Goal: Answer question/provide support: Share knowledge or assist other users

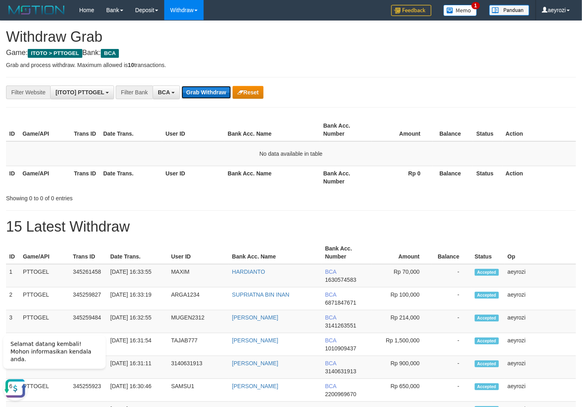
click at [222, 96] on button "Grab Withdraw" at bounding box center [206, 92] width 49 height 13
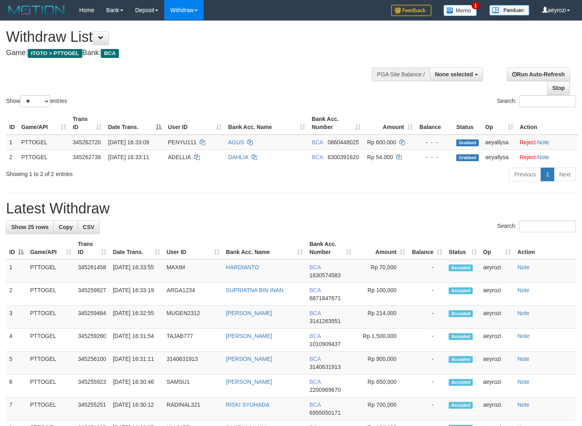
select select
select select "**"
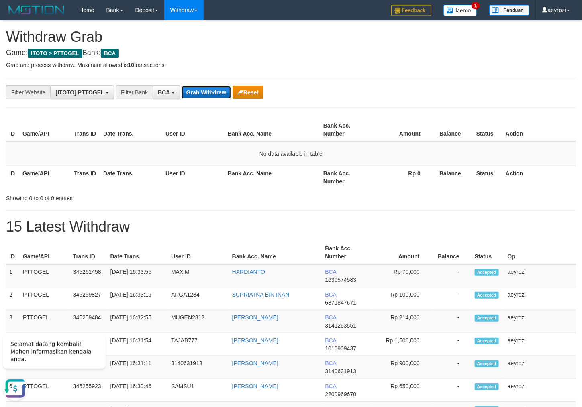
click at [219, 90] on button "Grab Withdraw" at bounding box center [206, 92] width 49 height 13
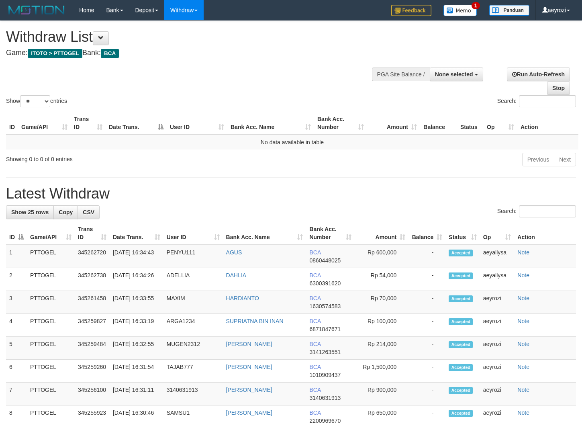
select select
select select "**"
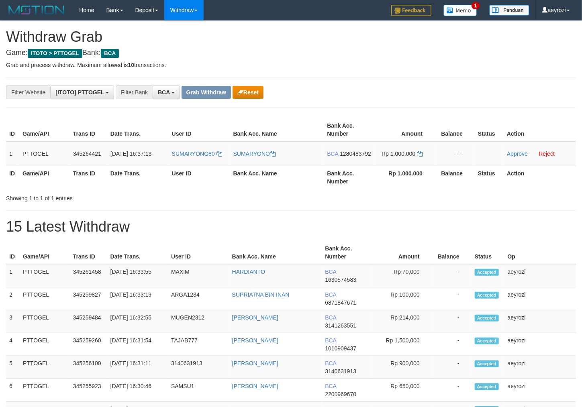
scroll to position [15, 0]
drag, startPoint x: 255, startPoint y: 183, endPoint x: 268, endPoint y: 141, distance: 44.3
click at [399, 161] on tr "1 PTTOGEL 345264421 [DATE] 16:37:13 SUMARYONO80 SUMARYONO BCA 1280483792 Rp 1.0…" at bounding box center [291, 153] width 570 height 25
click at [349, 157] on span "1280483792" at bounding box center [355, 154] width 31 height 6
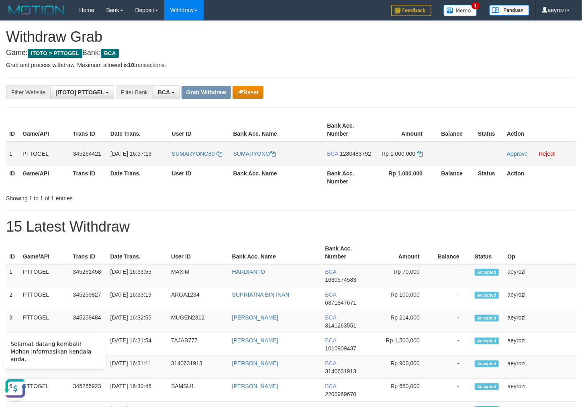
click at [340, 157] on span "1280483792" at bounding box center [355, 154] width 31 height 6
click at [423, 151] on td "Rp 1.000.000" at bounding box center [404, 153] width 60 height 25
click at [423, 150] on td "Rp 1.000.000" at bounding box center [404, 153] width 60 height 25
click at [421, 152] on icon at bounding box center [420, 154] width 6 height 6
click at [525, 154] on link "Approve" at bounding box center [517, 154] width 21 height 6
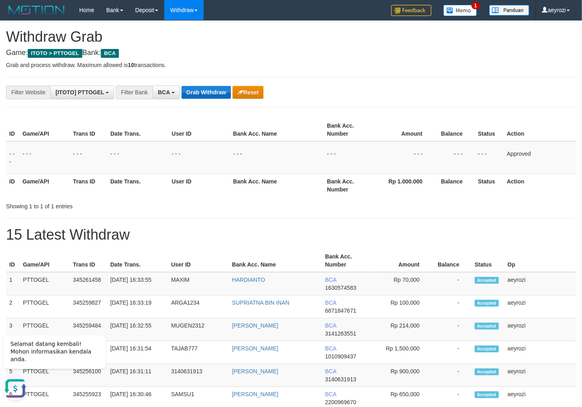
drag, startPoint x: 157, startPoint y: 151, endPoint x: 187, endPoint y: 88, distance: 68.8
click at [159, 145] on td "- - -" at bounding box center [137, 157] width 61 height 33
click at [196, 92] on button "Grab Withdraw" at bounding box center [206, 92] width 49 height 13
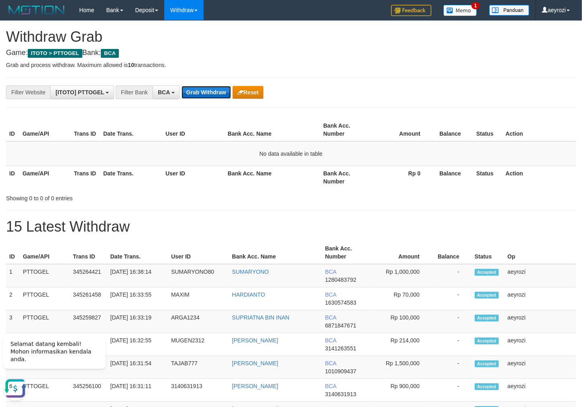
click at [216, 89] on button "Grab Withdraw" at bounding box center [206, 92] width 49 height 13
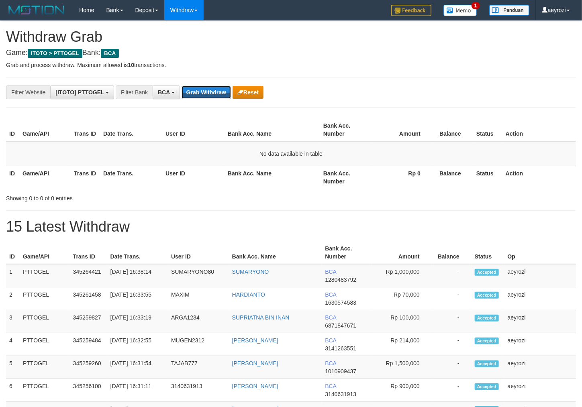
scroll to position [15, 0]
click at [216, 89] on button "Grab Withdraw" at bounding box center [206, 92] width 49 height 13
drag, startPoint x: 0, startPoint y: 0, endPoint x: 212, endPoint y: 85, distance: 228.5
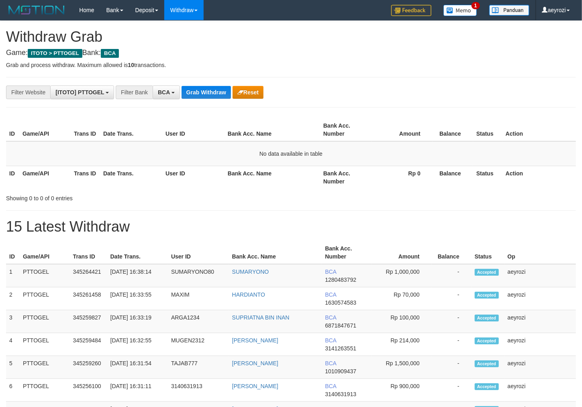
click at [209, 99] on div "**********" at bounding box center [242, 93] width 485 height 14
click at [209, 95] on button "Grab Withdraw" at bounding box center [206, 92] width 49 height 13
click at [219, 93] on button "Grab Withdraw" at bounding box center [206, 92] width 49 height 13
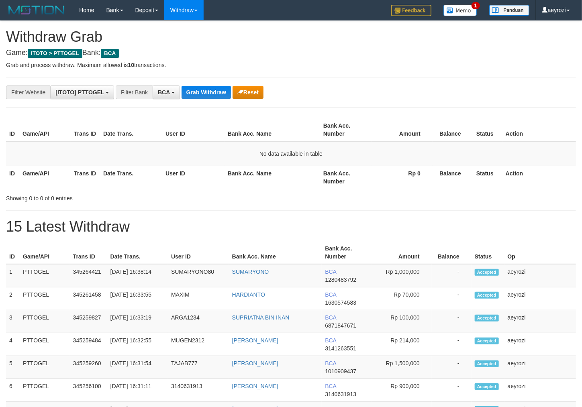
scroll to position [15, 0]
click at [219, 93] on button "Grab Withdraw" at bounding box center [206, 92] width 49 height 13
click at [219, 92] on button "Grab Withdraw" at bounding box center [206, 92] width 49 height 13
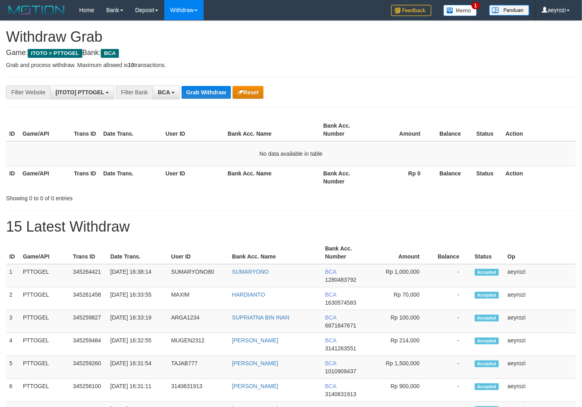
scroll to position [15, 0]
click at [205, 95] on button "Grab Withdraw" at bounding box center [206, 92] width 49 height 13
click at [206, 90] on button "Grab Withdraw" at bounding box center [206, 92] width 49 height 13
click at [204, 88] on button "Grab Withdraw" at bounding box center [206, 92] width 49 height 13
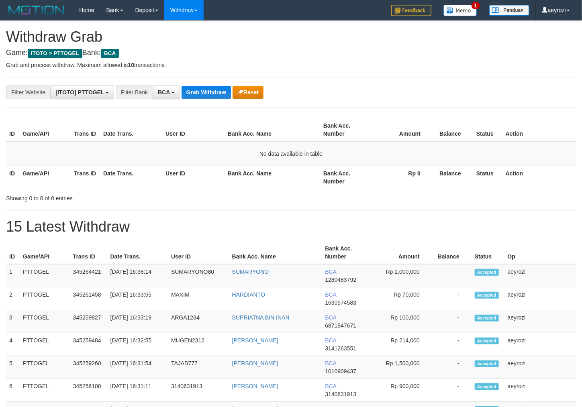
scroll to position [15, 0]
click at [207, 88] on button "Grab Withdraw" at bounding box center [206, 92] width 49 height 13
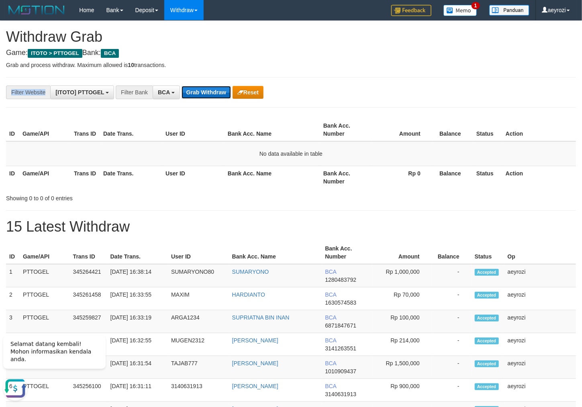
scroll to position [0, 0]
click at [208, 90] on button "Grab Withdraw" at bounding box center [206, 92] width 49 height 13
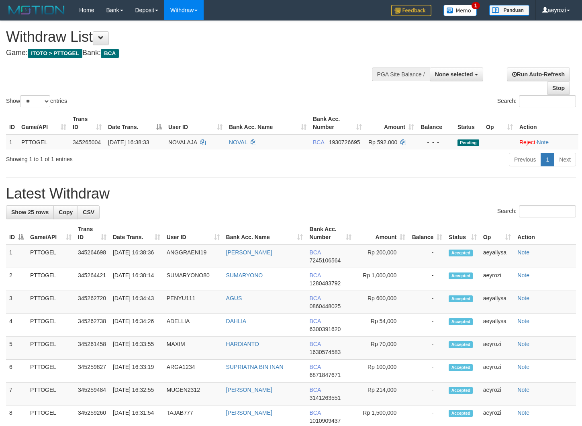
select select
select select "**"
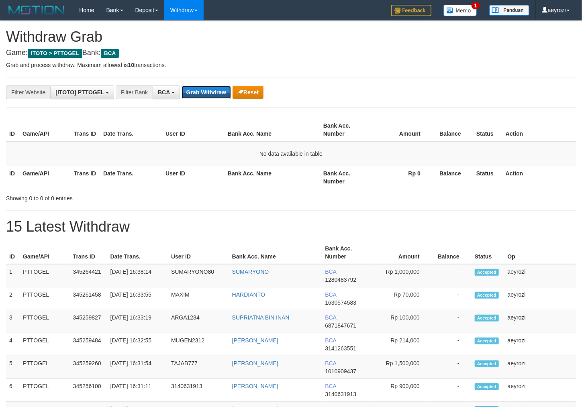
scroll to position [15, 0]
click at [208, 90] on button "Grab Withdraw" at bounding box center [206, 92] width 49 height 13
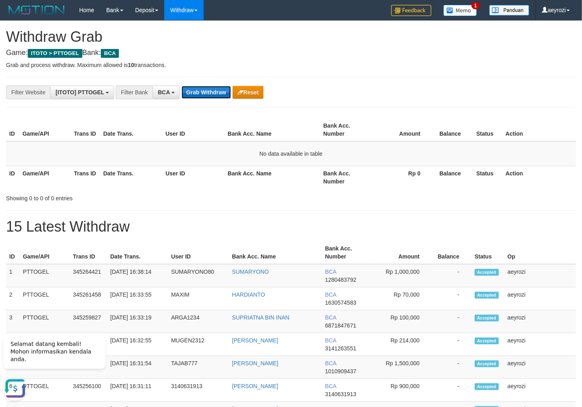
click at [217, 96] on button "Grab Withdraw" at bounding box center [206, 92] width 49 height 13
click at [141, 90] on div "Filter Bank" at bounding box center [134, 93] width 37 height 14
click at [192, 93] on button "Grab Withdraw" at bounding box center [206, 92] width 49 height 13
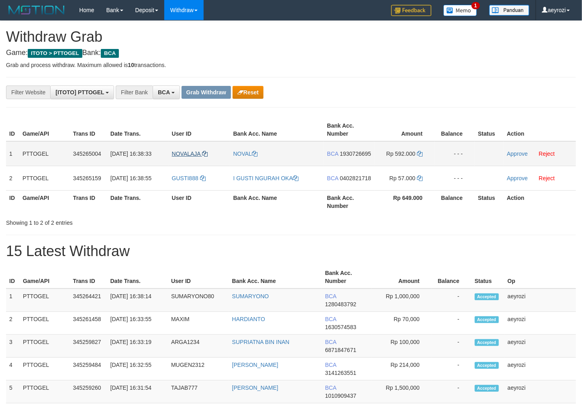
scroll to position [15, 0]
drag, startPoint x: 224, startPoint y: 167, endPoint x: 342, endPoint y: 174, distance: 117.9
click at [388, 185] on tbody "1 PTTOGEL 345265004 01/10/2025 16:38:33 NOVALAJA NOVAL BCA 1930726695 Rp 592.00…" at bounding box center [291, 165] width 570 height 49
click at [350, 157] on span "1930726695" at bounding box center [355, 154] width 31 height 6
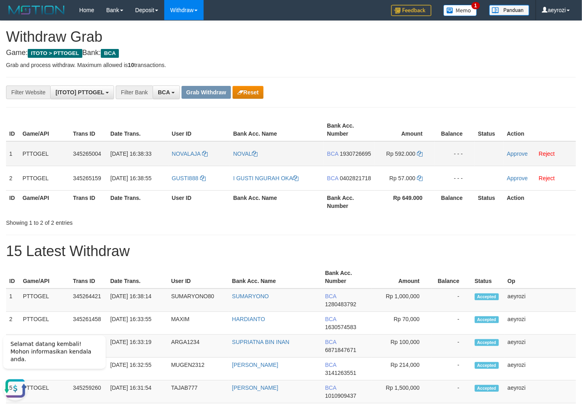
click at [348, 157] on span "1930726695" at bounding box center [355, 154] width 31 height 6
click at [421, 153] on icon at bounding box center [420, 154] width 6 height 6
click at [522, 152] on link "Approve" at bounding box center [517, 154] width 21 height 6
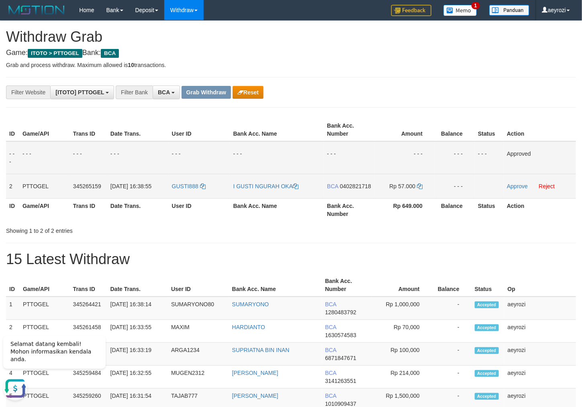
click at [340, 190] on span "0402821718" at bounding box center [355, 186] width 31 height 6
click at [350, 190] on span "0402821718" at bounding box center [355, 186] width 31 height 6
drag, startPoint x: 421, startPoint y: 187, endPoint x: 79, endPoint y: 166, distance: 342.9
click at [417, 187] on td "Rp 57.000" at bounding box center [404, 186] width 60 height 25
click at [422, 185] on icon at bounding box center [420, 187] width 6 height 6
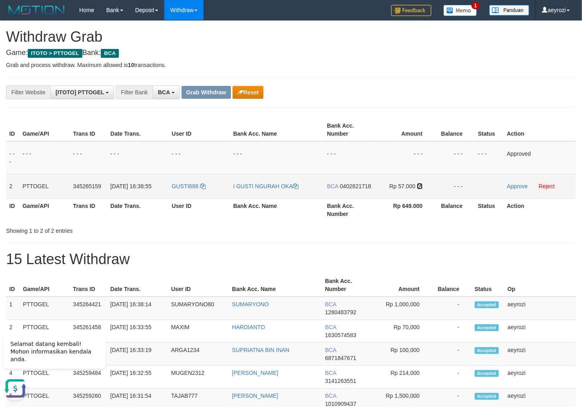
click at [422, 185] on icon at bounding box center [420, 187] width 6 height 6
click at [522, 188] on link "Approve" at bounding box center [517, 186] width 21 height 6
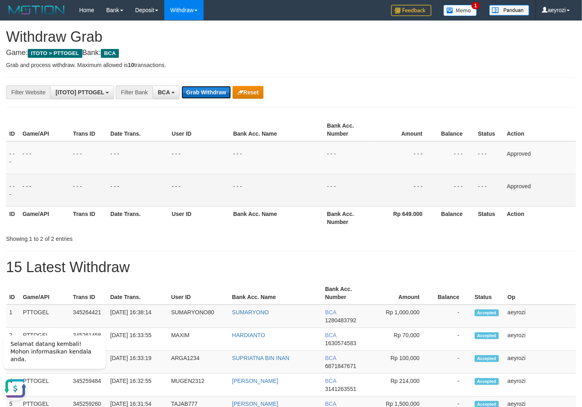
click at [214, 98] on button "Grab Withdraw" at bounding box center [206, 92] width 49 height 13
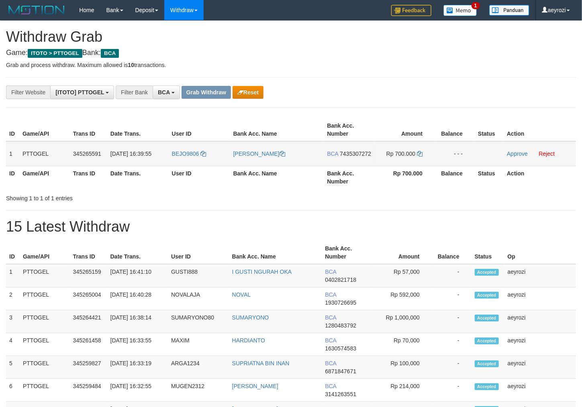
scroll to position [15, 0]
drag, startPoint x: 219, startPoint y: 159, endPoint x: 385, endPoint y: 162, distance: 165.5
click at [385, 162] on tr "1 PTTOGEL 345265591 [DATE] 16:39:55 BEJO9806 EKO SUROYO BCA 7435307272 Rp 700.0…" at bounding box center [291, 153] width 570 height 25
click at [343, 157] on span "7435307272" at bounding box center [355, 154] width 31 height 6
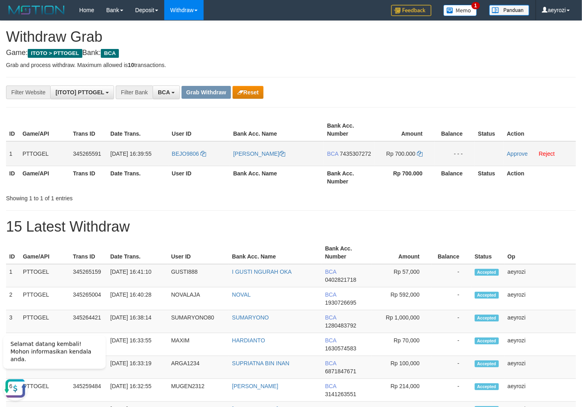
click at [340, 157] on span "7435307272" at bounding box center [355, 154] width 31 height 6
drag, startPoint x: 422, startPoint y: 153, endPoint x: 417, endPoint y: 150, distance: 6.5
click at [421, 153] on icon at bounding box center [420, 154] width 6 height 6
click at [520, 150] on td "Approve Reject" at bounding box center [540, 153] width 72 height 25
click at [517, 151] on link "Approve" at bounding box center [517, 154] width 21 height 6
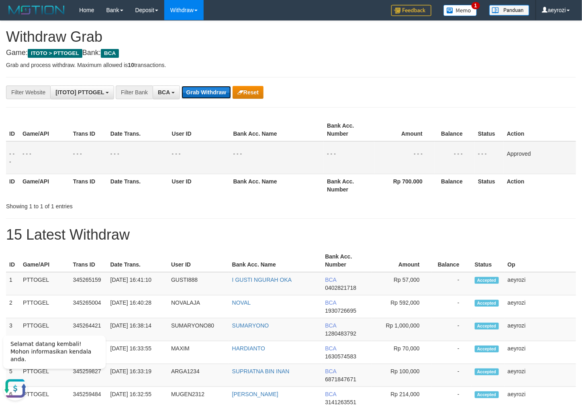
click at [194, 95] on button "Grab Withdraw" at bounding box center [206, 92] width 49 height 13
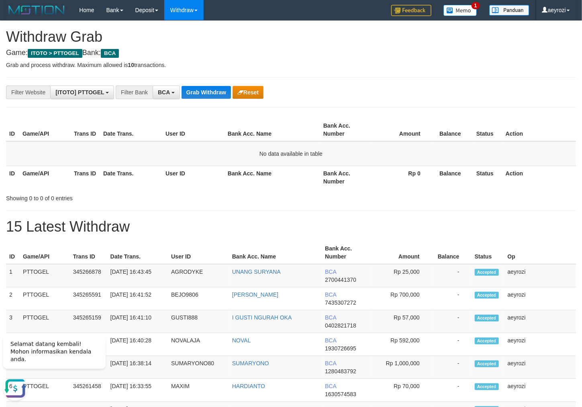
click at [116, 166] on th "Date Trans." at bounding box center [131, 177] width 62 height 23
click at [204, 92] on button "Grab Withdraw" at bounding box center [206, 92] width 49 height 13
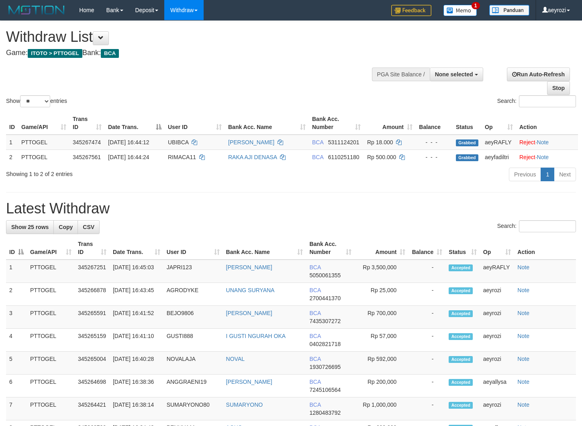
select select
select select "**"
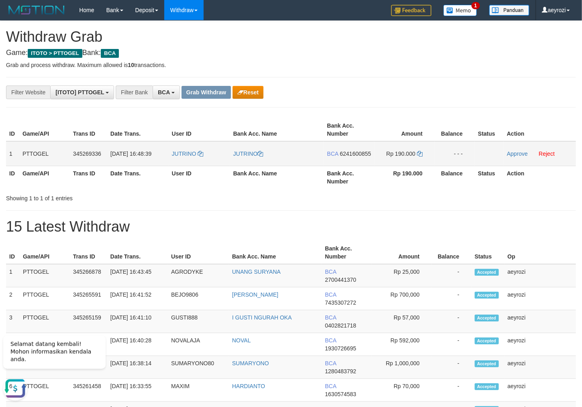
drag, startPoint x: 188, startPoint y: 163, endPoint x: 415, endPoint y: 166, distance: 226.6
click at [415, 166] on tr "1 PTTOGEL 345269336 [DATE] 16:48:39 [GEOGRAPHIC_DATA] [GEOGRAPHIC_DATA] BCA 624…" at bounding box center [291, 153] width 570 height 25
click at [355, 157] on span "6241600855" at bounding box center [355, 154] width 31 height 6
drag, startPoint x: 420, startPoint y: 154, endPoint x: 351, endPoint y: 165, distance: 69.3
click at [416, 155] on td "Rp 190.000" at bounding box center [404, 153] width 60 height 25
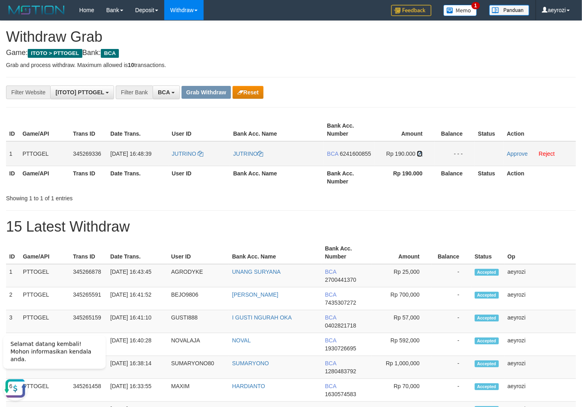
drag, startPoint x: 420, startPoint y: 155, endPoint x: 47, endPoint y: 153, distance: 373.2
click at [420, 155] on icon at bounding box center [420, 154] width 6 height 6
click at [510, 155] on link "Approve" at bounding box center [517, 154] width 21 height 6
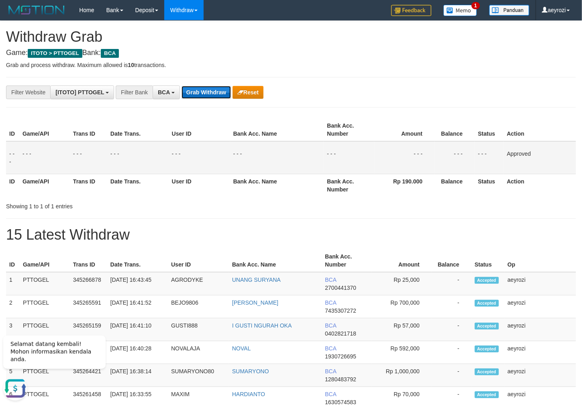
click at [220, 89] on button "Grab Withdraw" at bounding box center [206, 92] width 49 height 13
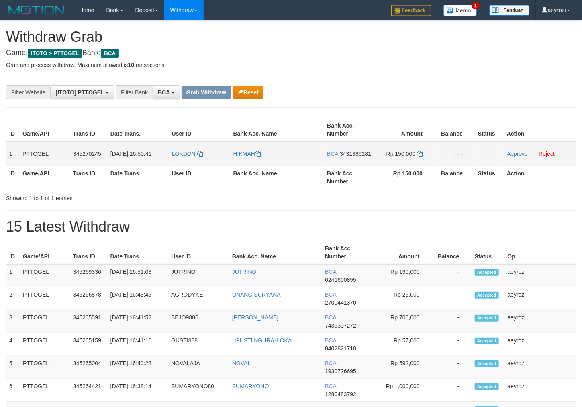
scroll to position [15, 0]
drag, startPoint x: 209, startPoint y: 165, endPoint x: 402, endPoint y: 164, distance: 193.2
click at [402, 164] on tr "1 PTTOGEL 345270245 01/10/2025 16:50:41 LOKDON HIKMAH BCA 3431389281 Rp 150.000…" at bounding box center [291, 153] width 570 height 25
click at [349, 157] on span "3431389281" at bounding box center [355, 154] width 31 height 6
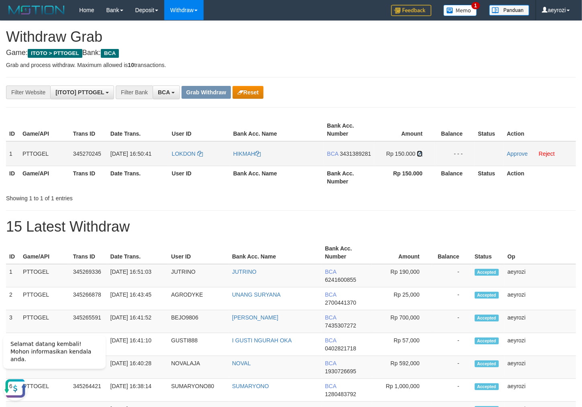
click at [420, 153] on icon at bounding box center [420, 154] width 6 height 6
click at [416, 153] on td "Rp 150.000" at bounding box center [404, 153] width 60 height 25
click at [512, 155] on link "Approve" at bounding box center [517, 154] width 21 height 6
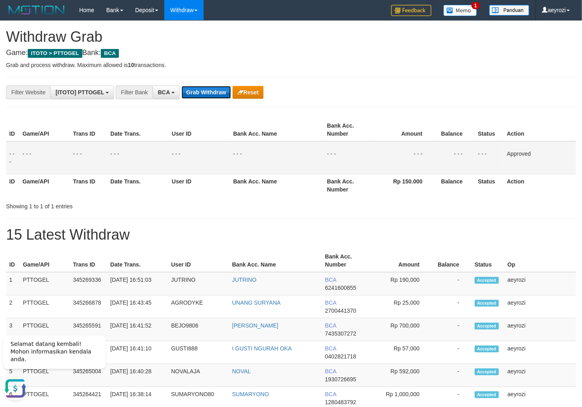
click at [203, 96] on button "Grab Withdraw" at bounding box center [206, 92] width 49 height 13
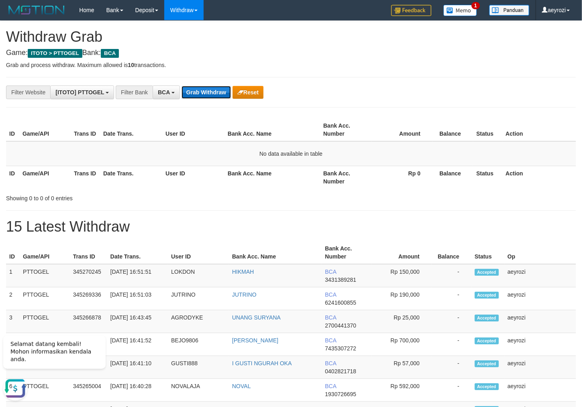
click at [205, 92] on button "Grab Withdraw" at bounding box center [206, 92] width 49 height 13
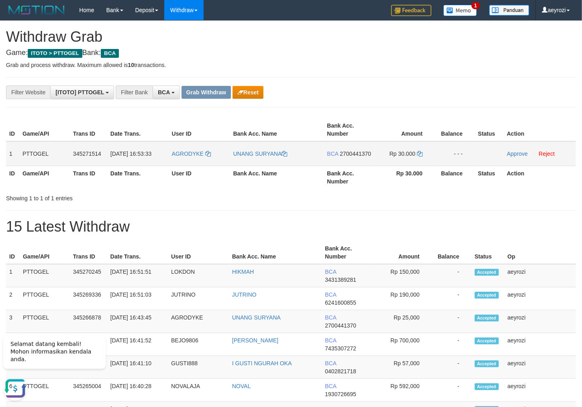
drag, startPoint x: 218, startPoint y: 157, endPoint x: 385, endPoint y: 165, distance: 167.3
click at [409, 163] on tr "1 PTTOGEL 345271514 [DATE] 16:53:33 AGRODYKE UNANG SURYANA BCA 2700441370 Rp 30…" at bounding box center [291, 153] width 570 height 25
click at [340, 157] on span "2700441370" at bounding box center [355, 154] width 31 height 6
drag, startPoint x: 341, startPoint y: 162, endPoint x: 243, endPoint y: 128, distance: 103.3
click at [340, 157] on span "2700441370" at bounding box center [355, 154] width 31 height 6
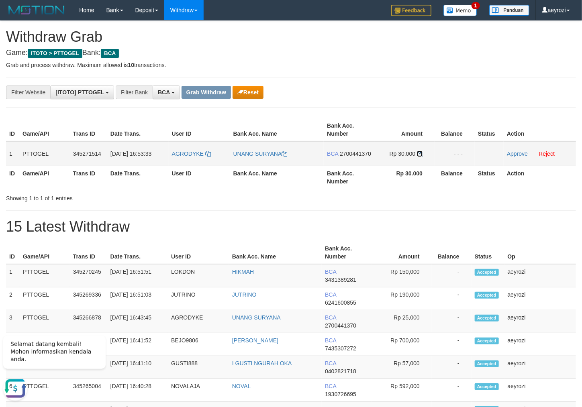
click at [418, 152] on icon at bounding box center [420, 154] width 6 height 6
click at [522, 155] on link "Approve" at bounding box center [517, 154] width 21 height 6
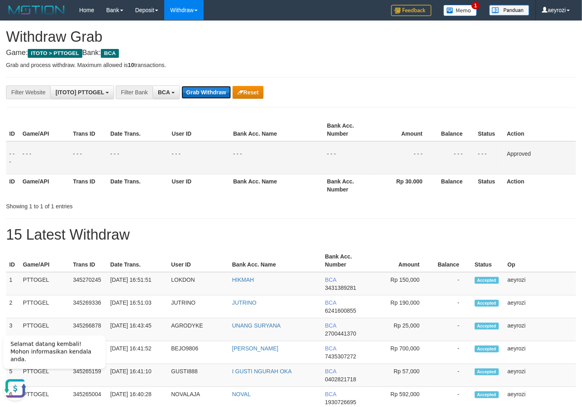
click at [206, 94] on button "Grab Withdraw" at bounding box center [206, 92] width 49 height 13
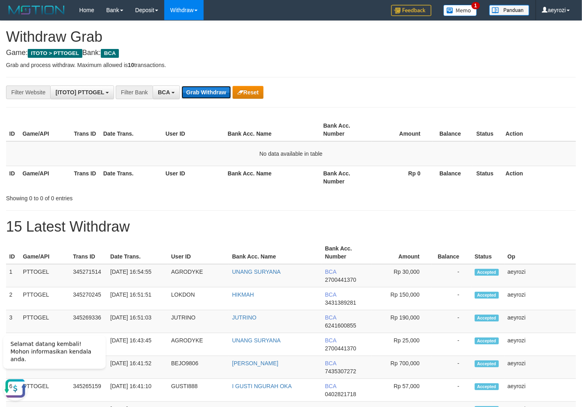
click at [218, 89] on button "Grab Withdraw" at bounding box center [206, 92] width 49 height 13
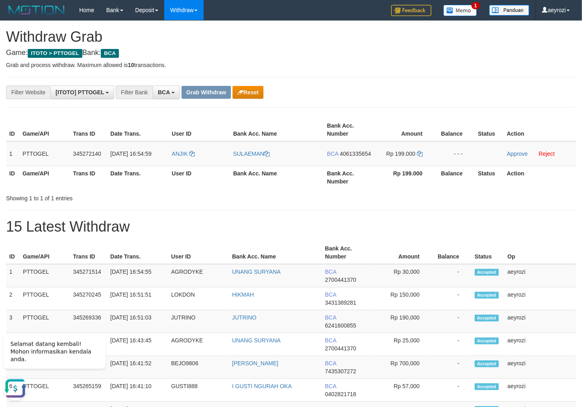
drag, startPoint x: 209, startPoint y: 159, endPoint x: 337, endPoint y: 140, distance: 129.5
click at [420, 159] on tr "1 PTTOGEL 345272140 [DATE] 16:54:59 [PERSON_NAME] BCA 4061335654 Rp 199.000 - -…" at bounding box center [291, 153] width 570 height 25
drag, startPoint x: 342, startPoint y: 161, endPoint x: 308, endPoint y: 159, distance: 34.6
click at [342, 157] on span "4061335654" at bounding box center [355, 154] width 31 height 6
click at [351, 157] on span "4061335654" at bounding box center [355, 154] width 31 height 6
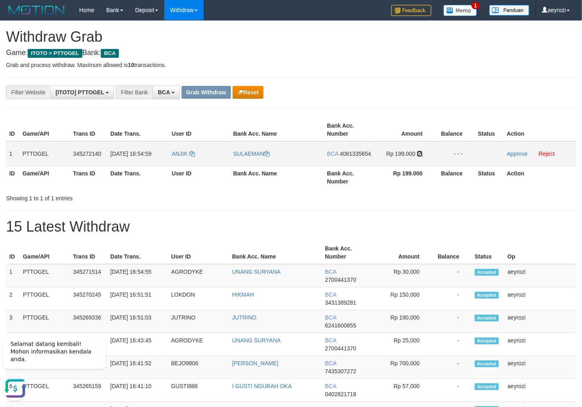
click at [420, 153] on icon at bounding box center [420, 154] width 6 height 6
click at [523, 150] on td "Approve Reject" at bounding box center [540, 153] width 72 height 25
click at [523, 153] on link "Approve" at bounding box center [517, 154] width 21 height 6
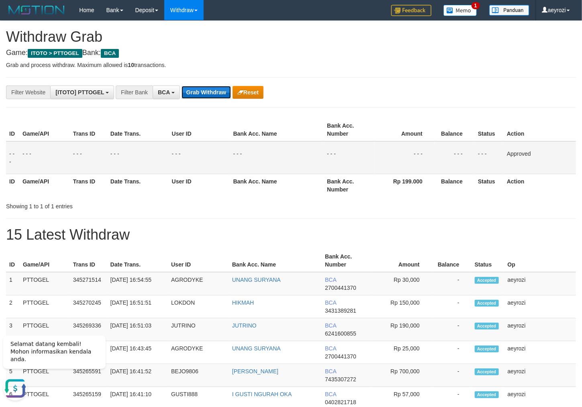
click at [209, 88] on button "Grab Withdraw" at bounding box center [206, 92] width 49 height 13
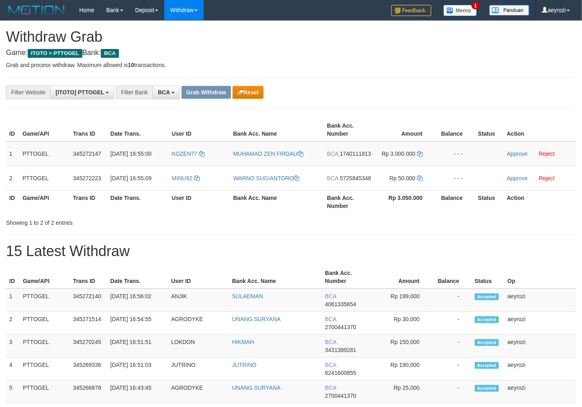
scroll to position [15, 0]
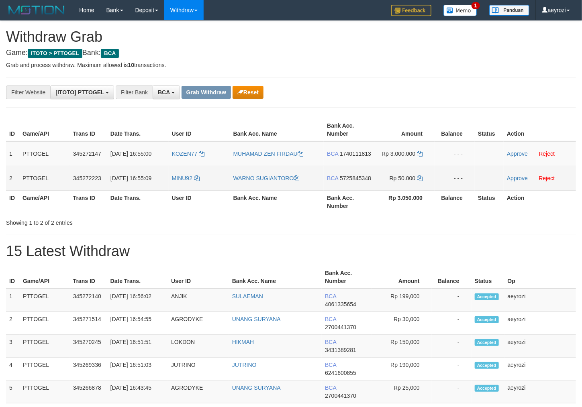
drag, startPoint x: 212, startPoint y: 159, endPoint x: 374, endPoint y: 180, distance: 163.2
click at [413, 182] on tbody "1 PTTOGEL 345272147 01/10/2025 16:55:00 KOZEN77 MUHAMAD ZEN FIRDAU BCA 17401118…" at bounding box center [291, 165] width 570 height 49
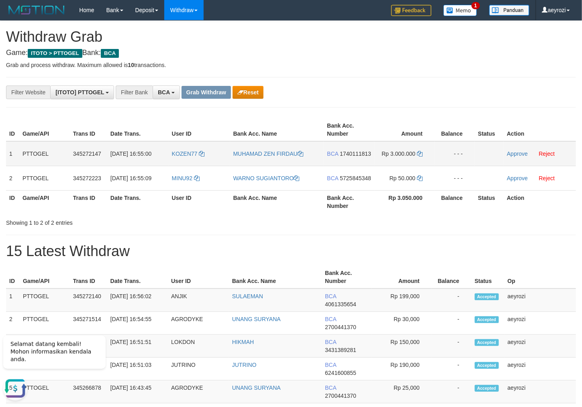
click at [367, 154] on span "1740111813" at bounding box center [355, 154] width 31 height 6
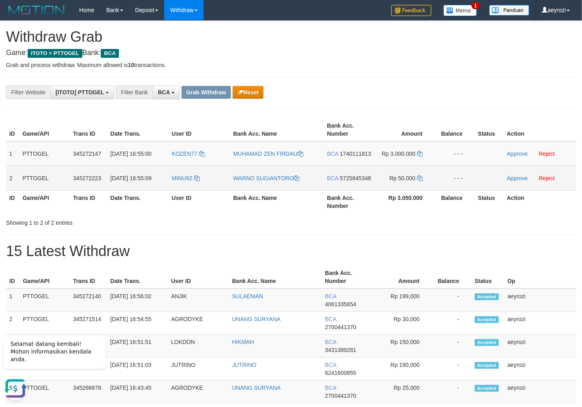
drag, startPoint x: 357, startPoint y: 156, endPoint x: 319, endPoint y: 174, distance: 41.9
click at [357, 155] on span "1740111813" at bounding box center [355, 154] width 31 height 6
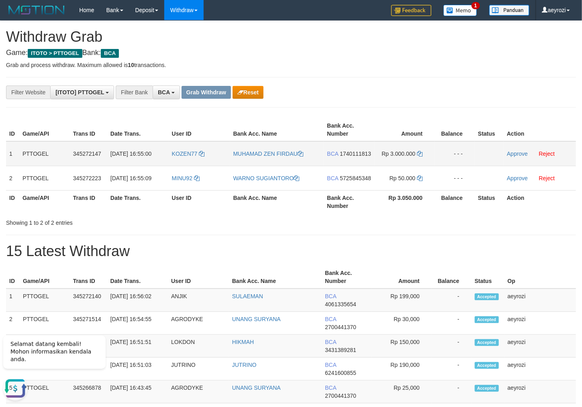
click at [354, 151] on span "1740111813" at bounding box center [355, 154] width 31 height 6
click at [350, 152] on span "1740111813" at bounding box center [355, 154] width 31 height 6
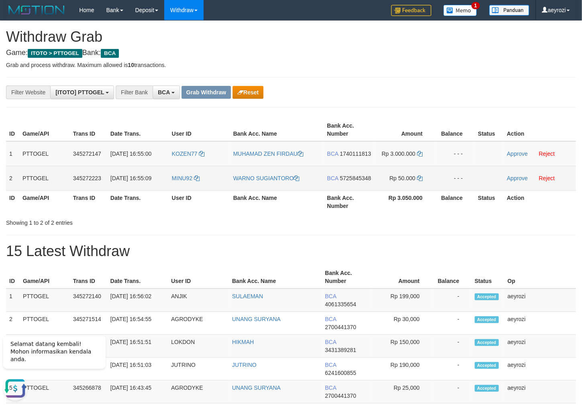
click at [349, 182] on span "5725845348" at bounding box center [355, 178] width 31 height 6
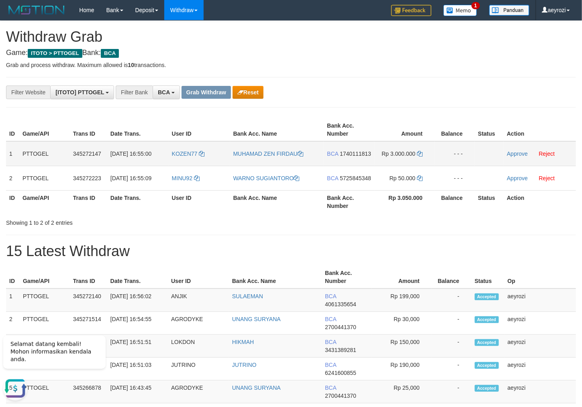
click at [375, 155] on td "Rp 3.000.000" at bounding box center [404, 153] width 60 height 25
click at [366, 152] on span "1740111813" at bounding box center [355, 154] width 31 height 6
drag, startPoint x: 355, startPoint y: 155, endPoint x: 31, endPoint y: 227, distance: 331.8
click at [355, 154] on span "1740111813" at bounding box center [355, 154] width 31 height 6
click at [419, 150] on td "Rp 3.000.000" at bounding box center [404, 153] width 60 height 25
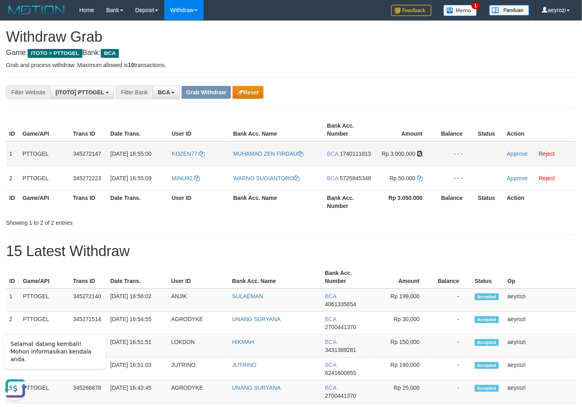
click at [419, 151] on icon at bounding box center [420, 154] width 6 height 6
click at [518, 151] on link "Approve" at bounding box center [517, 154] width 21 height 6
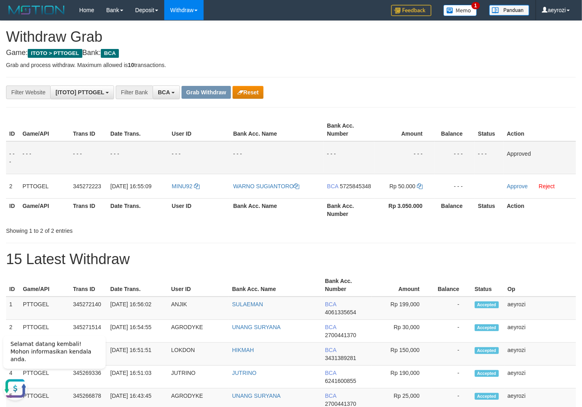
drag, startPoint x: 330, startPoint y: 194, endPoint x: 226, endPoint y: 214, distance: 106.0
click at [321, 194] on tr "2 PTTOGEL 345272223 01/10/2025 16:55:09 MINU92 WARNO SUGIANTORO BCA 5725845348 …" at bounding box center [291, 186] width 570 height 25
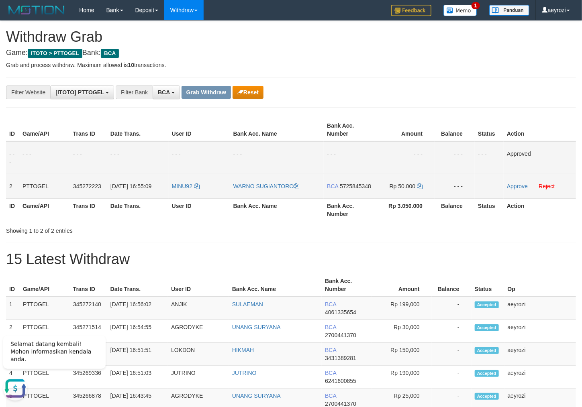
click at [345, 190] on span "5725845348" at bounding box center [355, 186] width 31 height 6
click at [421, 185] on icon at bounding box center [420, 187] width 6 height 6
click at [522, 188] on link "Approve" at bounding box center [517, 186] width 21 height 6
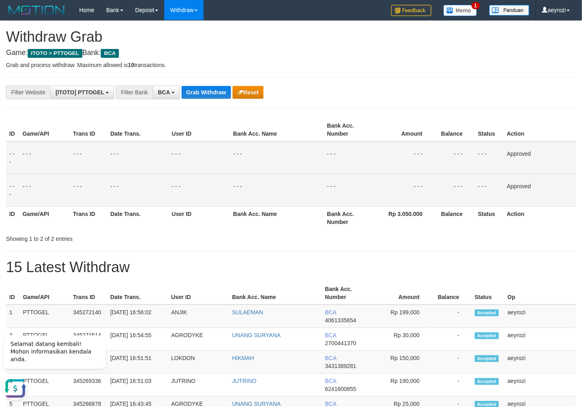
drag, startPoint x: 99, startPoint y: 159, endPoint x: 194, endPoint y: 116, distance: 103.9
click at [99, 158] on td "- - -" at bounding box center [88, 157] width 37 height 33
click at [222, 96] on button "Grab Withdraw" at bounding box center [206, 92] width 49 height 13
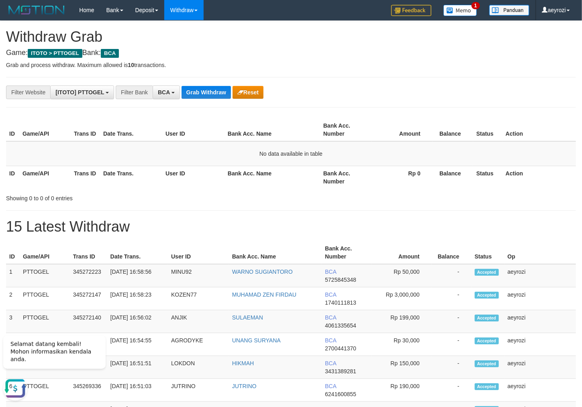
drag, startPoint x: 136, startPoint y: 141, endPoint x: 163, endPoint y: 125, distance: 31.9
click at [137, 139] on th "Date Trans." at bounding box center [131, 129] width 62 height 23
click at [223, 91] on button "Grab Withdraw" at bounding box center [206, 92] width 49 height 13
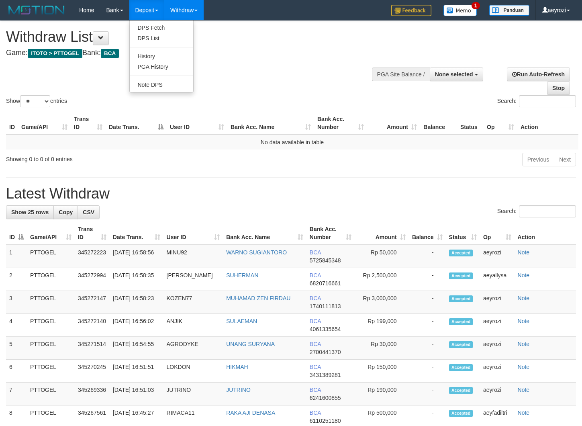
select select
select select "**"
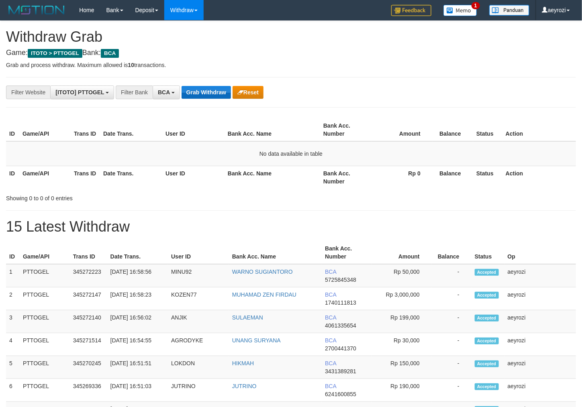
scroll to position [15, 0]
click at [203, 86] on div "**********" at bounding box center [242, 93] width 485 height 14
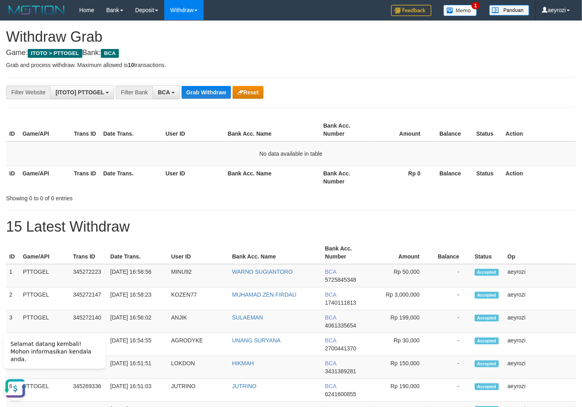
scroll to position [0, 0]
click at [205, 93] on button "Grab Withdraw" at bounding box center [206, 92] width 49 height 13
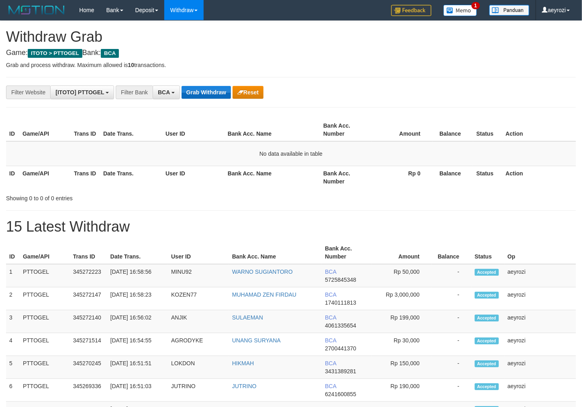
scroll to position [15, 0]
click at [220, 87] on button "Grab Withdraw" at bounding box center [206, 92] width 49 height 13
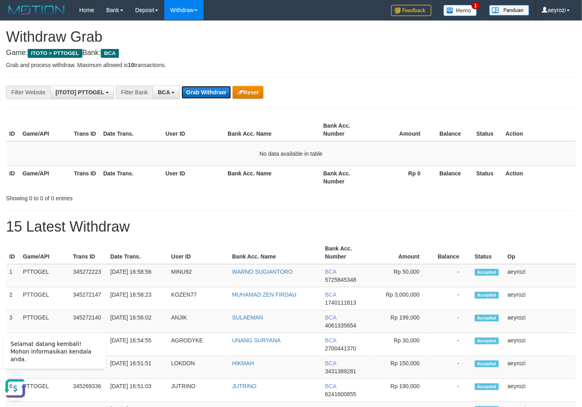
click at [216, 90] on button "Grab Withdraw" at bounding box center [206, 92] width 49 height 13
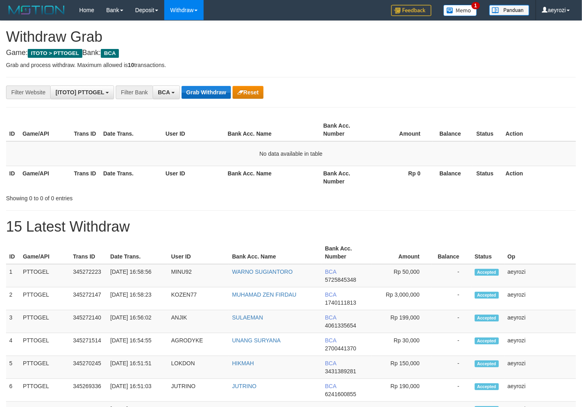
scroll to position [15, 0]
click at [206, 98] on button "Grab Withdraw" at bounding box center [206, 92] width 49 height 13
click at [207, 94] on button "Grab Withdraw" at bounding box center [206, 92] width 49 height 13
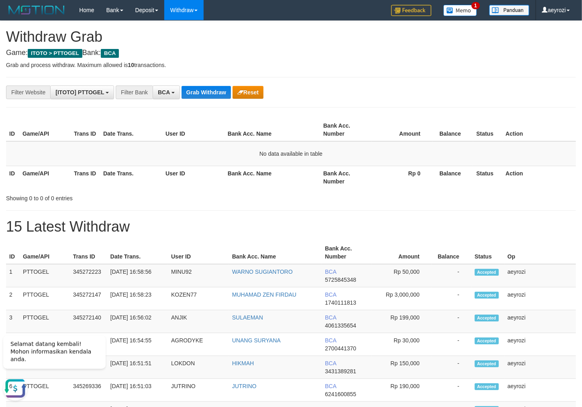
click at [214, 99] on div "**********" at bounding box center [242, 93] width 485 height 14
click at [214, 95] on button "Grab Withdraw" at bounding box center [206, 92] width 49 height 13
click at [214, 92] on button "Grab Withdraw" at bounding box center [206, 92] width 49 height 13
click at [103, 138] on th "Date Trans." at bounding box center [131, 129] width 62 height 23
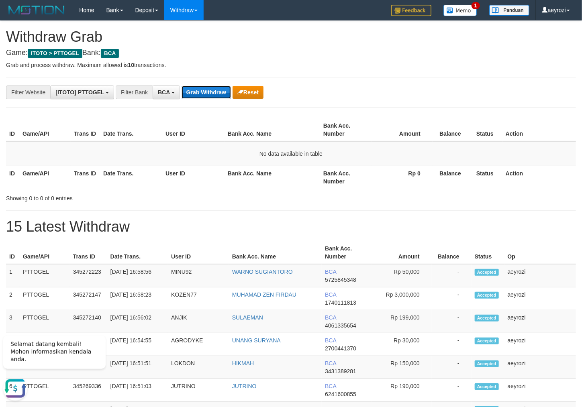
click at [214, 88] on button "Grab Withdraw" at bounding box center [206, 92] width 49 height 13
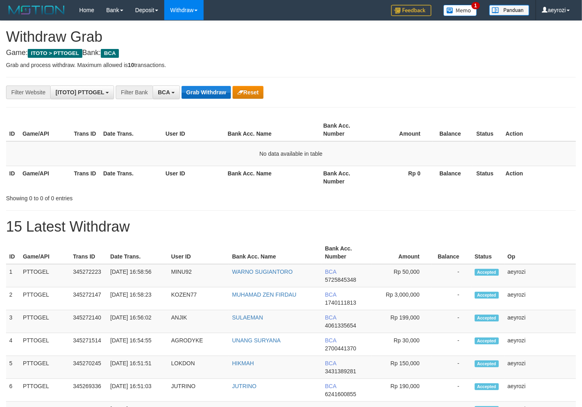
scroll to position [15, 0]
click at [197, 87] on button "Grab Withdraw" at bounding box center [206, 92] width 49 height 13
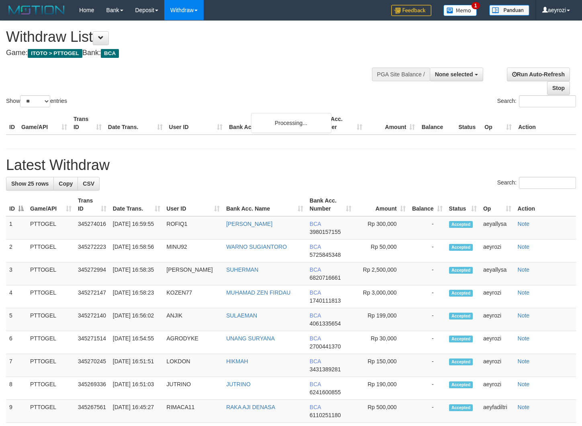
select select
select select "**"
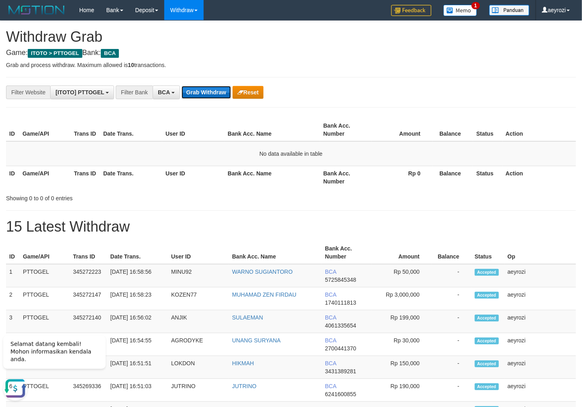
click at [217, 95] on button "Grab Withdraw" at bounding box center [206, 92] width 49 height 13
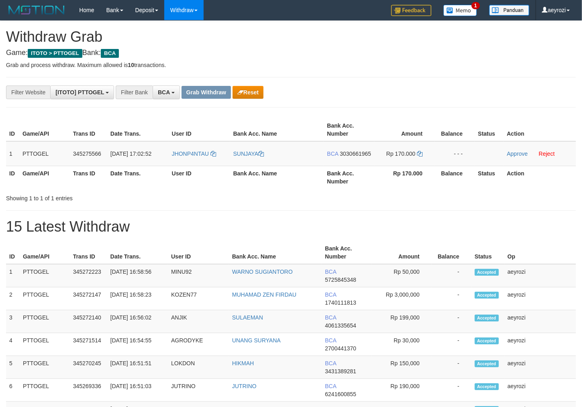
scroll to position [15, 0]
drag, startPoint x: 216, startPoint y: 161, endPoint x: 328, endPoint y: 166, distance: 112.2
click at [401, 158] on tr "1 PTTOGEL 345275566 [DATE] 17:02:52 JHONP4NTAU [GEOGRAPHIC_DATA] BCA 3030661965…" at bounding box center [291, 153] width 570 height 25
click at [351, 157] on span "3030661965" at bounding box center [355, 154] width 31 height 6
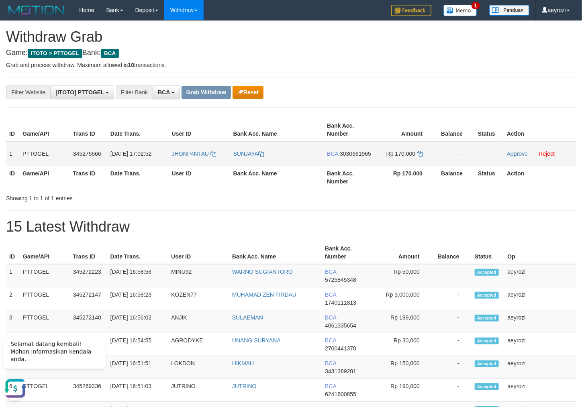
click at [340, 157] on span "3030661965" at bounding box center [355, 154] width 31 height 6
click at [259, 90] on button "Reset" at bounding box center [248, 92] width 31 height 13
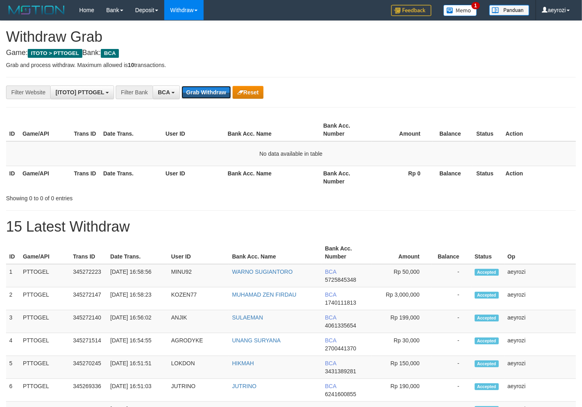
scroll to position [15, 0]
click at [226, 88] on button "Grab Withdraw" at bounding box center [206, 92] width 49 height 13
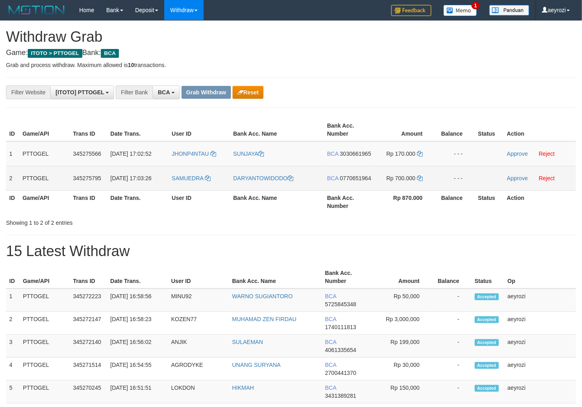
scroll to position [15, 0]
drag, startPoint x: 305, startPoint y: 197, endPoint x: 376, endPoint y: 194, distance: 70.8
click at [376, 190] on tr "2 PTTOGEL 345275795 [DATE] 17:03:26 SAMUEDRA [GEOGRAPHIC_DATA] BCA 0770651964 R…" at bounding box center [291, 178] width 570 height 25
click at [348, 182] on span "0770651964" at bounding box center [355, 178] width 31 height 6
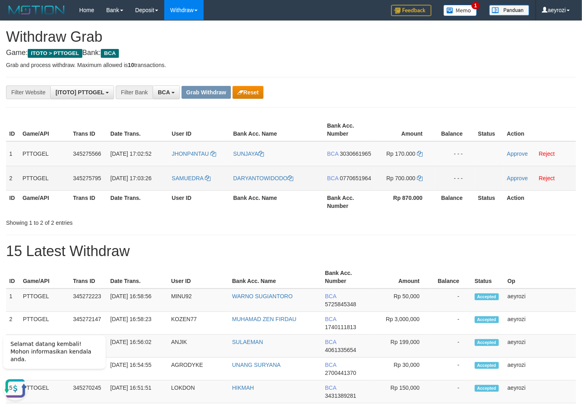
copy tr
drag, startPoint x: 205, startPoint y: 196, endPoint x: 407, endPoint y: 196, distance: 201.6
click at [407, 190] on tr "2 PTTOGEL 345275795 01/10/2025 17:03:26 SAMUEDRA DARYANTOWIDODO BCA 0770651964 …" at bounding box center [291, 178] width 570 height 25
copy tr
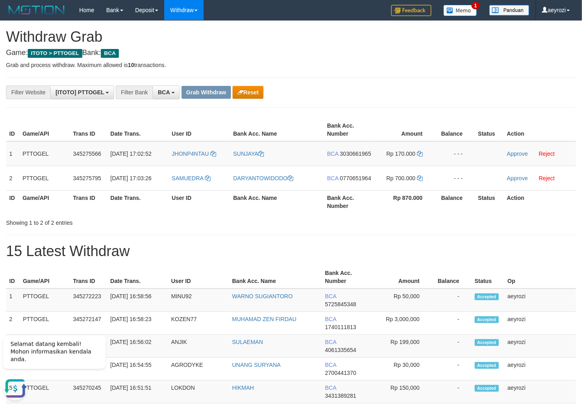
drag, startPoint x: 341, startPoint y: 162, endPoint x: 318, endPoint y: 166, distance: 23.2
click at [340, 157] on span "3030661965" at bounding box center [355, 154] width 31 height 6
drag, startPoint x: 353, startPoint y: 160, endPoint x: 336, endPoint y: 158, distance: 17.8
click at [347, 157] on span "3030661965" at bounding box center [355, 154] width 31 height 6
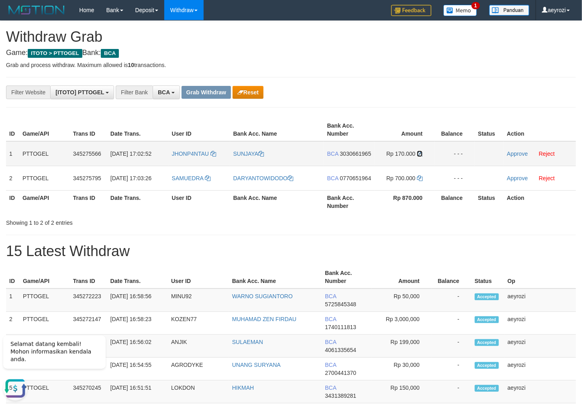
click at [420, 152] on icon at bounding box center [420, 154] width 6 height 6
click at [526, 157] on link "Approve" at bounding box center [517, 154] width 21 height 6
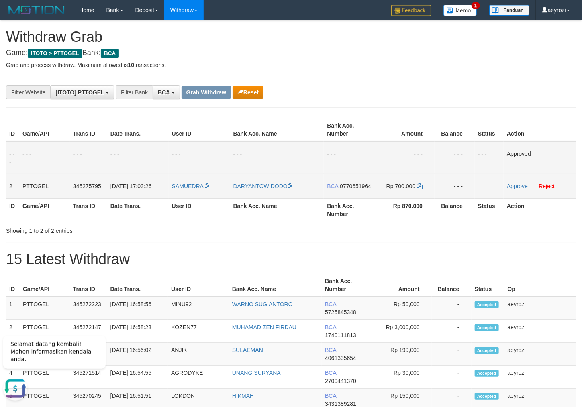
click at [340, 190] on span "0770651964" at bounding box center [355, 186] width 31 height 6
click at [417, 187] on td "Rp 700.000" at bounding box center [404, 186] width 60 height 25
click at [420, 188] on icon at bounding box center [420, 187] width 6 height 6
click at [516, 186] on link "Approve" at bounding box center [517, 186] width 21 height 6
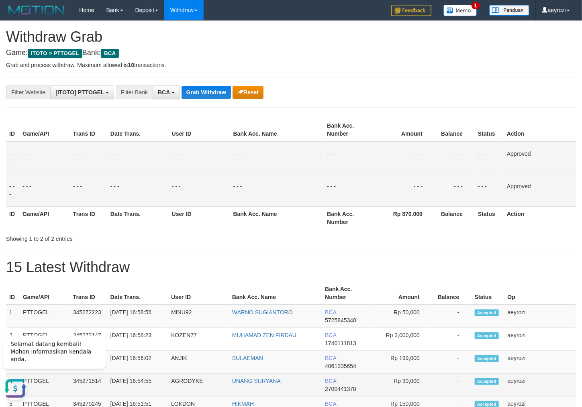
click at [338, 386] on span "2700441370" at bounding box center [340, 389] width 31 height 6
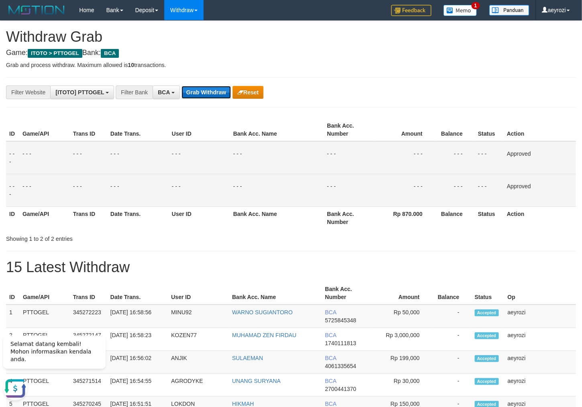
click at [202, 95] on button "Grab Withdraw" at bounding box center [206, 92] width 49 height 13
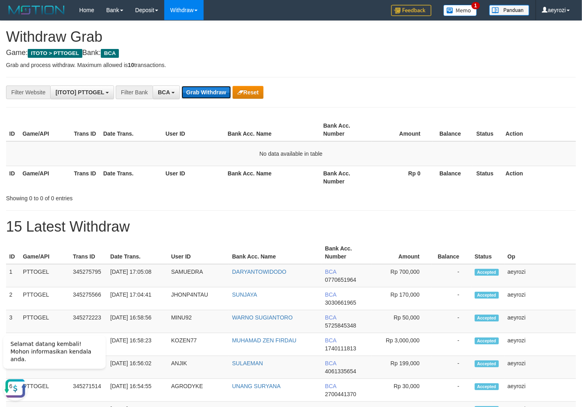
click at [192, 94] on button "Grab Withdraw" at bounding box center [206, 92] width 49 height 13
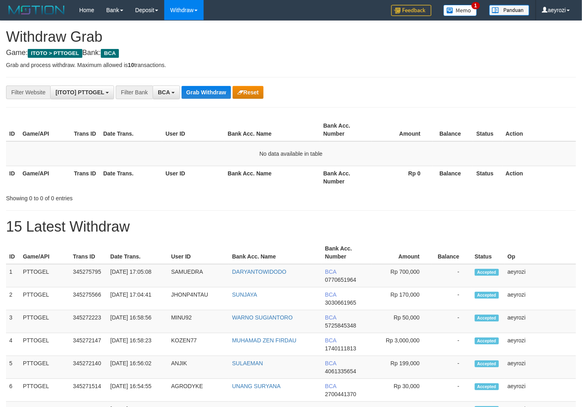
scroll to position [15, 0]
click at [208, 96] on button "Grab Withdraw" at bounding box center [206, 92] width 49 height 13
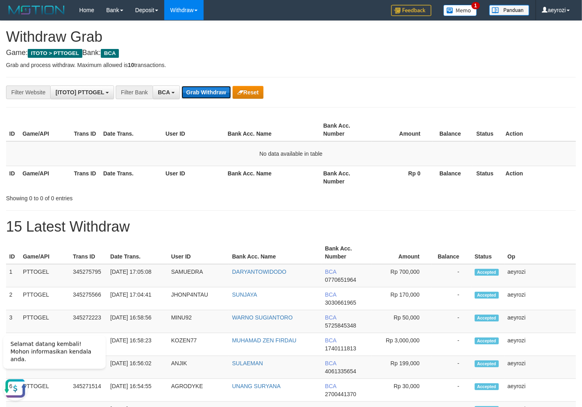
click at [209, 94] on button "Grab Withdraw" at bounding box center [206, 92] width 49 height 13
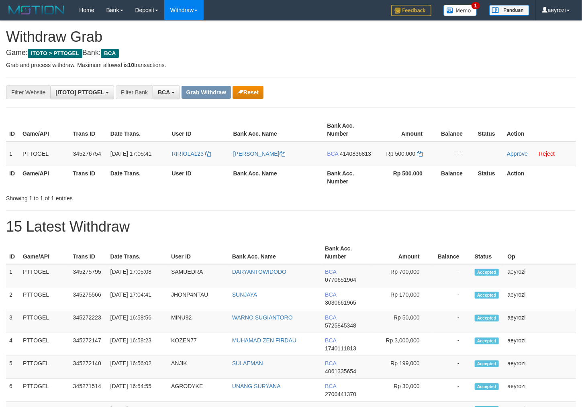
scroll to position [15, 0]
drag, startPoint x: 204, startPoint y: 168, endPoint x: 388, endPoint y: 158, distance: 184.3
click at [388, 158] on tr "1 PTTOGEL 345276754 [DATE] 17:05:41 RIRIOLA123 [PERSON_NAME] BCA 4140836813 Rp …" at bounding box center [291, 153] width 570 height 25
click at [340, 157] on span "4140836813" at bounding box center [355, 154] width 31 height 6
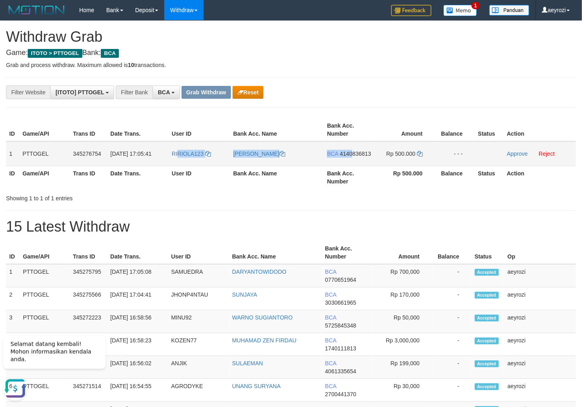
drag, startPoint x: 338, startPoint y: 162, endPoint x: 157, endPoint y: 167, distance: 181.2
click at [172, 166] on tr "1 PTTOGEL 345276754 [DATE] 17:05:41 RIRIOLA123 [PERSON_NAME] BCA 4140836813 Rp …" at bounding box center [291, 153] width 570 height 25
click at [350, 157] on span "4140836813" at bounding box center [355, 154] width 31 height 6
click at [421, 157] on link at bounding box center [420, 154] width 6 height 6
drag, startPoint x: 421, startPoint y: 157, endPoint x: 415, endPoint y: 157, distance: 6.4
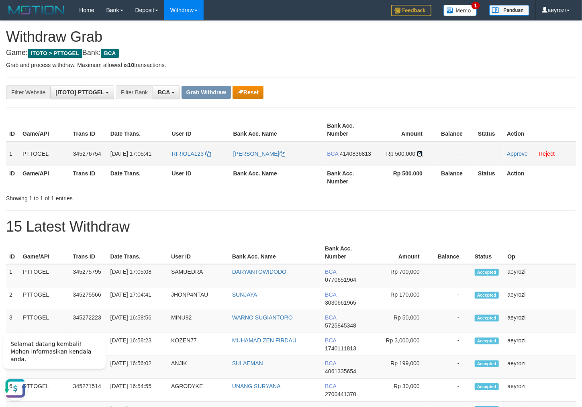
click at [418, 157] on link at bounding box center [420, 154] width 6 height 6
click at [525, 154] on link "Approve" at bounding box center [517, 154] width 21 height 6
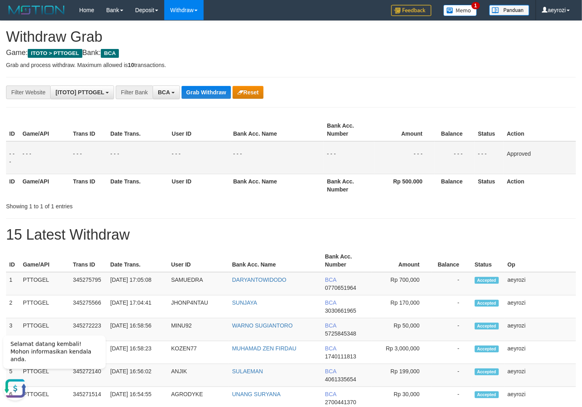
click at [203, 93] on button "Grab Withdraw" at bounding box center [206, 92] width 49 height 13
click at [204, 90] on button "Grab Withdraw" at bounding box center [206, 92] width 49 height 13
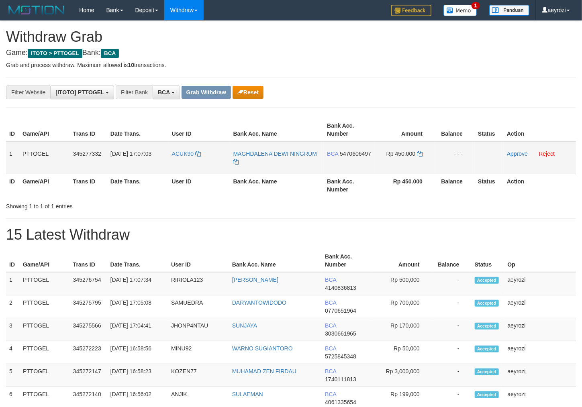
scroll to position [15, 0]
drag, startPoint x: 283, startPoint y: 169, endPoint x: 410, endPoint y: 172, distance: 126.6
click at [410, 172] on tr "1 PTTOGEL 345277332 01/10/2025 17:07:03 ACUK90 MAGHDALENA DEWI NINGRUM BCA 5470…" at bounding box center [291, 157] width 570 height 33
click at [350, 157] on span "5470606497" at bounding box center [355, 154] width 31 height 6
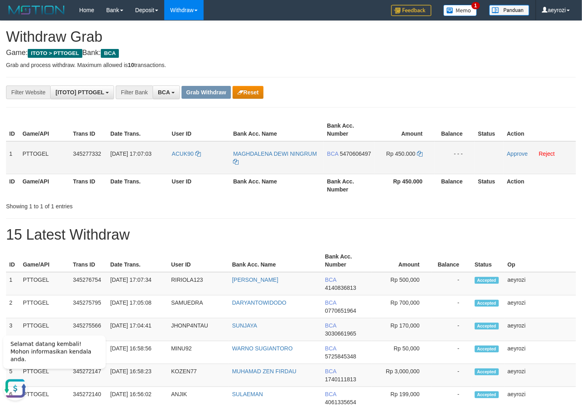
click at [351, 157] on span "5470606497" at bounding box center [355, 154] width 31 height 6
click at [420, 153] on icon at bounding box center [420, 154] width 6 height 6
click at [519, 154] on link "Approve" at bounding box center [517, 154] width 21 height 6
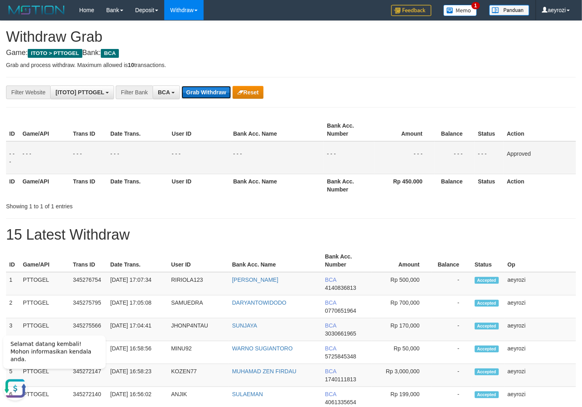
click at [226, 94] on button "Grab Withdraw" at bounding box center [206, 92] width 49 height 13
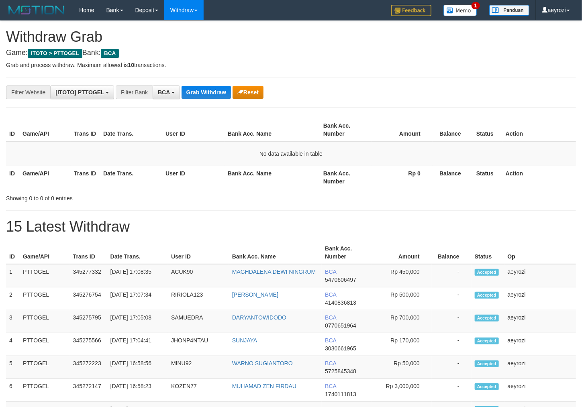
scroll to position [15, 0]
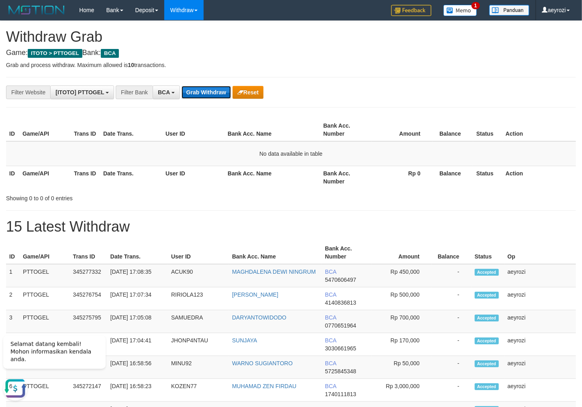
click at [213, 90] on button "Grab Withdraw" at bounding box center [206, 92] width 49 height 13
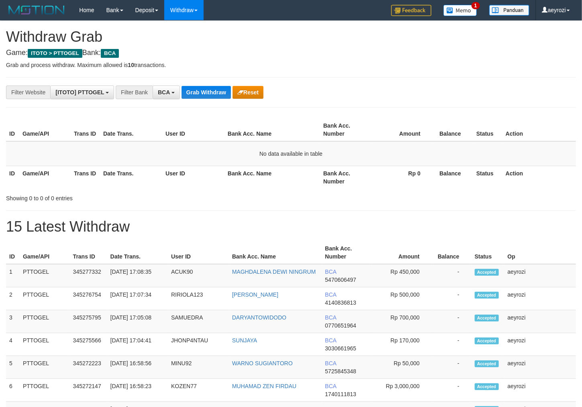
scroll to position [15, 0]
click at [186, 89] on button "Grab Withdraw" at bounding box center [206, 92] width 49 height 13
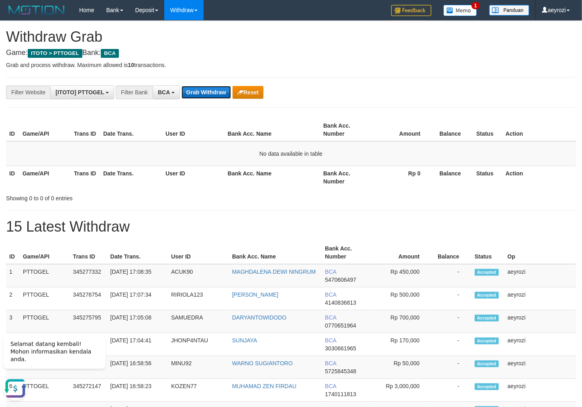
click at [203, 94] on button "Grab Withdraw" at bounding box center [206, 92] width 49 height 13
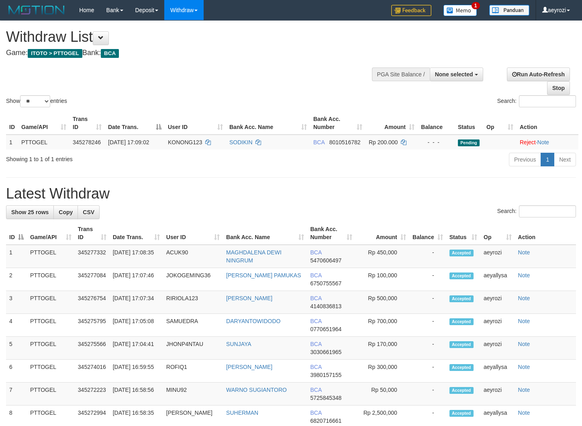
select select
select select "**"
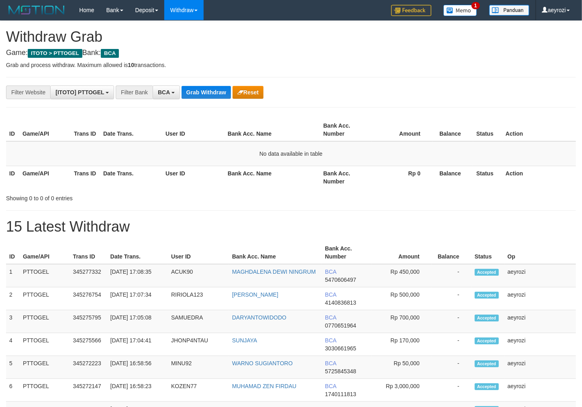
scroll to position [15, 0]
click at [200, 89] on button "Grab Withdraw" at bounding box center [206, 92] width 49 height 13
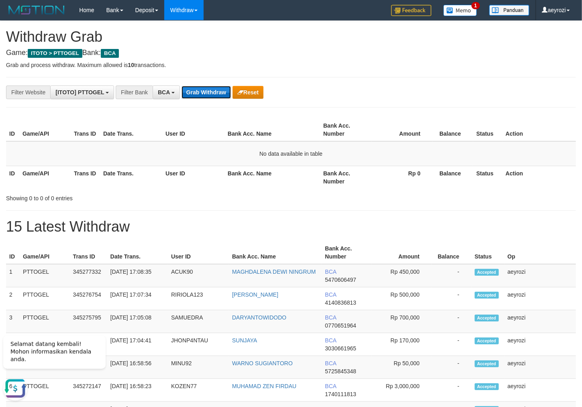
click at [207, 92] on button "Grab Withdraw" at bounding box center [206, 92] width 49 height 13
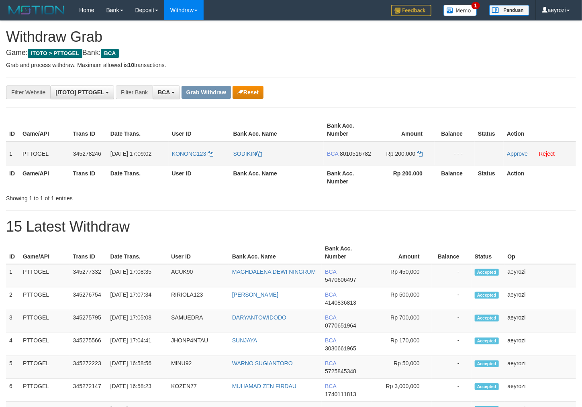
scroll to position [15, 0]
drag, startPoint x: 217, startPoint y: 157, endPoint x: 409, endPoint y: 161, distance: 192.0
click at [409, 161] on tr "1 PTTOGEL 345278246 01/10/2025 17:09:02 KONONG123 SODIKIN BCA 8010516782 Rp 200…" at bounding box center [291, 153] width 570 height 25
drag, startPoint x: 355, startPoint y: 164, endPoint x: 327, endPoint y: 161, distance: 27.9
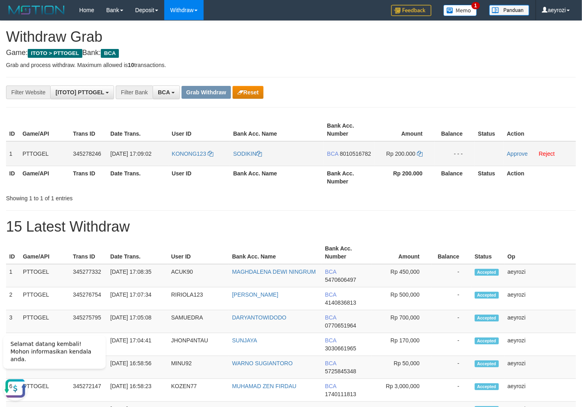
click at [355, 157] on span "8010516782" at bounding box center [355, 154] width 31 height 6
click at [340, 157] on span "8010516782" at bounding box center [355, 154] width 31 height 6
drag, startPoint x: 421, startPoint y: 153, endPoint x: 253, endPoint y: 175, distance: 169.3
click at [420, 153] on icon at bounding box center [420, 154] width 6 height 6
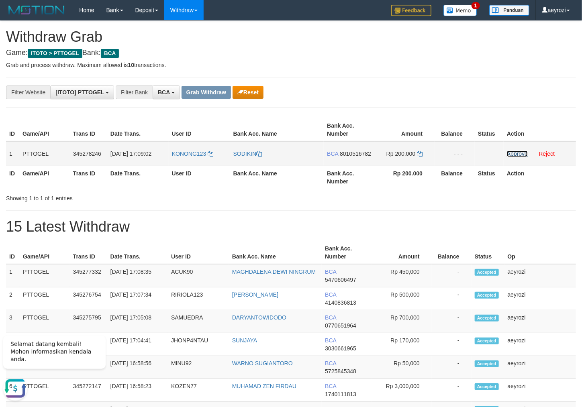
click at [521, 155] on link "Approve" at bounding box center [517, 154] width 21 height 6
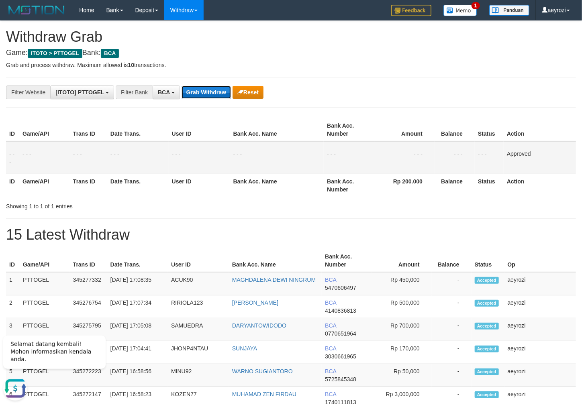
click at [188, 88] on button "Grab Withdraw" at bounding box center [206, 92] width 49 height 13
click at [188, 89] on button "Grab Withdraw" at bounding box center [206, 92] width 49 height 13
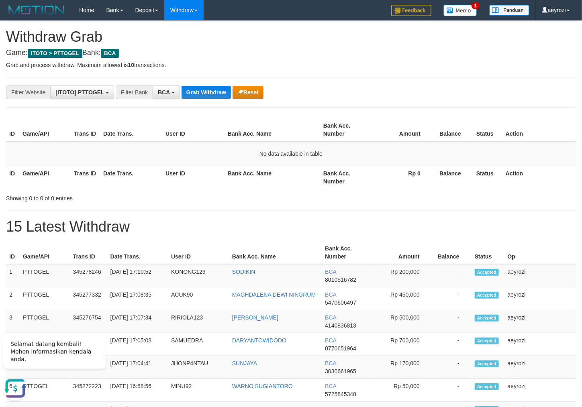
click at [123, 184] on th "Date Trans." at bounding box center [131, 177] width 62 height 23
click at [207, 96] on button "Grab Withdraw" at bounding box center [206, 92] width 49 height 13
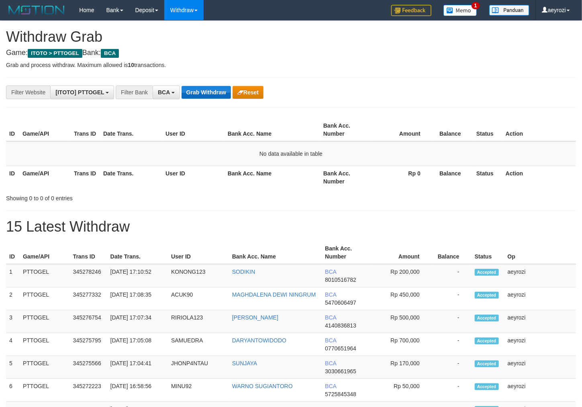
scroll to position [15, 0]
click at [208, 97] on button "Grab Withdraw" at bounding box center [206, 92] width 49 height 13
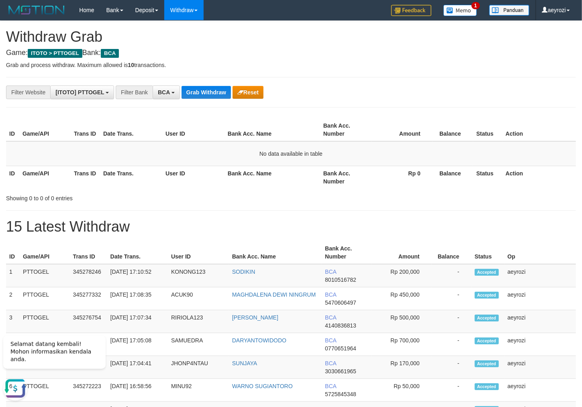
click at [196, 92] on button "Grab Withdraw" at bounding box center [206, 92] width 49 height 13
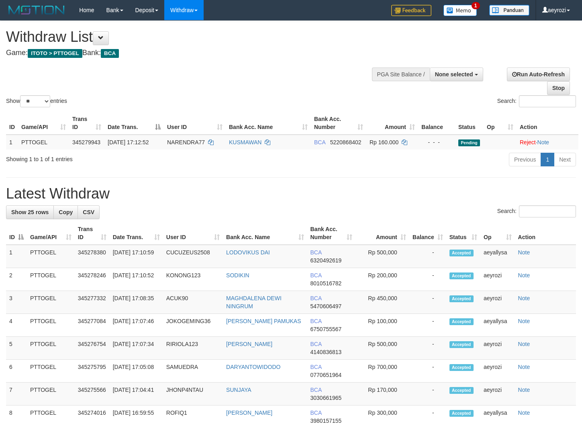
select select
select select "**"
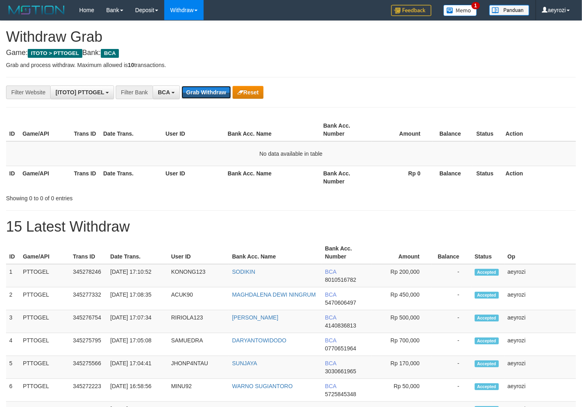
scroll to position [15, 0]
click at [196, 91] on button "Grab Withdraw" at bounding box center [206, 92] width 49 height 13
drag, startPoint x: 0, startPoint y: 0, endPoint x: 196, endPoint y: 92, distance: 216.7
click at [196, 92] on button "Grab Withdraw" at bounding box center [206, 92] width 49 height 13
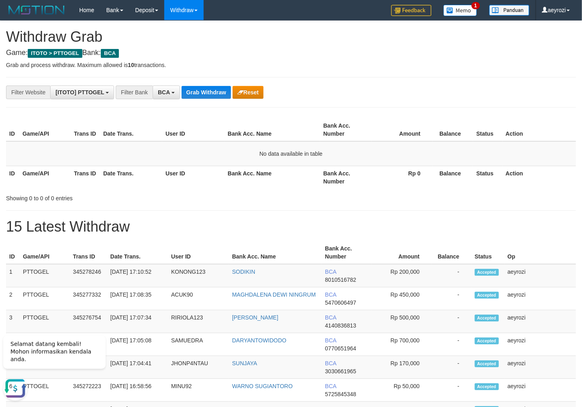
drag, startPoint x: 194, startPoint y: 100, endPoint x: 194, endPoint y: 94, distance: 5.3
click at [194, 94] on button "Grab Withdraw" at bounding box center [206, 92] width 49 height 13
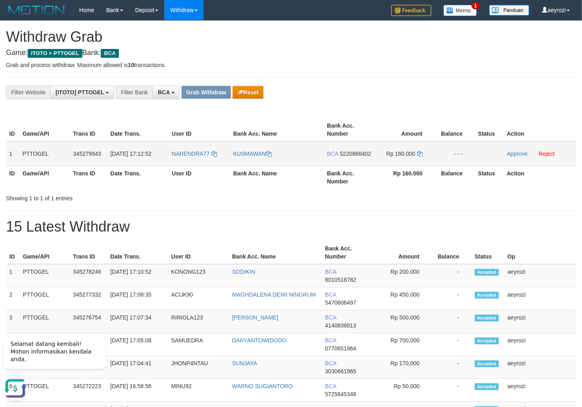
drag, startPoint x: 219, startPoint y: 168, endPoint x: 408, endPoint y: 163, distance: 189.3
click at [420, 163] on tr "1 PTTOGEL 345279943 [DATE] 17:12:52 NARENDRA77 [GEOGRAPHIC_DATA] BCA 5220868402…" at bounding box center [291, 153] width 570 height 25
click at [346, 157] on td "BCA 5220868402" at bounding box center [349, 153] width 51 height 25
click at [343, 157] on span "5220868402" at bounding box center [355, 154] width 31 height 6
copy span "6"
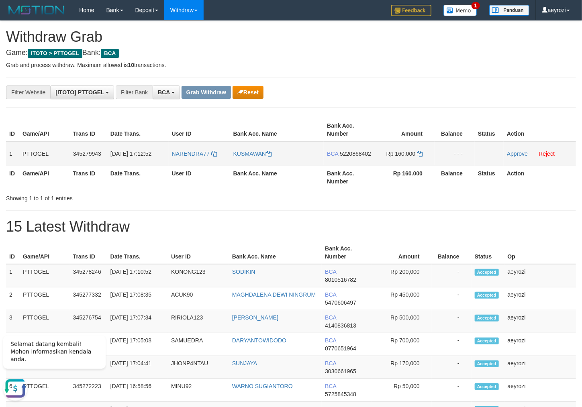
click at [343, 157] on span "5220868402" at bounding box center [355, 154] width 31 height 6
click at [347, 158] on td "BCA 5220868402" at bounding box center [349, 153] width 51 height 25
click at [341, 157] on span "5220868402" at bounding box center [355, 154] width 31 height 6
click at [340, 157] on span "5220868402" at bounding box center [355, 154] width 31 height 6
click at [351, 157] on span "5220868402" at bounding box center [355, 154] width 31 height 6
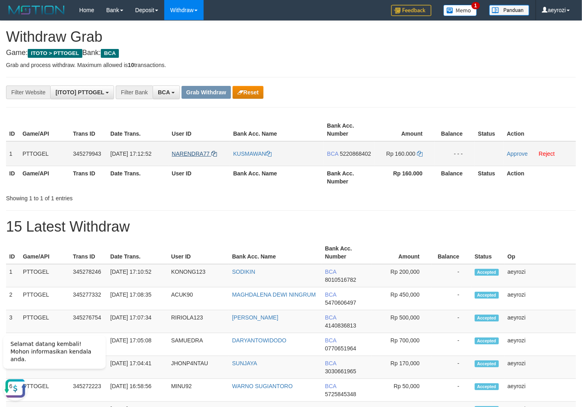
drag, startPoint x: 332, startPoint y: 160, endPoint x: 188, endPoint y: 155, distance: 144.3
click at [330, 158] on td "BCA 5220868402" at bounding box center [349, 153] width 51 height 25
click at [418, 154] on icon at bounding box center [420, 154] width 6 height 6
copy span "2"
click at [418, 154] on icon at bounding box center [420, 154] width 6 height 6
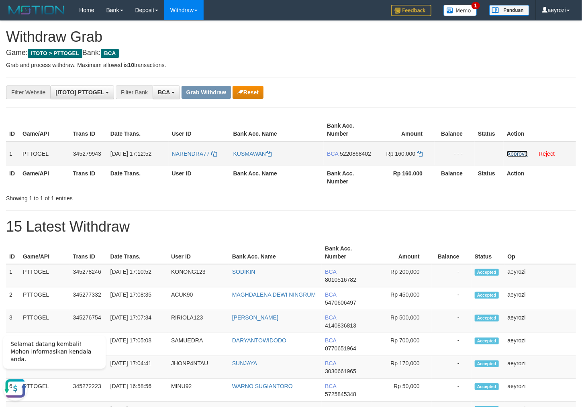
click at [521, 153] on link "Approve" at bounding box center [517, 154] width 21 height 6
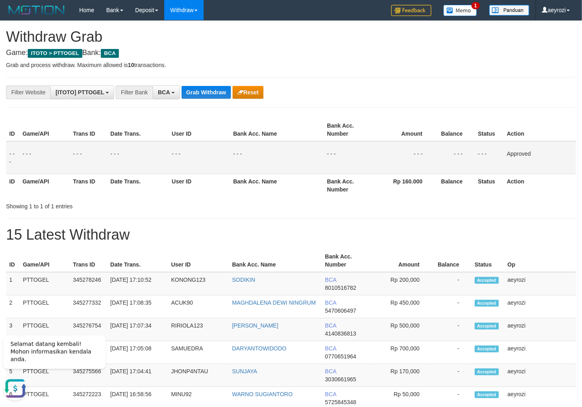
click at [160, 151] on td "- - -" at bounding box center [137, 157] width 61 height 33
click at [214, 97] on button "Grab Withdraw" at bounding box center [206, 92] width 49 height 13
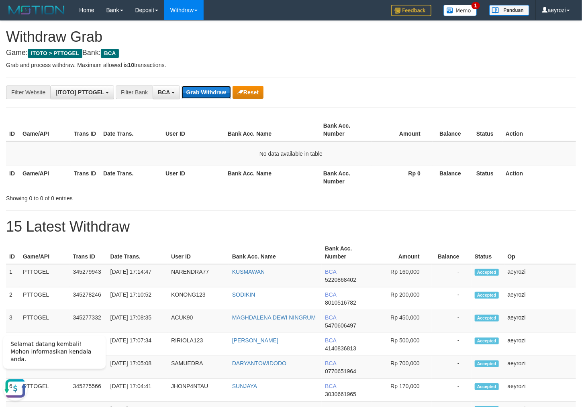
click at [217, 94] on button "Grab Withdraw" at bounding box center [206, 92] width 49 height 13
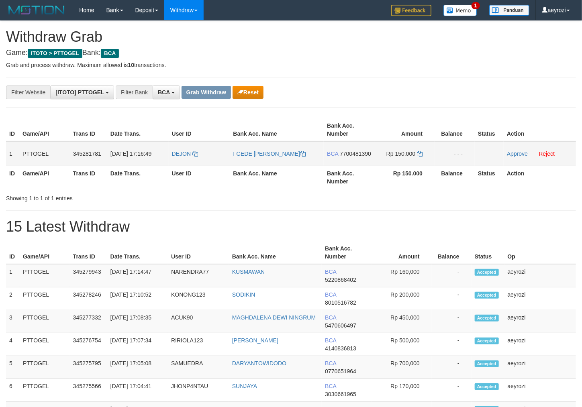
scroll to position [15, 0]
drag, startPoint x: 372, startPoint y: 161, endPoint x: 251, endPoint y: 161, distance: 120.5
click at [345, 161] on td "BCA 7700481390" at bounding box center [349, 153] width 51 height 25
drag, startPoint x: 233, startPoint y: 162, endPoint x: 416, endPoint y: 162, distance: 182.8
click at [416, 162] on tr "1 PTTOGEL 345281781 01/10/2025 17:16:49 DEJON I GEDE ADI PRATAMA BCA 7700481390…" at bounding box center [291, 153] width 570 height 25
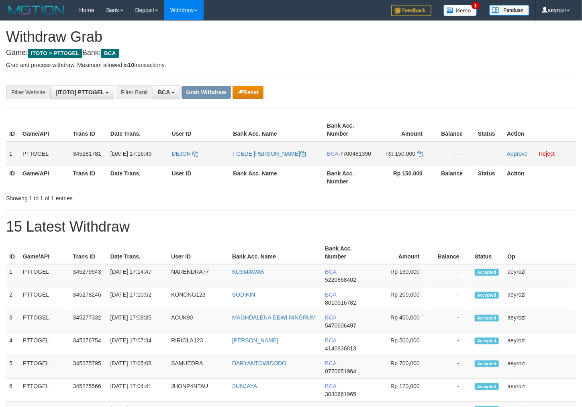
scroll to position [0, 0]
click at [347, 157] on span "7700481390" at bounding box center [355, 154] width 31 height 6
drag, startPoint x: 332, startPoint y: 163, endPoint x: 38, endPoint y: 185, distance: 294.9
click at [340, 157] on span "7700481390" at bounding box center [355, 154] width 31 height 6
click at [345, 157] on td "BCA 7700481390" at bounding box center [349, 153] width 51 height 25
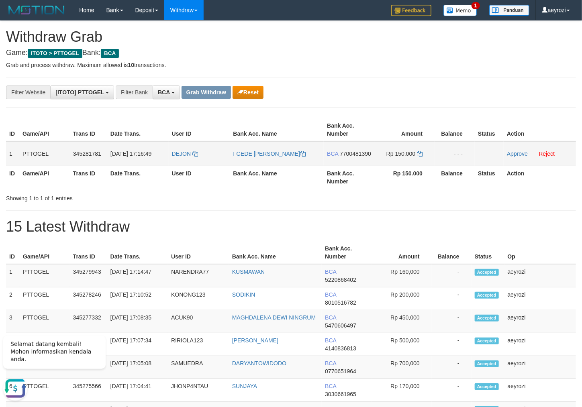
click at [342, 157] on span "7700481390" at bounding box center [355, 154] width 31 height 6
click at [418, 155] on icon at bounding box center [420, 154] width 6 height 6
click at [522, 153] on link "Approve" at bounding box center [517, 154] width 21 height 6
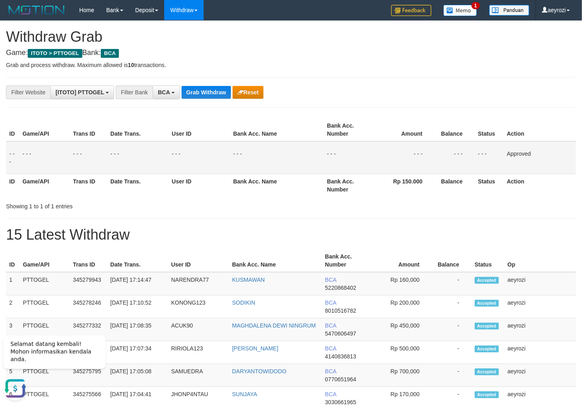
click at [214, 88] on button "Grab Withdraw" at bounding box center [206, 92] width 49 height 13
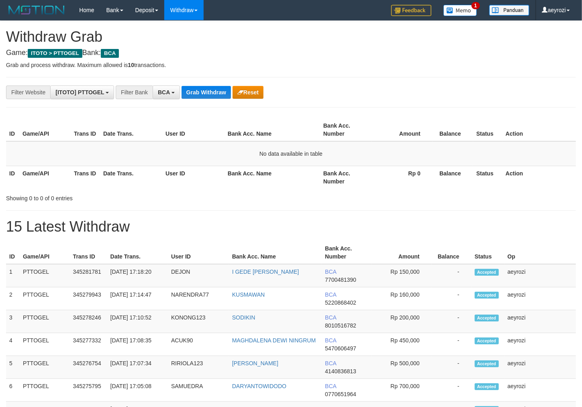
scroll to position [15, 0]
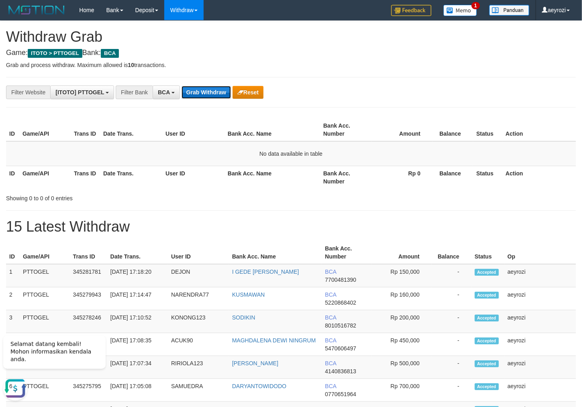
click at [219, 91] on button "Grab Withdraw" at bounding box center [206, 92] width 49 height 13
click at [212, 91] on button "Grab Withdraw" at bounding box center [206, 92] width 49 height 13
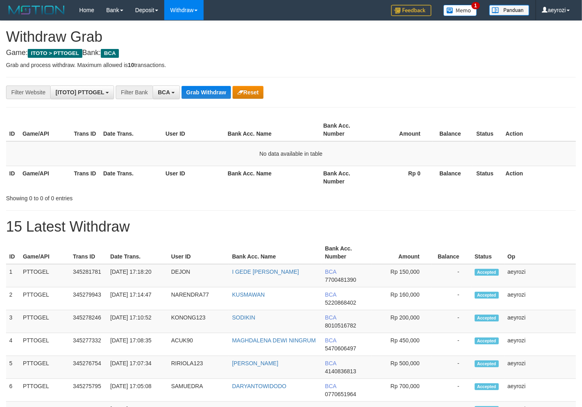
scroll to position [15, 0]
click at [198, 98] on button "Grab Withdraw" at bounding box center [206, 92] width 49 height 13
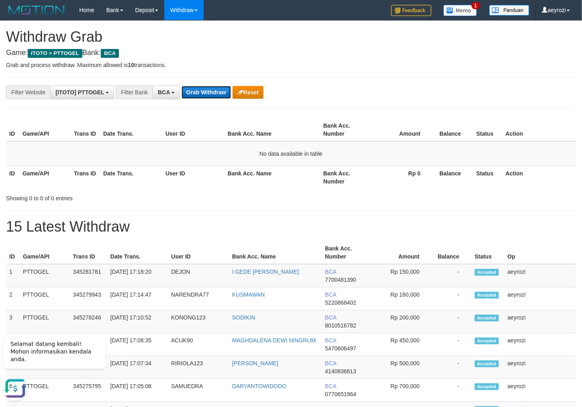
click at [198, 96] on button "Grab Withdraw" at bounding box center [206, 92] width 49 height 13
click at [214, 92] on button "Grab Withdraw" at bounding box center [206, 92] width 49 height 13
click at [196, 91] on button "Grab Withdraw" at bounding box center [206, 92] width 49 height 13
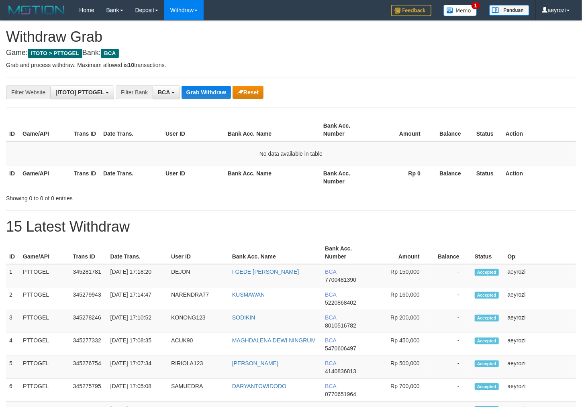
scroll to position [15, 0]
click at [196, 91] on button "Grab Withdraw" at bounding box center [206, 92] width 49 height 13
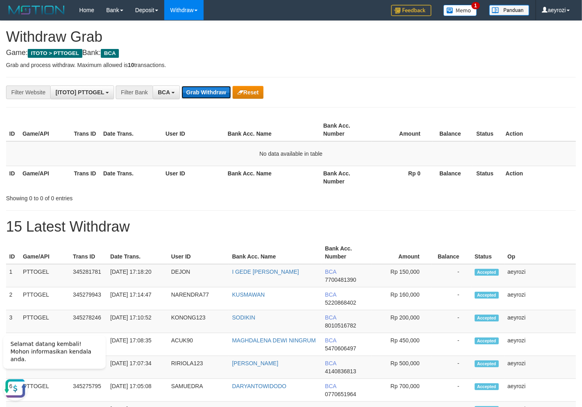
click at [197, 92] on button "Grab Withdraw" at bounding box center [206, 92] width 49 height 13
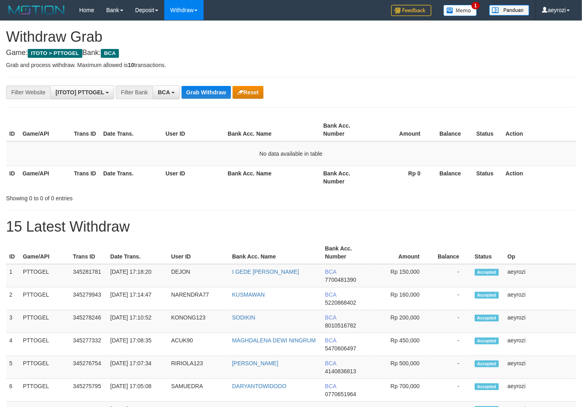
scroll to position [15, 0]
drag, startPoint x: 208, startPoint y: 94, endPoint x: 202, endPoint y: 94, distance: 5.2
click at [202, 94] on button "Grab Withdraw" at bounding box center [206, 92] width 49 height 13
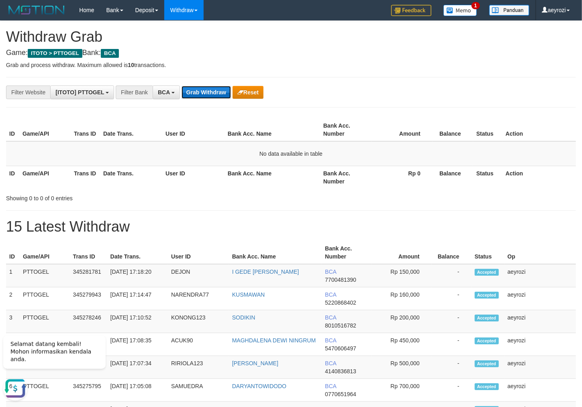
scroll to position [0, 0]
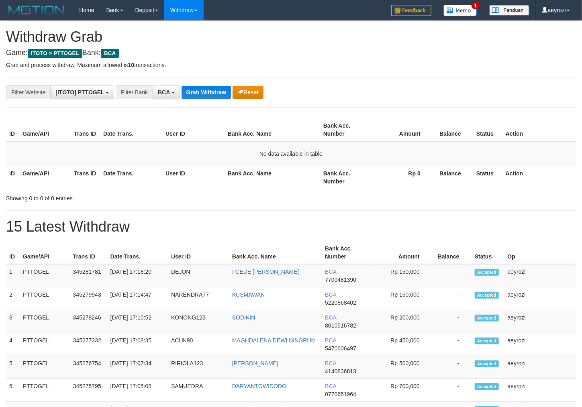
scroll to position [15, 0]
click at [201, 94] on button "Grab Withdraw" at bounding box center [206, 92] width 49 height 13
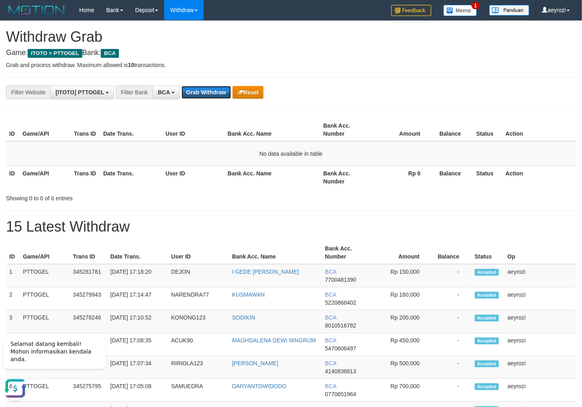
scroll to position [0, 0]
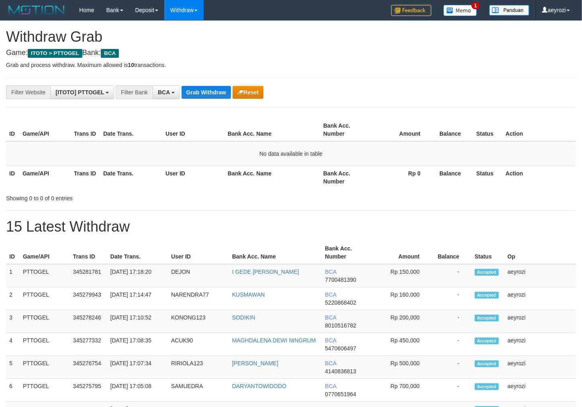
scroll to position [15, 0]
click at [196, 95] on button "Grab Withdraw" at bounding box center [206, 92] width 49 height 13
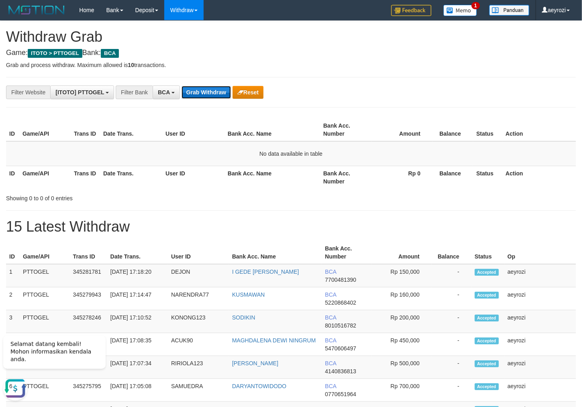
click at [200, 93] on button "Grab Withdraw" at bounding box center [206, 92] width 49 height 13
click at [198, 96] on button "Grab Withdraw" at bounding box center [206, 92] width 49 height 13
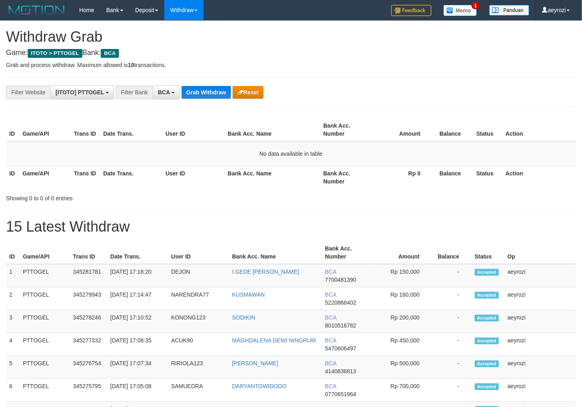
scroll to position [15, 0]
click at [198, 96] on button "Grab Withdraw" at bounding box center [206, 92] width 49 height 13
click at [198, 95] on button "Grab Withdraw" at bounding box center [206, 92] width 49 height 13
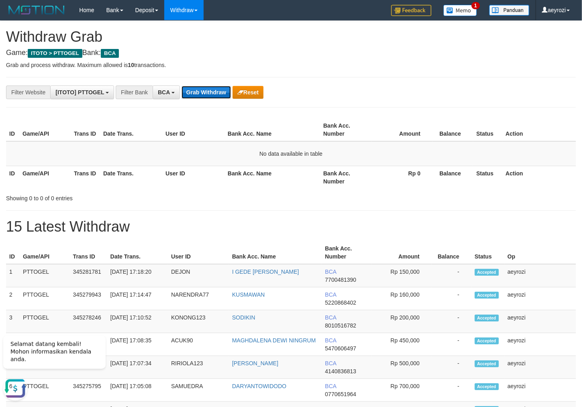
click at [194, 94] on button "Grab Withdraw" at bounding box center [206, 92] width 49 height 13
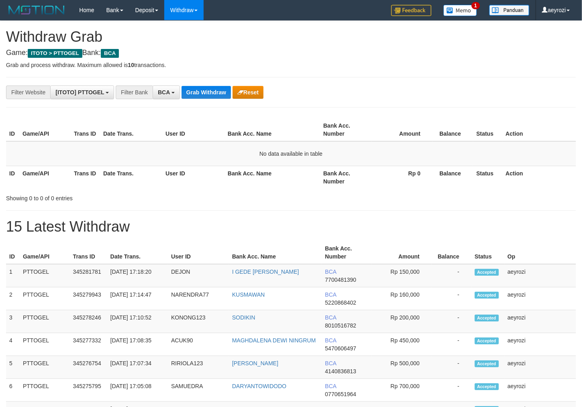
scroll to position [15, 0]
click at [194, 94] on button "Grab Withdraw" at bounding box center [206, 92] width 49 height 13
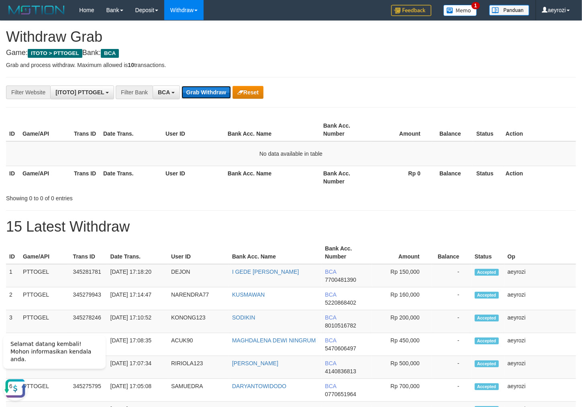
click at [195, 93] on button "Grab Withdraw" at bounding box center [206, 92] width 49 height 13
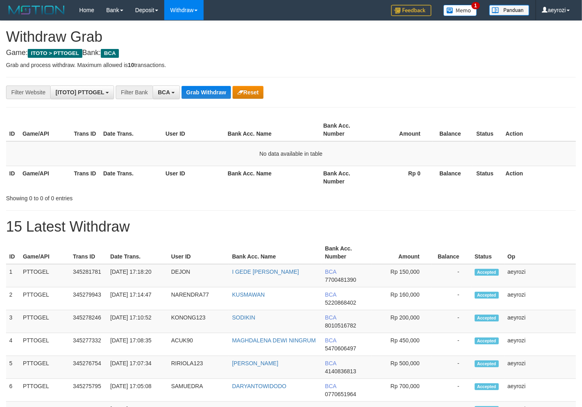
scroll to position [15, 0]
click at [195, 93] on button "Grab Withdraw" at bounding box center [206, 92] width 49 height 13
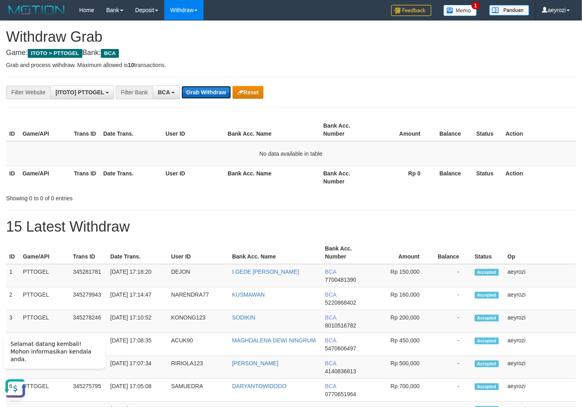
click at [223, 94] on button "Grab Withdraw" at bounding box center [206, 92] width 49 height 13
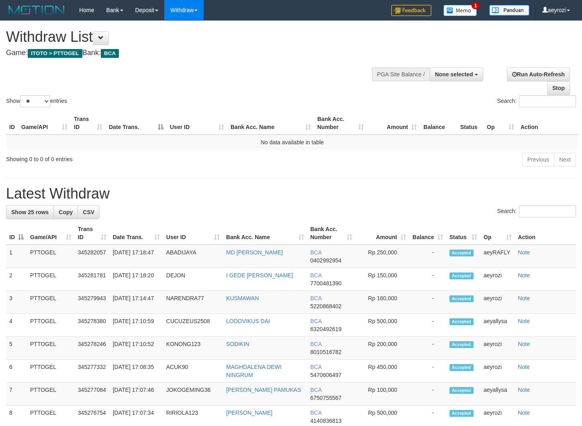
select select
select select "**"
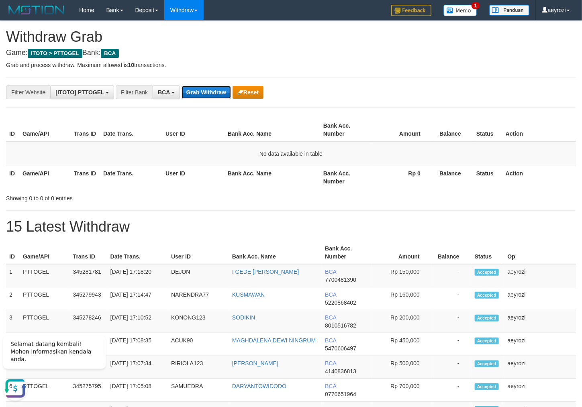
click at [197, 93] on button "Grab Withdraw" at bounding box center [206, 92] width 49 height 13
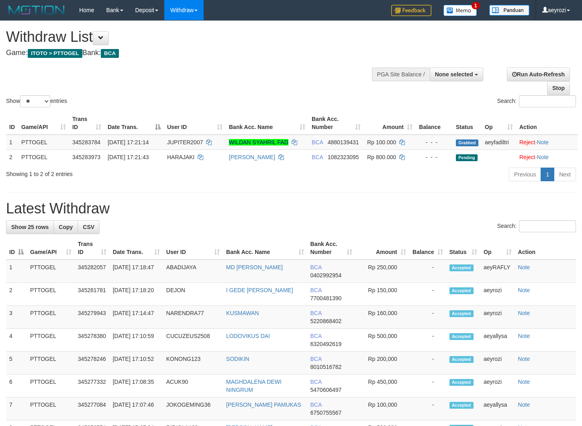
select select
select select "**"
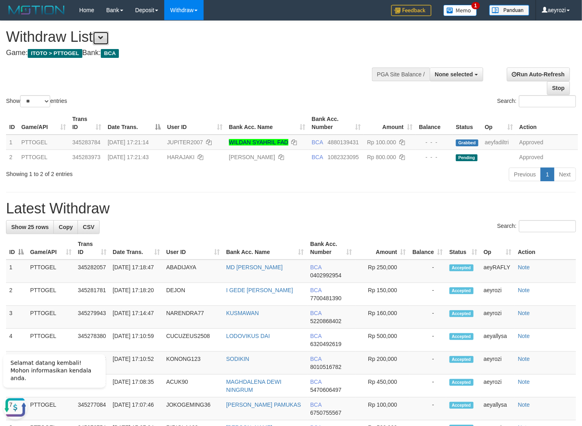
click at [105, 33] on button at bounding box center [101, 38] width 16 height 14
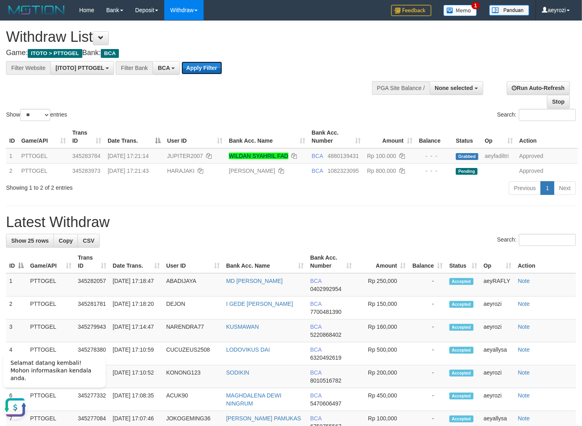
click at [193, 67] on button "Apply Filter" at bounding box center [202, 67] width 41 height 13
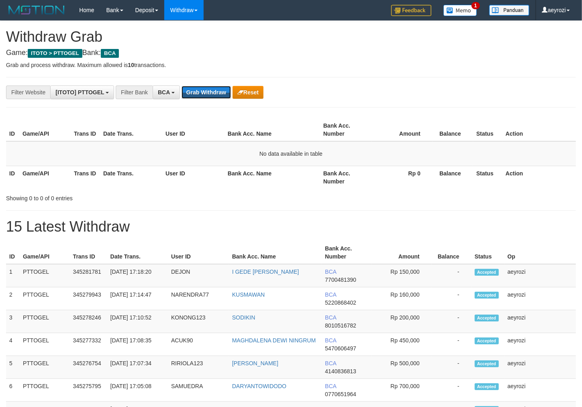
click at [197, 94] on button "Grab Withdraw" at bounding box center [206, 92] width 49 height 13
click at [190, 94] on button "Grab Withdraw" at bounding box center [206, 92] width 49 height 13
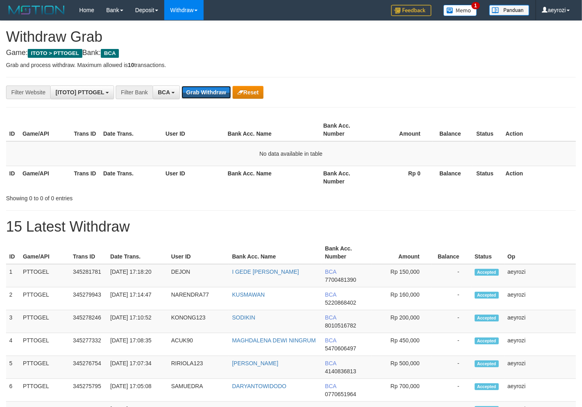
click at [190, 94] on button "Grab Withdraw" at bounding box center [206, 92] width 49 height 13
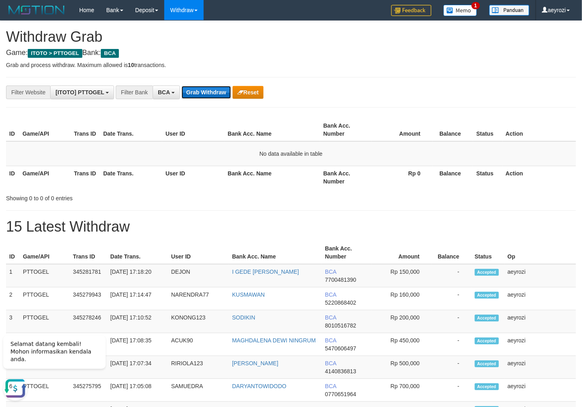
click at [205, 94] on button "Grab Withdraw" at bounding box center [206, 92] width 49 height 13
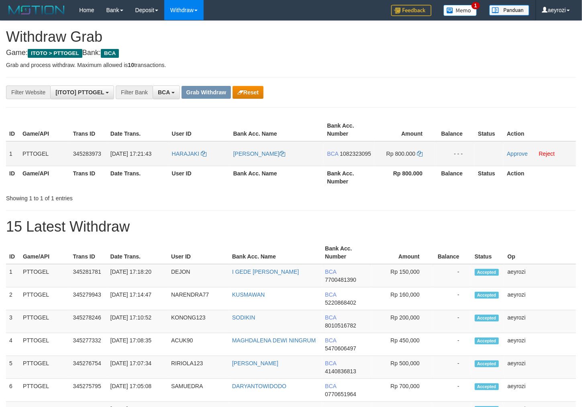
scroll to position [15, 0]
drag, startPoint x: 247, startPoint y: 164, endPoint x: 384, endPoint y: 172, distance: 138.0
click at [384, 166] on tr "1 PTTOGEL 345283973 [DATE] 17:21:43 [GEOGRAPHIC_DATA] BESNAR GULO BCA 108232309…" at bounding box center [291, 153] width 570 height 25
drag, startPoint x: 338, startPoint y: 163, endPoint x: 309, endPoint y: 165, distance: 29.4
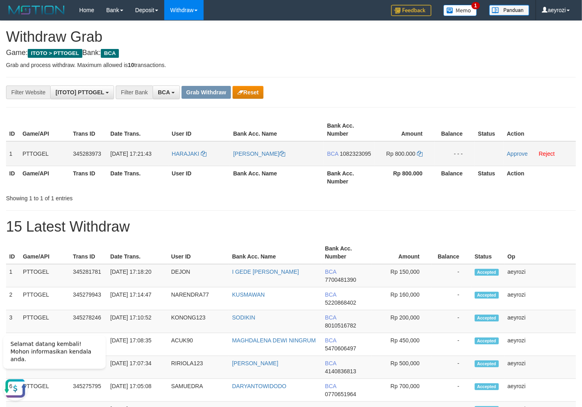
click at [340, 157] on span "1082323095" at bounding box center [355, 154] width 31 height 6
click at [419, 155] on icon at bounding box center [420, 154] width 6 height 6
click at [523, 152] on link "Approve" at bounding box center [517, 154] width 21 height 6
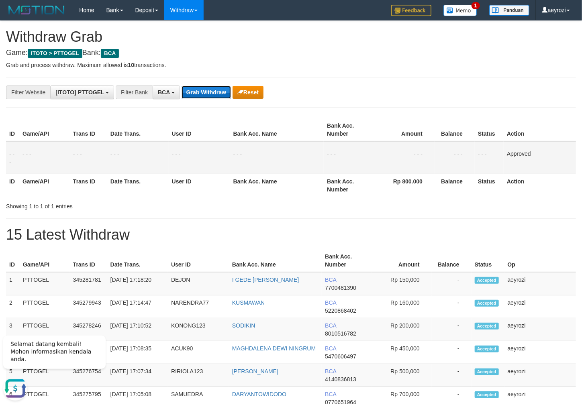
click at [185, 89] on button "Grab Withdraw" at bounding box center [206, 92] width 49 height 13
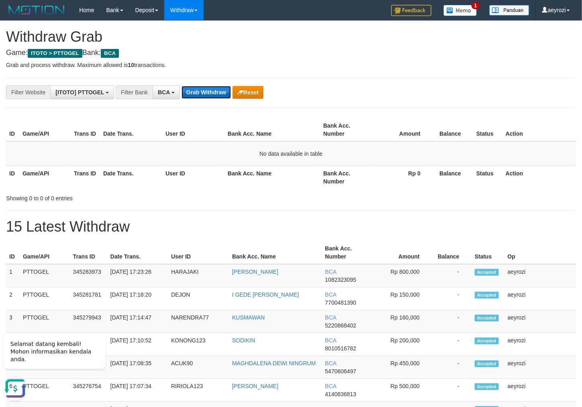
click at [203, 90] on button "Grab Withdraw" at bounding box center [206, 92] width 49 height 13
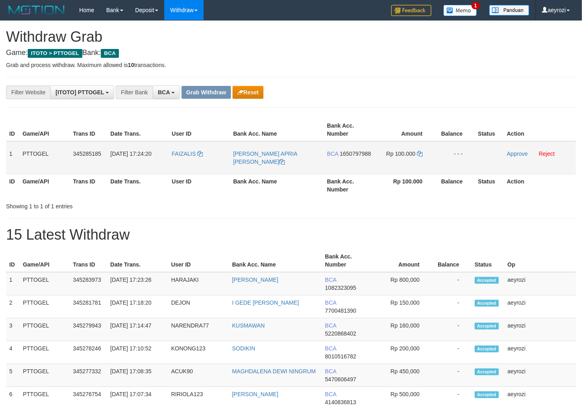
scroll to position [15, 0]
drag, startPoint x: 198, startPoint y: 167, endPoint x: 394, endPoint y: 171, distance: 195.3
click at [394, 171] on tr "1 PTTOGEL 345285185 [DATE] 17:24:20 FAIZALIS [PERSON_NAME] APRIA [PERSON_NAME] …" at bounding box center [291, 157] width 570 height 33
click at [340, 157] on span "1650797988" at bounding box center [355, 154] width 31 height 6
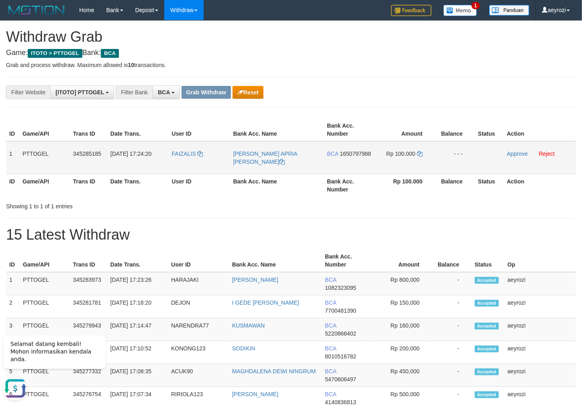
click at [341, 157] on span "1650797988" at bounding box center [355, 154] width 31 height 6
click at [340, 157] on span "1650797988" at bounding box center [355, 154] width 31 height 6
click at [420, 154] on icon at bounding box center [420, 154] width 6 height 6
click at [346, 157] on span "1650797988" at bounding box center [355, 154] width 31 height 6
click at [421, 153] on icon at bounding box center [420, 154] width 6 height 6
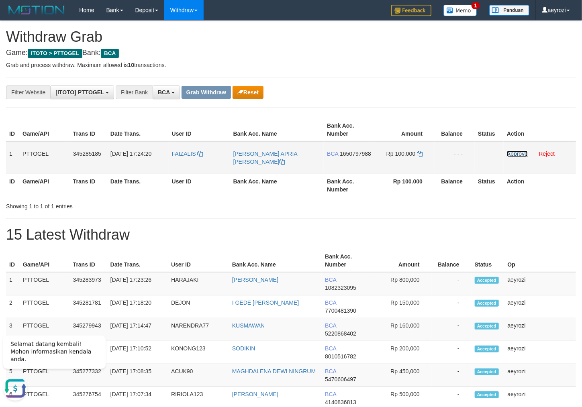
click at [520, 154] on link "Approve" at bounding box center [517, 154] width 21 height 6
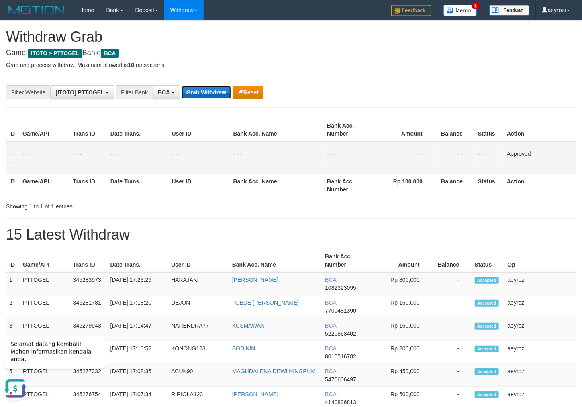
click at [208, 96] on button "Grab Withdraw" at bounding box center [206, 92] width 49 height 13
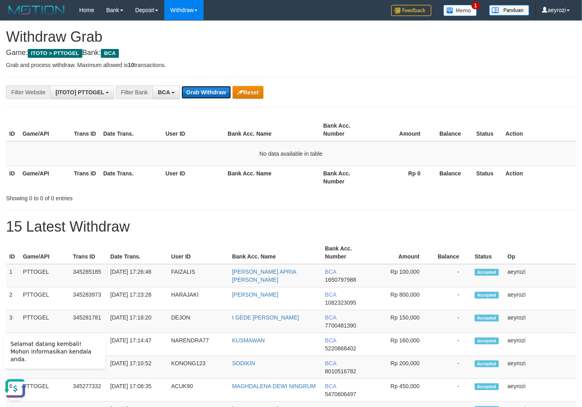
click at [215, 95] on button "Grab Withdraw" at bounding box center [206, 92] width 49 height 13
click at [131, 131] on th "Date Trans." at bounding box center [131, 129] width 62 height 23
click at [196, 93] on button "Grab Withdraw" at bounding box center [206, 92] width 49 height 13
click at [212, 90] on button "Grab Withdraw" at bounding box center [206, 92] width 49 height 13
click at [219, 95] on button "Grab Withdraw" at bounding box center [206, 92] width 49 height 13
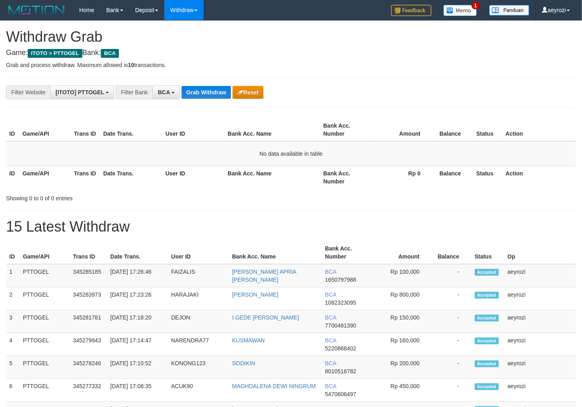
scroll to position [15, 0]
click at [215, 94] on button "Grab Withdraw" at bounding box center [206, 92] width 49 height 13
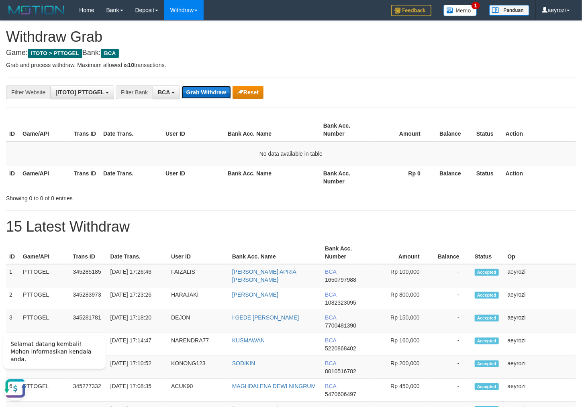
click at [201, 94] on button "Grab Withdraw" at bounding box center [206, 92] width 49 height 13
click at [201, 87] on button "Grab Withdraw" at bounding box center [206, 92] width 49 height 13
click at [212, 90] on button "Grab Withdraw" at bounding box center [206, 92] width 49 height 13
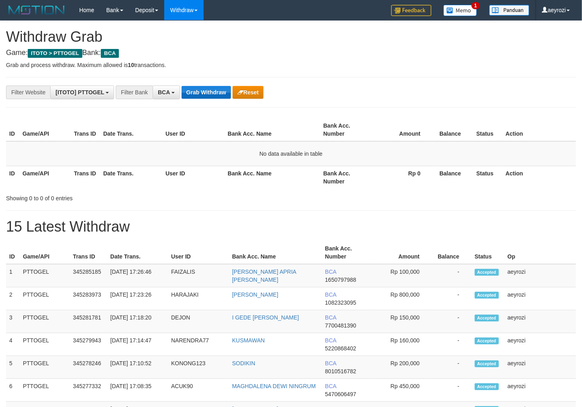
scroll to position [15, 0]
click at [197, 92] on button "Grab Withdraw" at bounding box center [206, 92] width 49 height 13
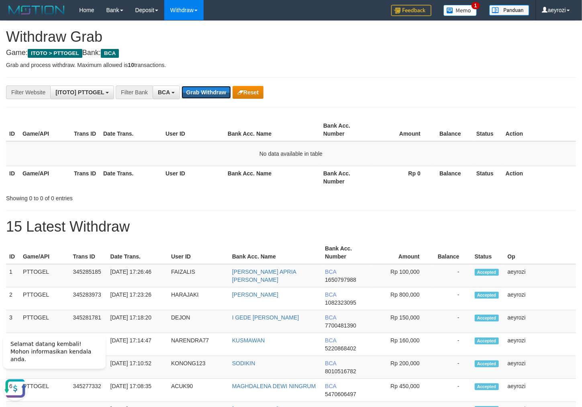
click at [197, 92] on button "Grab Withdraw" at bounding box center [206, 92] width 49 height 13
drag, startPoint x: 219, startPoint y: 96, endPoint x: 218, endPoint y: 92, distance: 4.1
click at [218, 92] on button "Grab Withdraw" at bounding box center [206, 92] width 49 height 13
click at [190, 92] on button "Grab Withdraw" at bounding box center [206, 92] width 49 height 13
click at [190, 91] on button "Grab Withdraw" at bounding box center [206, 92] width 49 height 13
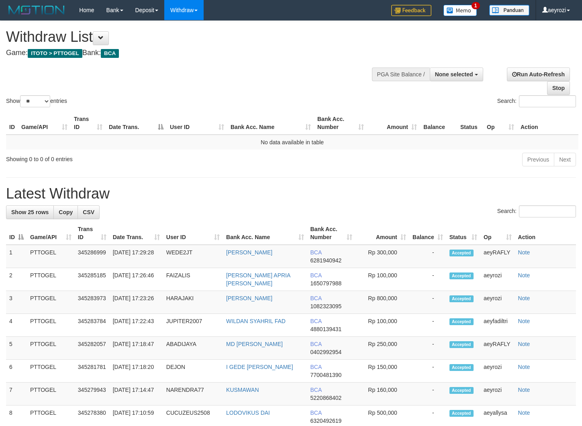
select select
select select "**"
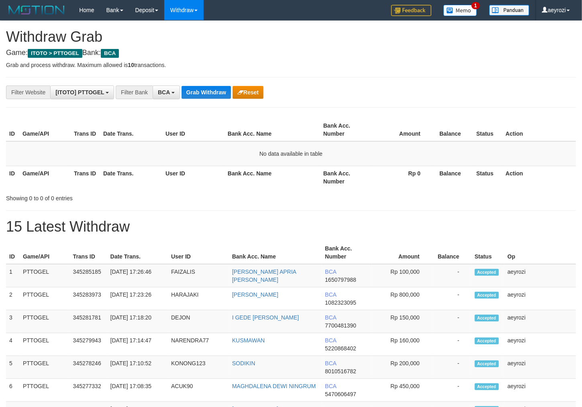
scroll to position [15, 0]
drag, startPoint x: 211, startPoint y: 84, endPoint x: 198, endPoint y: 6, distance: 78.6
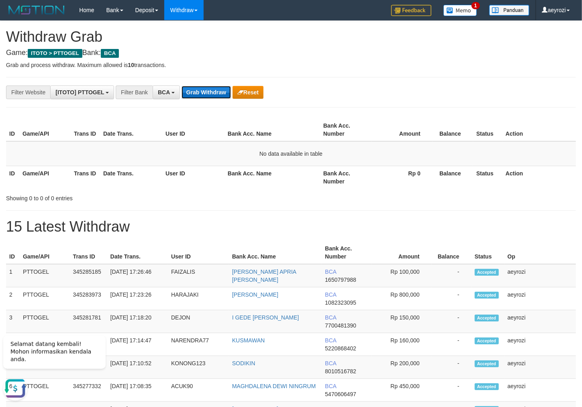
click at [196, 93] on button "Grab Withdraw" at bounding box center [206, 92] width 49 height 13
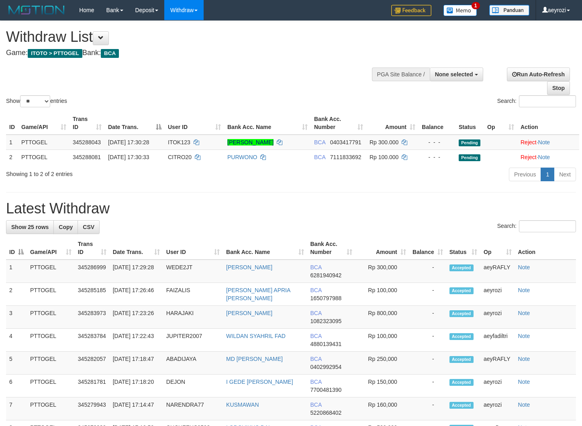
select select
select select "**"
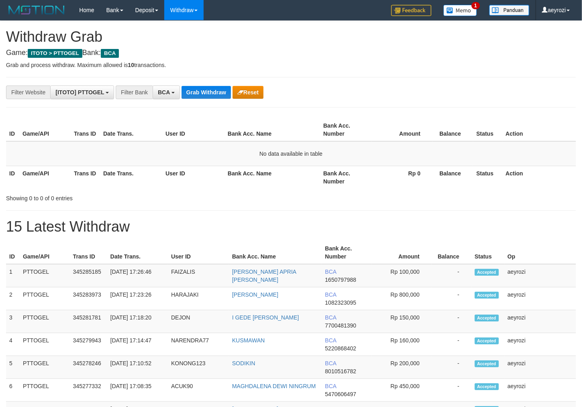
scroll to position [15, 0]
click at [219, 88] on button "Grab Withdraw" at bounding box center [206, 92] width 49 height 13
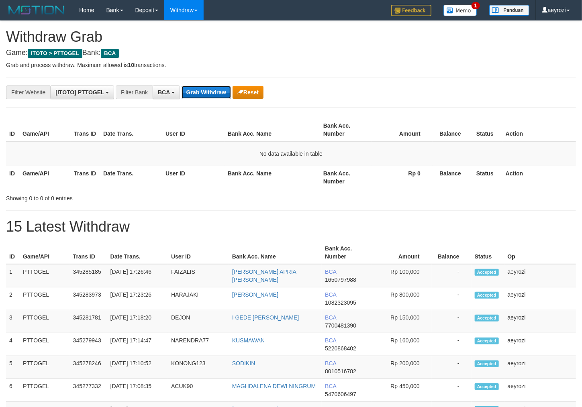
click at [221, 91] on button "Grab Withdraw" at bounding box center [206, 92] width 49 height 13
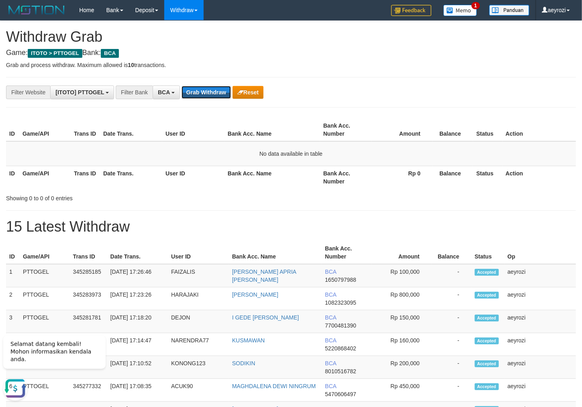
click at [220, 91] on button "Grab Withdraw" at bounding box center [206, 92] width 49 height 13
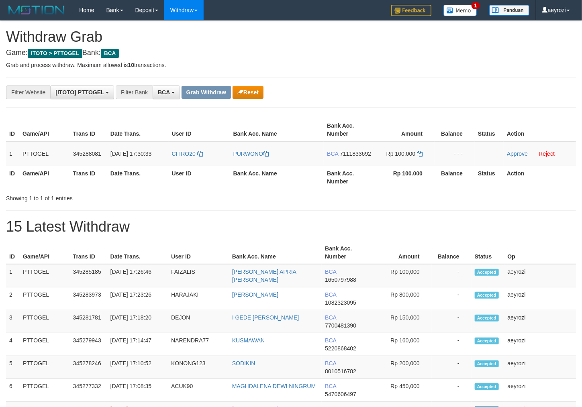
scroll to position [15, 0]
click at [246, 96] on button "Reset" at bounding box center [248, 92] width 31 height 13
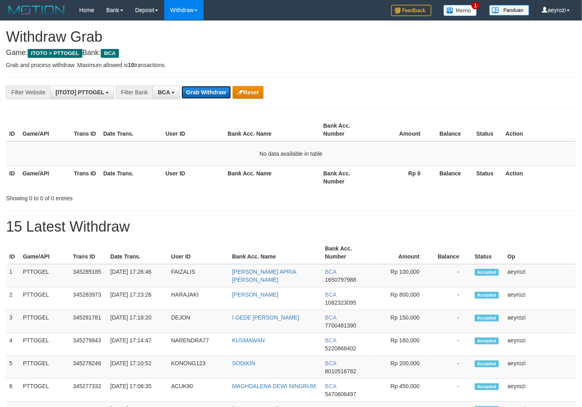
scroll to position [15, 0]
click at [200, 95] on button "Grab Withdraw" at bounding box center [206, 92] width 49 height 13
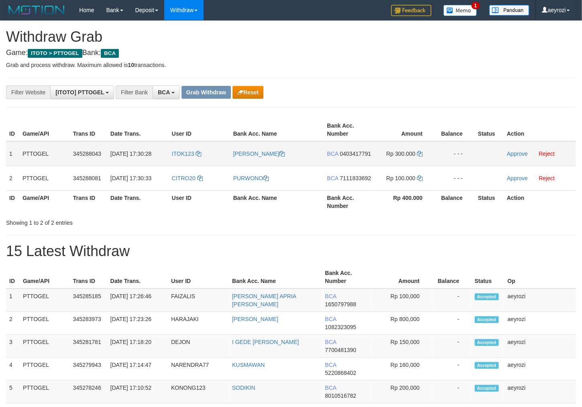
scroll to position [15, 0]
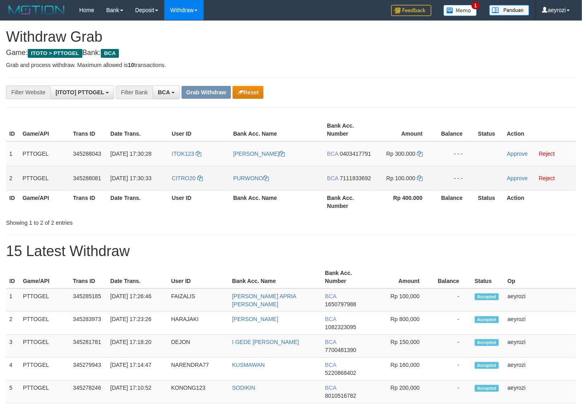
drag, startPoint x: 202, startPoint y: 156, endPoint x: 398, endPoint y: 188, distance: 198.1
click at [398, 188] on tbody "1 PTTOGEL 345288043 01/10/2025 17:30:28 ITOK123 RIKARDUS KRISTOFORUS SELAMAN BC…" at bounding box center [291, 165] width 570 height 49
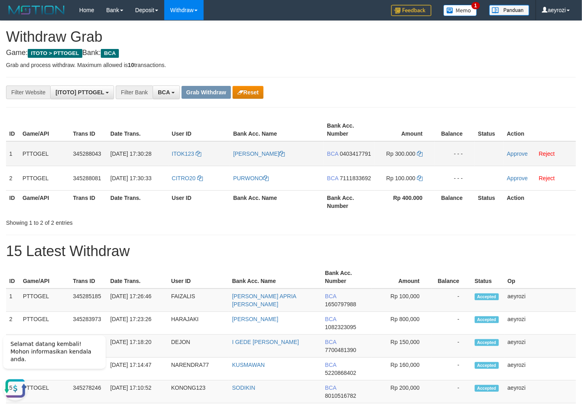
scroll to position [0, 0]
click at [343, 157] on span "0403417791" at bounding box center [355, 154] width 31 height 6
click at [420, 149] on td "Rp 300.000" at bounding box center [404, 153] width 60 height 25
click at [416, 156] on td "Rp 300.000" at bounding box center [404, 153] width 60 height 25
click at [420, 152] on icon at bounding box center [420, 154] width 6 height 6
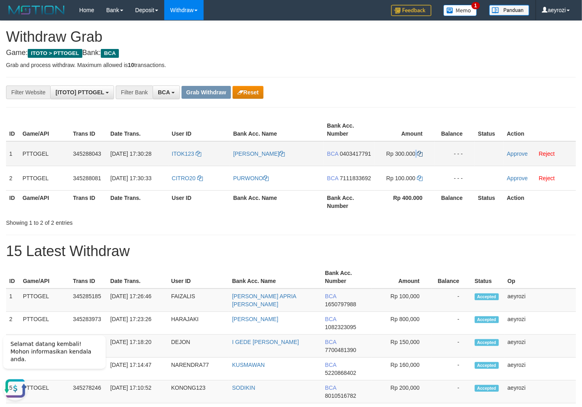
copy td
click at [420, 152] on icon at bounding box center [420, 154] width 6 height 6
click at [512, 155] on link "Approve" at bounding box center [517, 154] width 21 height 6
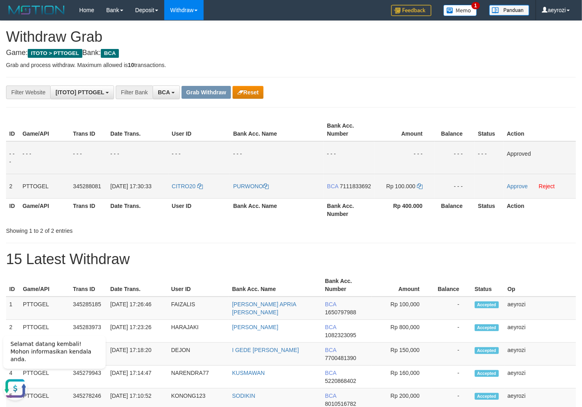
click at [356, 184] on span "7111833692" at bounding box center [355, 186] width 31 height 6
click at [421, 188] on icon at bounding box center [420, 187] width 6 height 6
click at [517, 187] on link "Approve" at bounding box center [517, 186] width 21 height 6
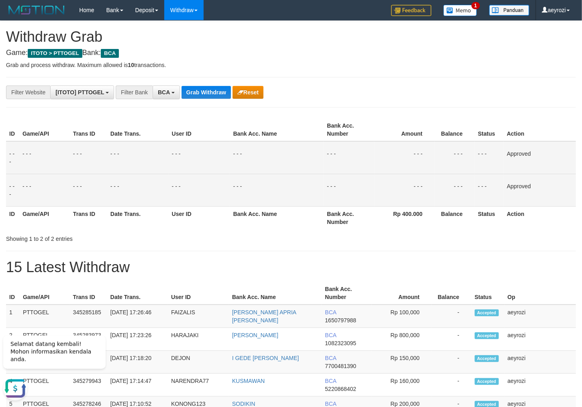
click at [164, 135] on th "Date Trans." at bounding box center [137, 129] width 61 height 23
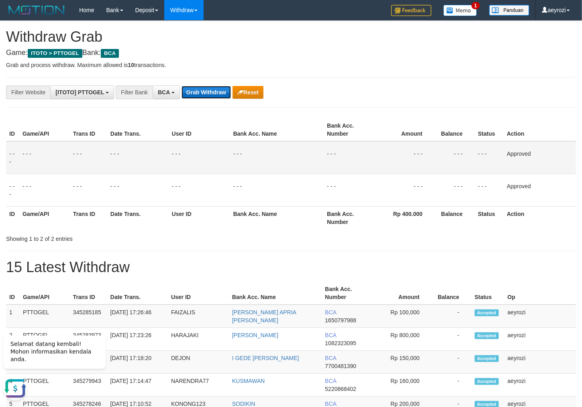
click at [204, 95] on button "Grab Withdraw" at bounding box center [206, 92] width 49 height 13
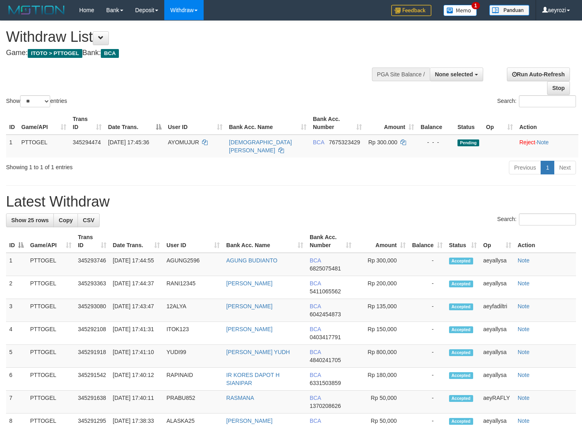
select select
select select "**"
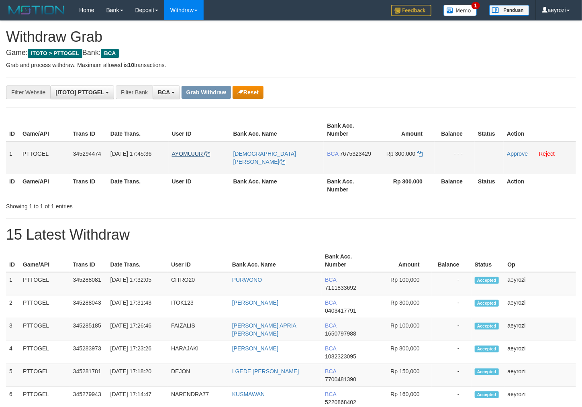
scroll to position [15, 0]
drag, startPoint x: 392, startPoint y: 145, endPoint x: 287, endPoint y: 139, distance: 105.4
click at [423, 154] on tr "1 PTTOGEL 345294474 01/10/2025 17:45:36 AYOMUJUR IMAM SUARJI BCA 7675323429 Rp …" at bounding box center [291, 157] width 570 height 33
click at [348, 157] on span "7675323429" at bounding box center [355, 154] width 31 height 6
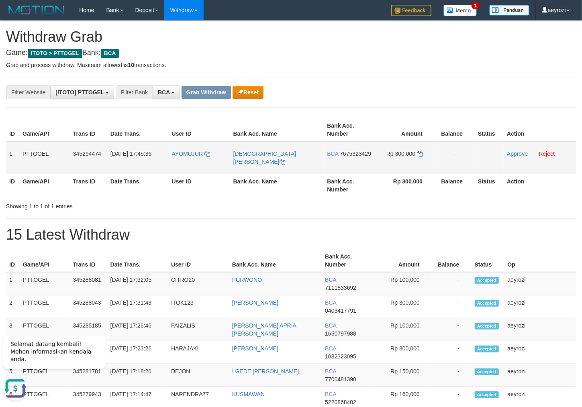
click at [357, 157] on span "7675323429" at bounding box center [355, 154] width 31 height 6
click at [423, 156] on icon at bounding box center [420, 154] width 6 height 6
click at [518, 153] on link "Approve" at bounding box center [517, 154] width 21 height 6
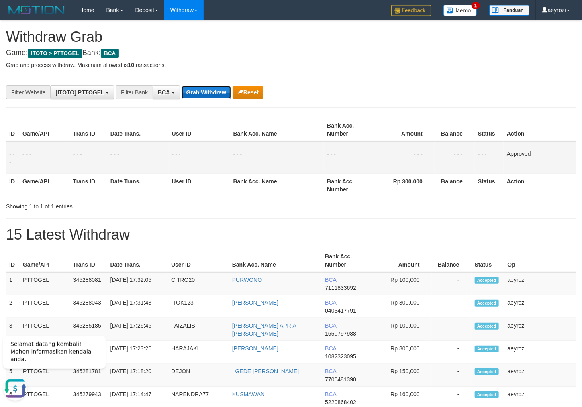
click at [219, 92] on button "Grab Withdraw" at bounding box center [206, 92] width 49 height 13
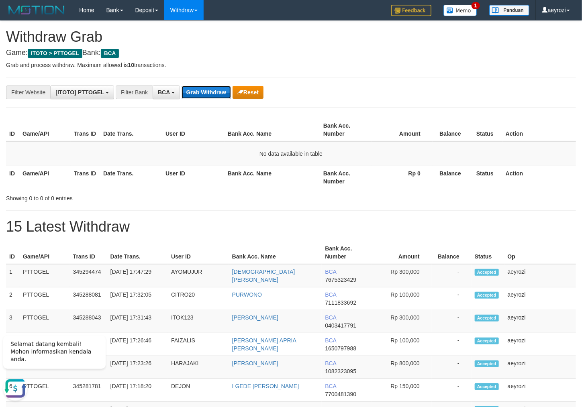
click at [201, 92] on button "Grab Withdraw" at bounding box center [206, 92] width 49 height 13
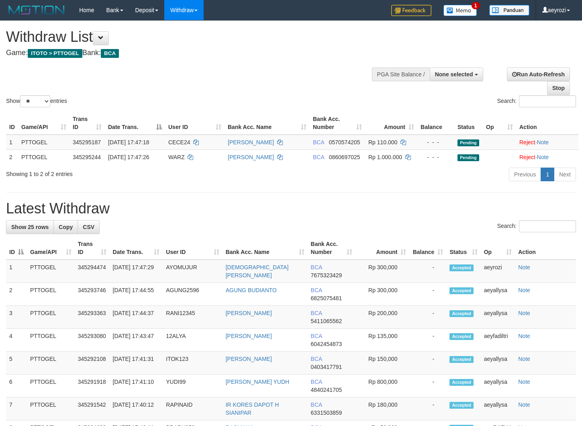
select select
select select "**"
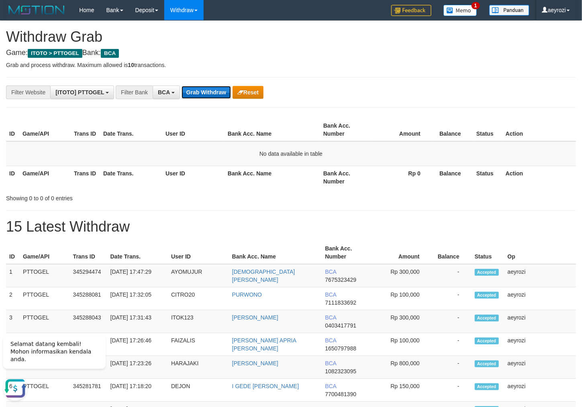
click at [211, 93] on button "Grab Withdraw" at bounding box center [206, 92] width 49 height 13
click at [210, 93] on button "Grab Withdraw" at bounding box center [206, 92] width 49 height 13
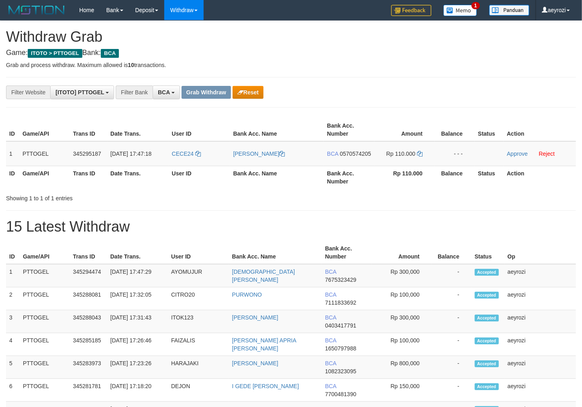
scroll to position [15, 0]
click at [269, 87] on div "**********" at bounding box center [242, 93] width 485 height 14
click at [265, 89] on div "**********" at bounding box center [242, 93] width 485 height 14
click at [266, 91] on div "**********" at bounding box center [242, 93] width 485 height 14
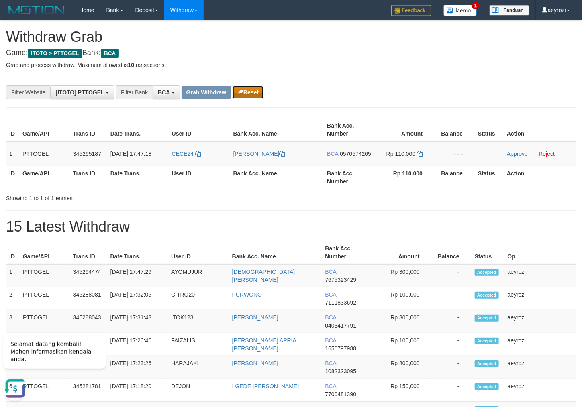
click at [258, 91] on button "Reset" at bounding box center [248, 92] width 31 height 13
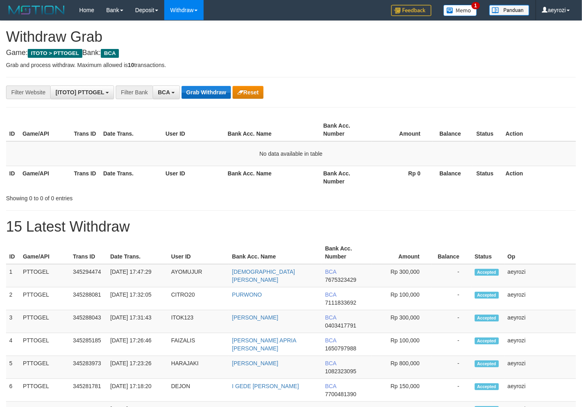
scroll to position [15, 0]
click at [213, 98] on button "Grab Withdraw" at bounding box center [206, 92] width 49 height 13
click at [213, 94] on button "Grab Withdraw" at bounding box center [206, 92] width 49 height 13
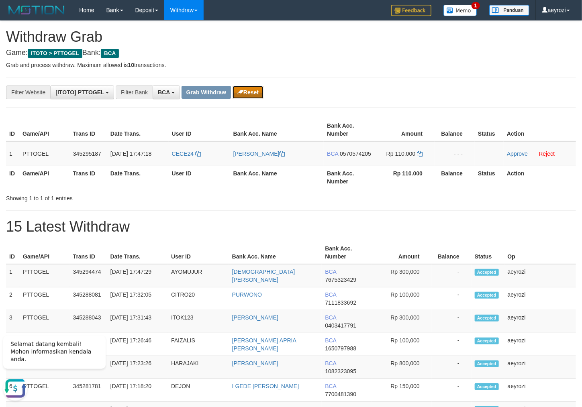
click at [243, 91] on button "Reset" at bounding box center [248, 92] width 31 height 13
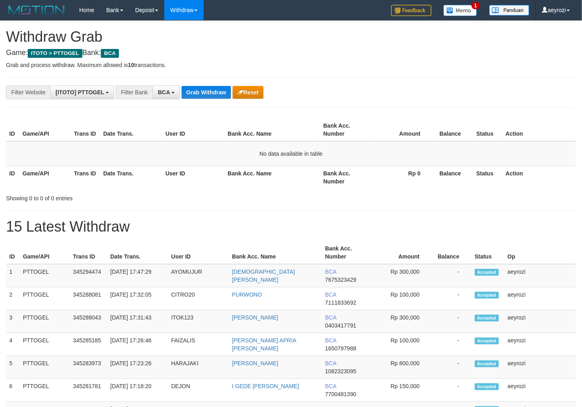
scroll to position [15, 0]
click at [210, 86] on button "Grab Withdraw" at bounding box center [206, 92] width 49 height 13
click at [208, 91] on button "Grab Withdraw" at bounding box center [206, 92] width 49 height 13
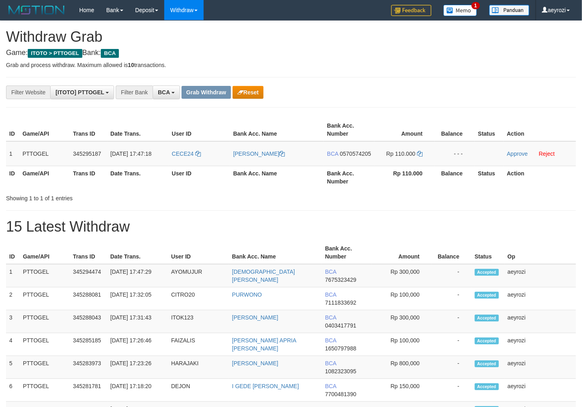
scroll to position [15, 0]
drag, startPoint x: 333, startPoint y: 162, endPoint x: 307, endPoint y: 158, distance: 26.0
click at [322, 158] on tr "1 PTTOGEL 345295187 [DATE] 17:47:18 CECE24 [PERSON_NAME] BCA 0570574205 Rp 110.…" at bounding box center [291, 153] width 570 height 25
drag, startPoint x: 212, startPoint y: 162, endPoint x: 406, endPoint y: 162, distance: 194.4
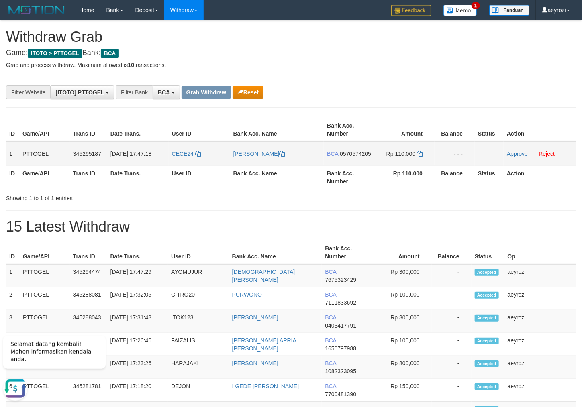
click at [406, 162] on tr "1 PTTOGEL 345295187 [DATE] 17:47:18 CECE24 [PERSON_NAME] BCA 0570574205 Rp 110.…" at bounding box center [291, 153] width 570 height 25
click at [350, 157] on span "0570574205" at bounding box center [355, 154] width 31 height 6
click at [340, 157] on span "0570574205" at bounding box center [355, 154] width 31 height 6
click at [421, 155] on icon at bounding box center [420, 154] width 6 height 6
drag, startPoint x: 421, startPoint y: 155, endPoint x: 64, endPoint y: 170, distance: 357.0
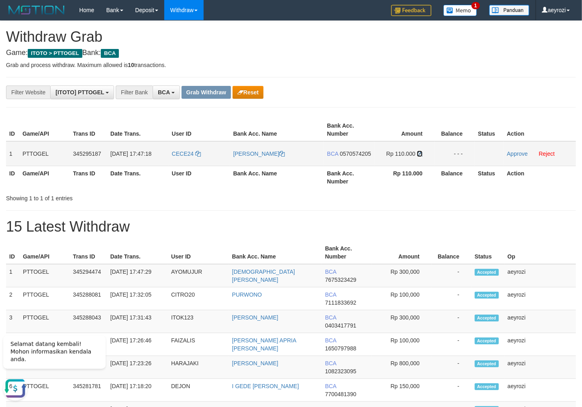
click at [416, 153] on td "Rp 110.000" at bounding box center [404, 153] width 60 height 25
click at [513, 155] on link "Approve" at bounding box center [517, 154] width 21 height 6
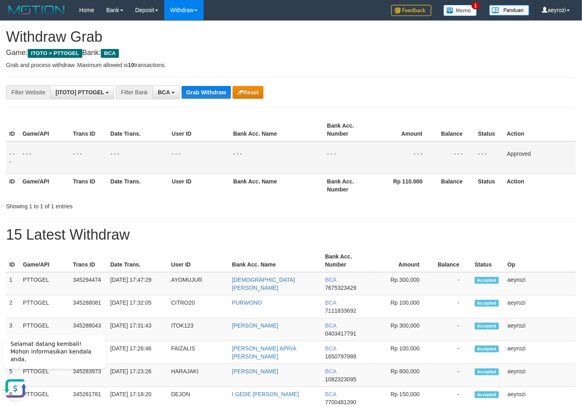
click at [204, 97] on button "Grab Withdraw" at bounding box center [206, 92] width 49 height 13
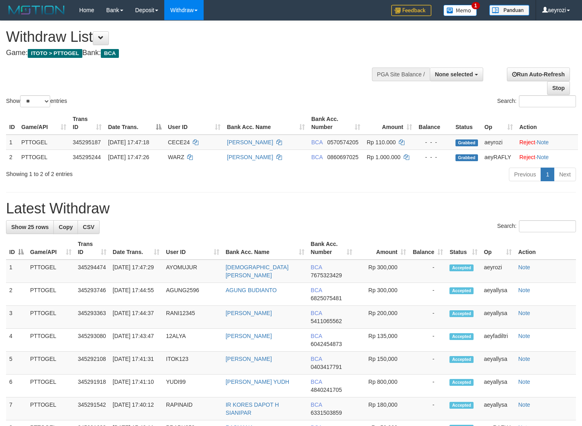
select select
select select "**"
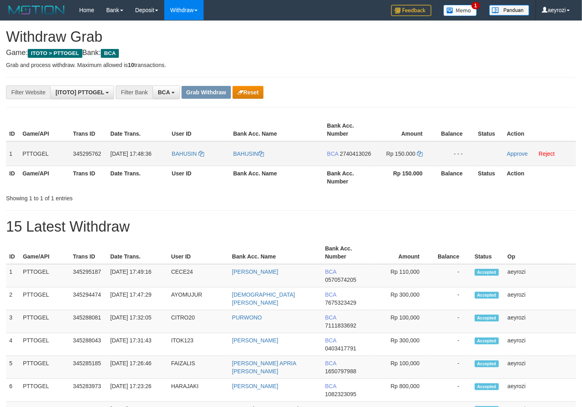
scroll to position [15, 0]
drag, startPoint x: 203, startPoint y: 166, endPoint x: 328, endPoint y: 164, distance: 124.9
click at [378, 161] on tr "1 PTTOGEL 345295762 01/10/2025 17:48:36 BAHUSIN BAHUSIN BCA 2740413026 Rp 150.0…" at bounding box center [291, 153] width 570 height 25
click at [355, 157] on span "2740413026" at bounding box center [355, 154] width 31 height 6
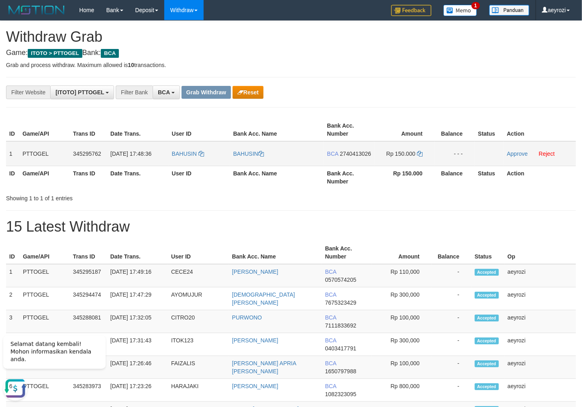
drag, startPoint x: 345, startPoint y: 161, endPoint x: 49, endPoint y: 148, distance: 296.3
click at [345, 157] on span "2740413026" at bounding box center [355, 154] width 31 height 6
click at [420, 151] on icon at bounding box center [420, 154] width 6 height 6
click at [510, 153] on link "Approve" at bounding box center [517, 154] width 21 height 6
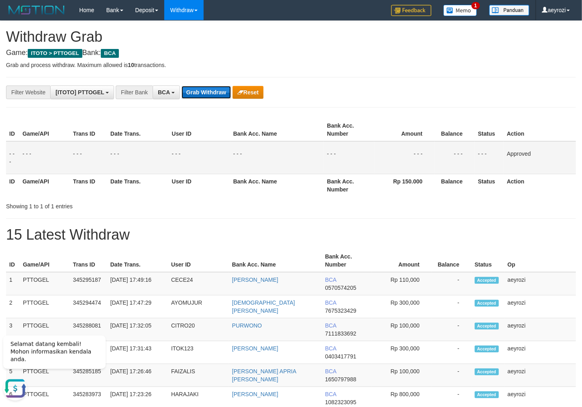
click at [191, 91] on button "Grab Withdraw" at bounding box center [206, 92] width 49 height 13
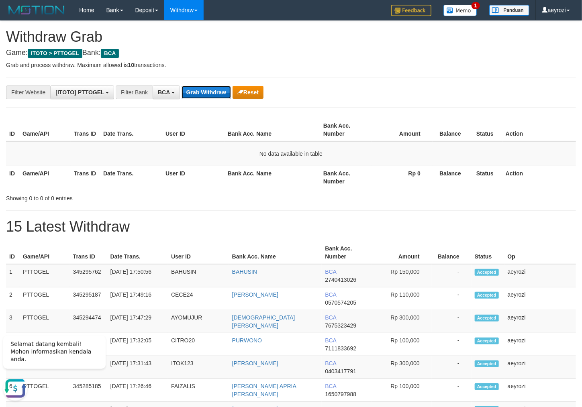
click at [216, 92] on button "Grab Withdraw" at bounding box center [206, 92] width 49 height 13
click at [218, 90] on button "Grab Withdraw" at bounding box center [206, 92] width 49 height 13
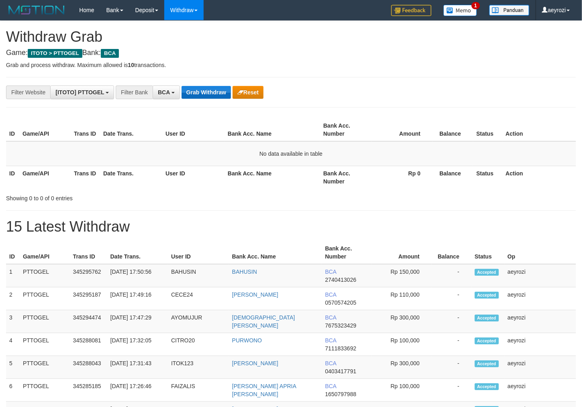
scroll to position [15, 0]
click at [201, 97] on button "Grab Withdraw" at bounding box center [206, 92] width 49 height 13
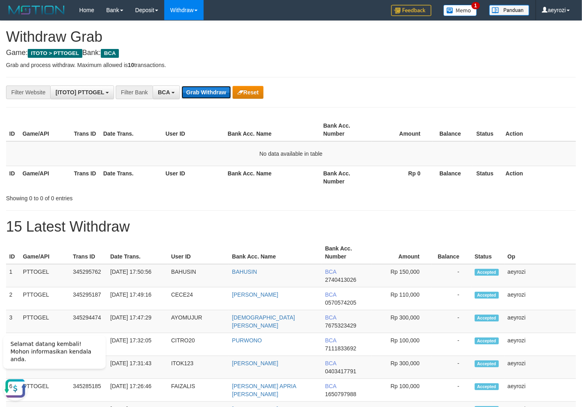
click at [188, 92] on button "Grab Withdraw" at bounding box center [206, 92] width 49 height 13
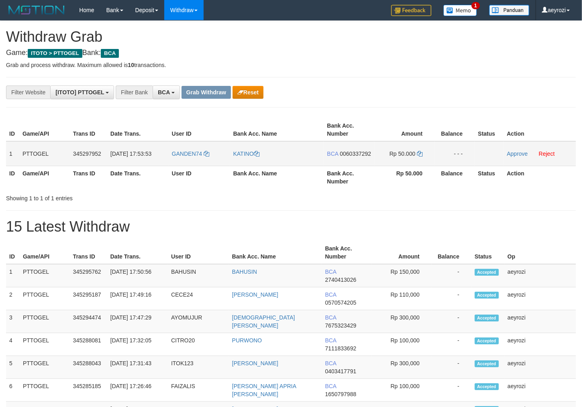
scroll to position [15, 0]
drag, startPoint x: 197, startPoint y: 165, endPoint x: 402, endPoint y: 160, distance: 204.9
click at [422, 160] on tr "1 PTTOGEL 345297952 01/10/2025 17:53:53 GANDEN74 KATINO BCA 0060337292 Rp 50.00…" at bounding box center [291, 153] width 570 height 25
click at [340, 157] on span "0060337292" at bounding box center [355, 154] width 31 height 6
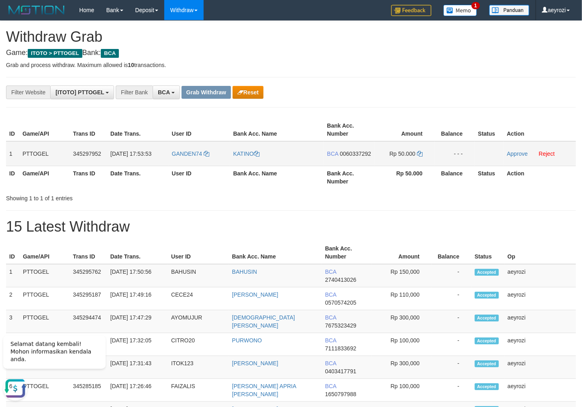
click at [340, 157] on span "0060337292" at bounding box center [355, 154] width 31 height 6
click at [420, 155] on icon at bounding box center [420, 154] width 6 height 6
click at [522, 152] on link "Approve" at bounding box center [517, 154] width 21 height 6
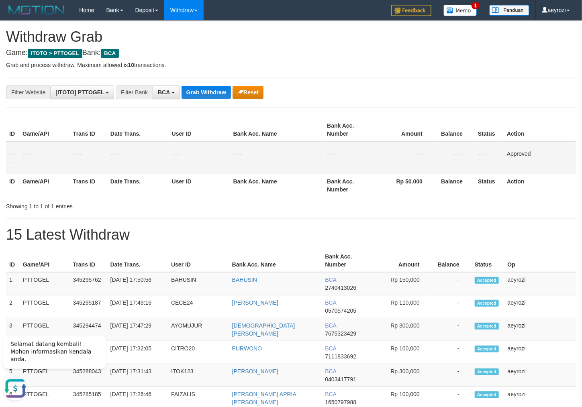
click at [191, 97] on button "Grab Withdraw" at bounding box center [206, 92] width 49 height 13
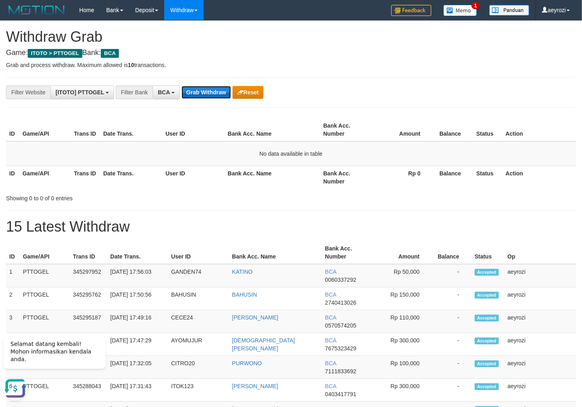
click at [208, 88] on button "Grab Withdraw" at bounding box center [206, 92] width 49 height 13
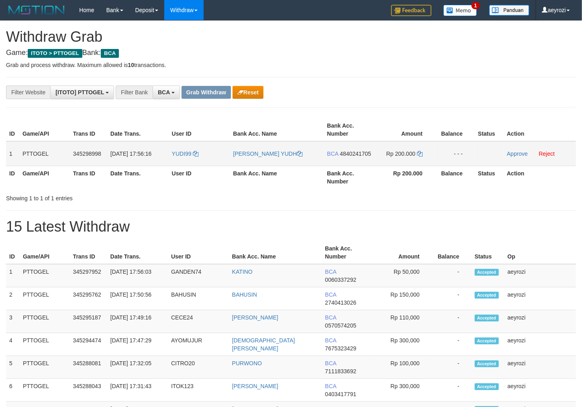
scroll to position [15, 0]
drag, startPoint x: 224, startPoint y: 167, endPoint x: 383, endPoint y: 161, distance: 159.6
click at [383, 161] on tr "1 PTTOGEL 345298998 01/10/2025 17:56:16 YUDI99 PRIYO LEKSONO YUDH BCA 484024170…" at bounding box center [291, 153] width 570 height 25
click at [339, 165] on td "BCA 4840241705" at bounding box center [349, 153] width 51 height 25
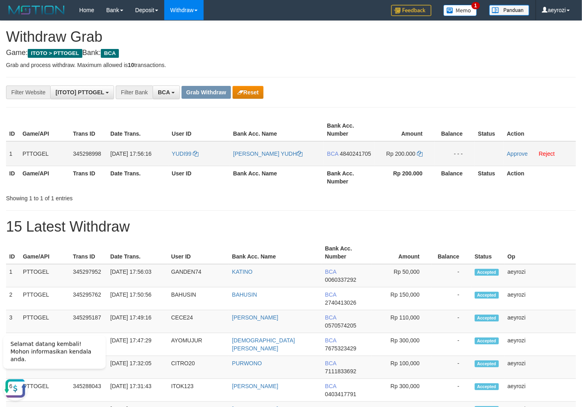
click at [340, 157] on span "4840241705" at bounding box center [355, 154] width 31 height 6
click at [424, 154] on td "Rp 200.000" at bounding box center [404, 153] width 60 height 25
drag, startPoint x: 421, startPoint y: 153, endPoint x: 235, endPoint y: 155, distance: 186.4
click at [419, 153] on icon at bounding box center [420, 154] width 6 height 6
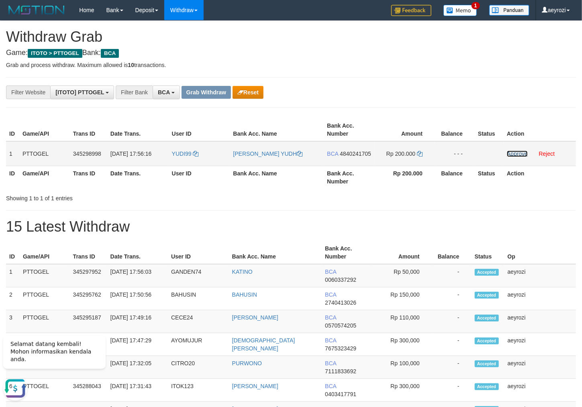
click at [515, 153] on link "Approve" at bounding box center [517, 154] width 21 height 6
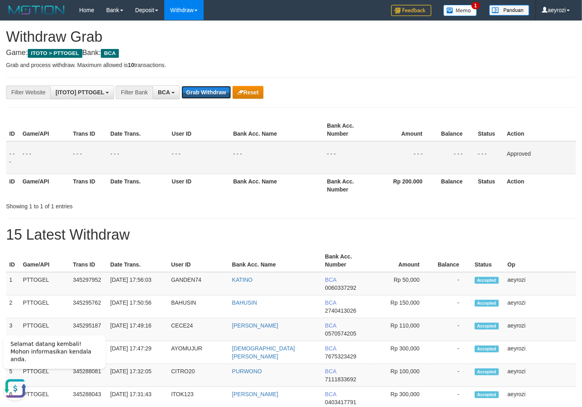
click at [212, 95] on button "Grab Withdraw" at bounding box center [206, 92] width 49 height 13
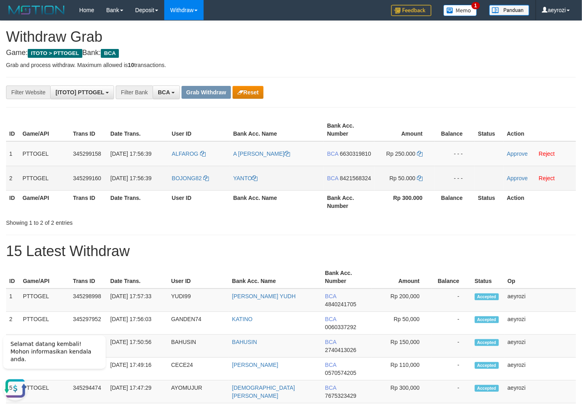
drag, startPoint x: 455, startPoint y: 182, endPoint x: 220, endPoint y: 174, distance: 234.7
click at [407, 182] on tbody "1 PTTOGEL 345299158 [DATE] 17:56:39 ALFAROG A [PERSON_NAME] BCA 6630319810 Rp 2…" at bounding box center [291, 165] width 570 height 49
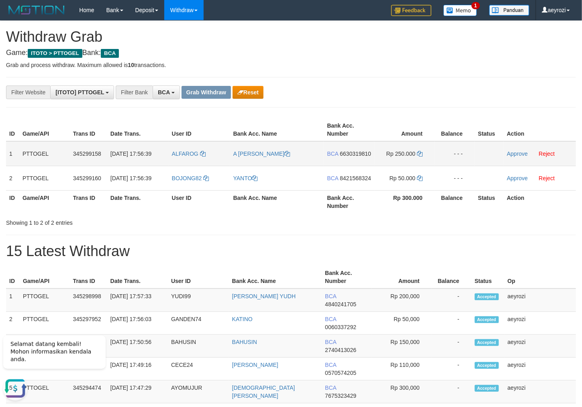
click at [343, 158] on td "BCA 6630319810" at bounding box center [349, 153] width 51 height 25
click at [350, 157] on span "6630319810" at bounding box center [355, 154] width 31 height 6
click at [351, 157] on span "6630319810" at bounding box center [355, 154] width 31 height 6
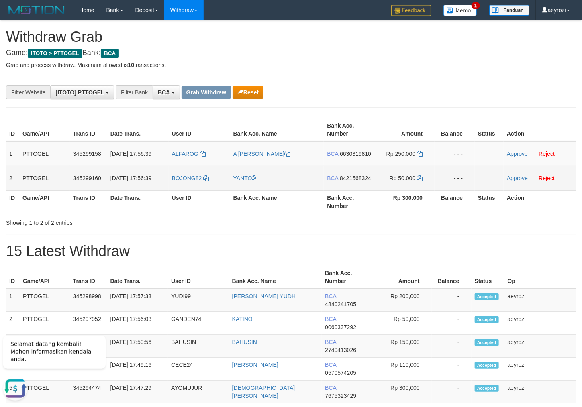
click at [340, 182] on span "8421568324" at bounding box center [355, 178] width 31 height 6
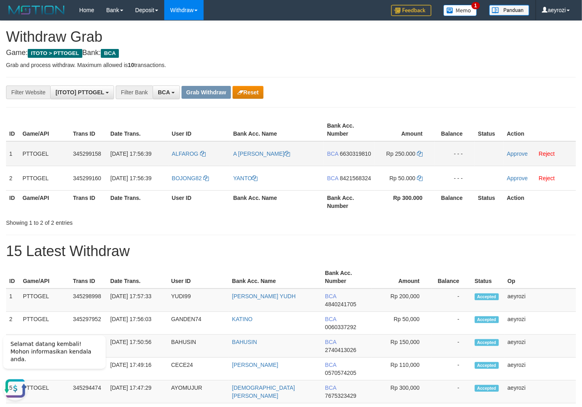
click at [337, 158] on td "BCA 6630319810" at bounding box center [349, 153] width 51 height 25
click at [340, 157] on span "6630319810" at bounding box center [355, 154] width 31 height 6
click at [417, 151] on td "Rp 250.000" at bounding box center [404, 153] width 60 height 25
click at [419, 153] on icon at bounding box center [420, 154] width 6 height 6
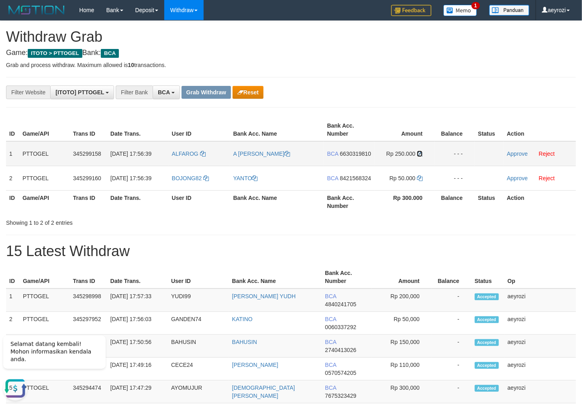
click at [419, 153] on icon at bounding box center [420, 154] width 6 height 6
click at [520, 153] on link "Approve" at bounding box center [517, 154] width 21 height 6
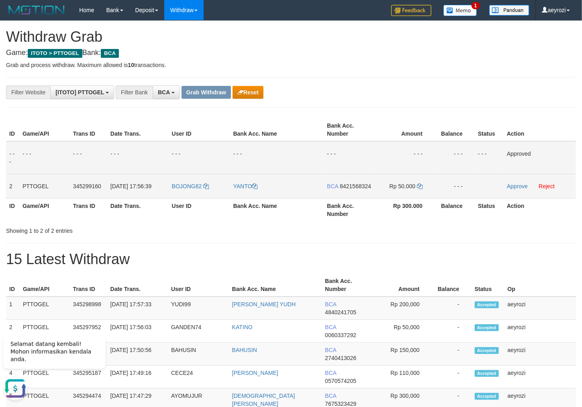
click at [342, 190] on span "8421568324" at bounding box center [355, 186] width 31 height 6
click at [419, 186] on icon at bounding box center [420, 187] width 6 height 6
click at [516, 187] on link "Approve" at bounding box center [517, 186] width 21 height 6
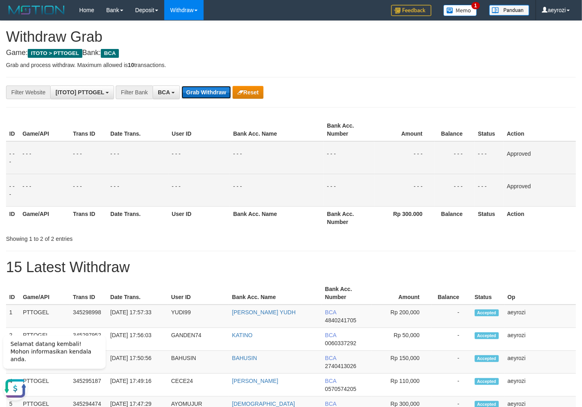
click at [204, 95] on button "Grab Withdraw" at bounding box center [206, 92] width 49 height 13
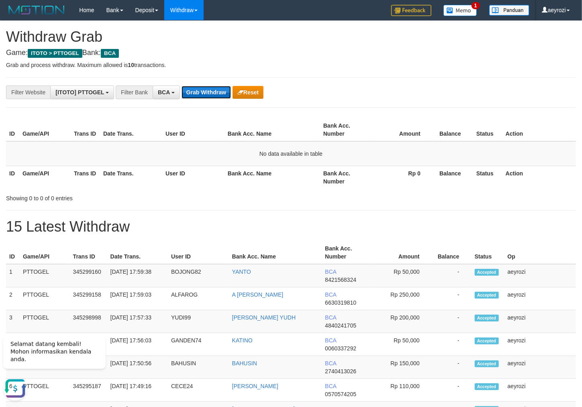
click at [203, 94] on button "Grab Withdraw" at bounding box center [206, 92] width 49 height 13
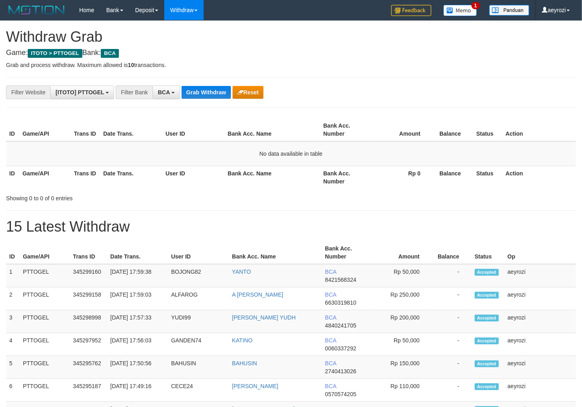
scroll to position [15, 0]
click at [188, 95] on button "Grab Withdraw" at bounding box center [206, 92] width 49 height 13
click at [188, 94] on button "Grab Withdraw" at bounding box center [206, 92] width 49 height 13
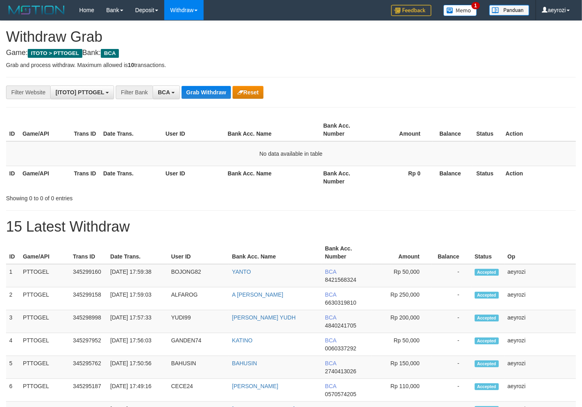
scroll to position [15, 0]
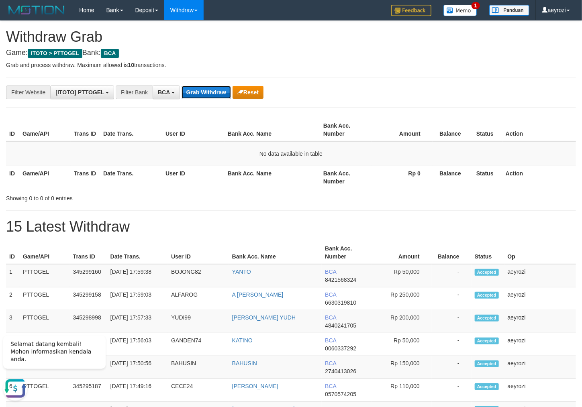
click at [215, 92] on button "Grab Withdraw" at bounding box center [206, 92] width 49 height 13
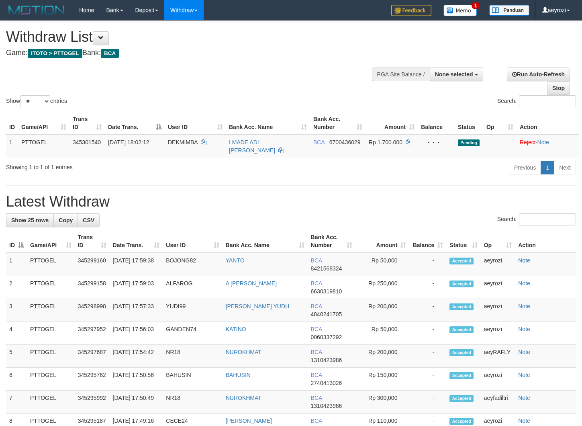
select select
select select "**"
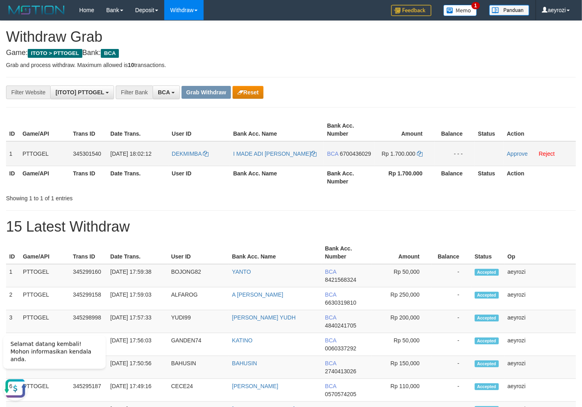
drag, startPoint x: 193, startPoint y: 162, endPoint x: 350, endPoint y: 172, distance: 157.0
click at [378, 166] on tr "1 PTTOGEL 345301540 [DATE] 18:02:12 [GEOGRAPHIC_DATA] I MADE ADI ANTARA BCA 670…" at bounding box center [291, 153] width 570 height 25
click at [346, 157] on span "6700436029" at bounding box center [355, 154] width 31 height 6
click at [419, 153] on icon at bounding box center [420, 154] width 6 height 6
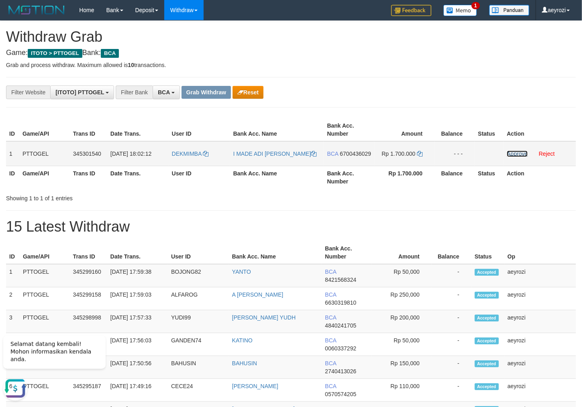
click at [517, 152] on link "Approve" at bounding box center [517, 154] width 21 height 6
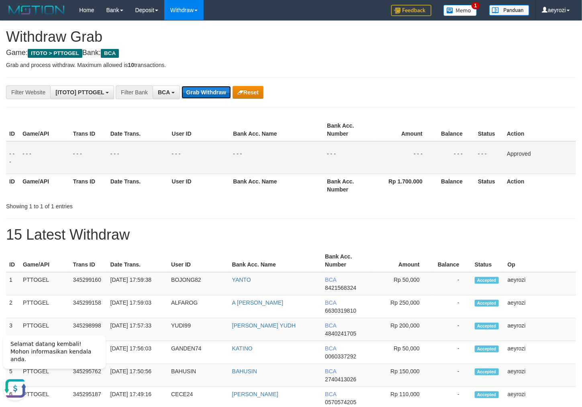
click at [189, 86] on button "Grab Withdraw" at bounding box center [206, 92] width 49 height 13
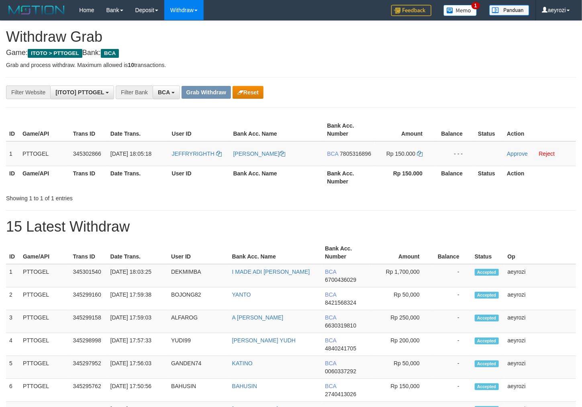
scroll to position [15, 0]
drag, startPoint x: 215, startPoint y: 167, endPoint x: 219, endPoint y: 159, distance: 8.3
click at [411, 166] on tr "1 PTTOGEL 345302866 [DATE] 18:05:18 JEFFRYRIGHTH [PERSON_NAME] BCA 7805316896 R…" at bounding box center [291, 153] width 570 height 25
click at [345, 157] on span "7805316896" at bounding box center [355, 154] width 31 height 6
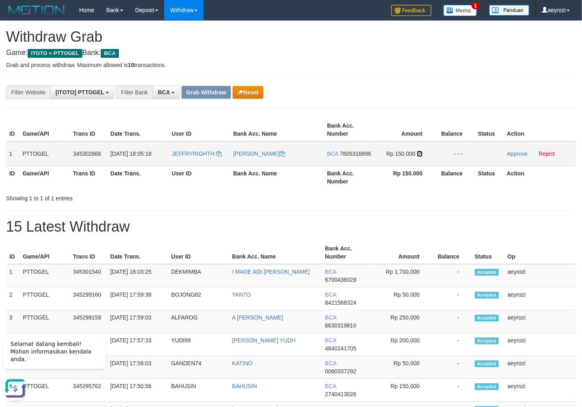
click at [420, 154] on icon at bounding box center [420, 154] width 6 height 6
click at [515, 146] on td "Approve Reject" at bounding box center [540, 153] width 72 height 25
click at [513, 156] on link "Approve" at bounding box center [517, 154] width 21 height 6
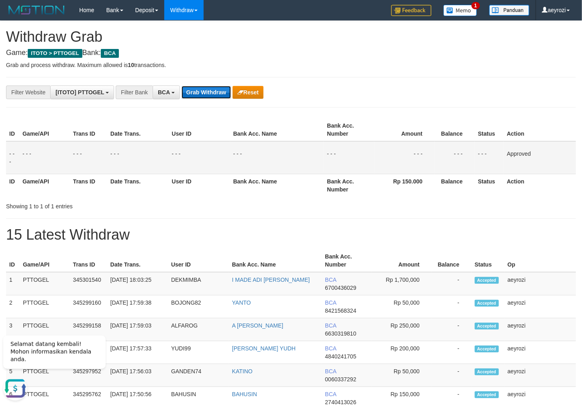
click at [214, 96] on button "Grab Withdraw" at bounding box center [206, 92] width 49 height 13
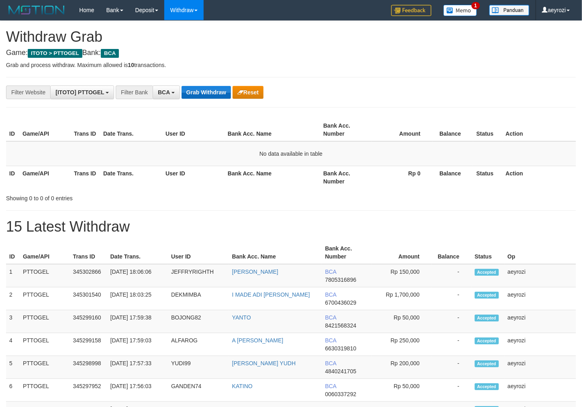
scroll to position [15, 0]
click at [216, 93] on button "Grab Withdraw" at bounding box center [206, 92] width 49 height 13
click at [215, 92] on button "Grab Withdraw" at bounding box center [206, 92] width 49 height 13
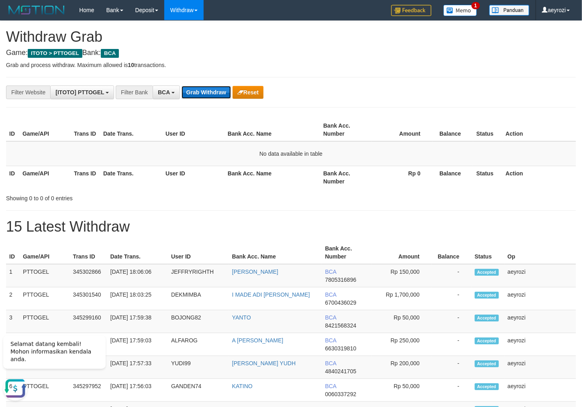
scroll to position [0, 0]
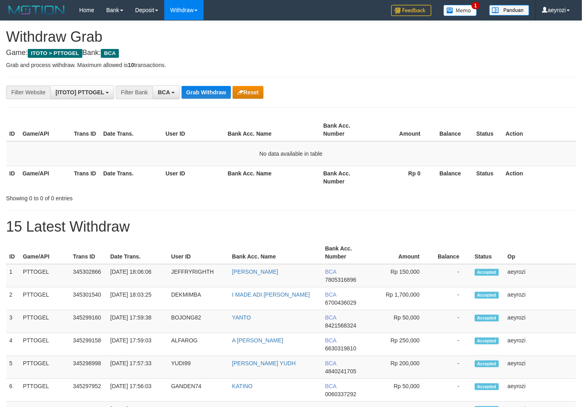
scroll to position [15, 0]
drag, startPoint x: 0, startPoint y: 0, endPoint x: 215, endPoint y: 91, distance: 233.8
click at [215, 92] on button "Grab Withdraw" at bounding box center [206, 92] width 49 height 13
click at [215, 91] on button "Grab Withdraw" at bounding box center [206, 92] width 49 height 13
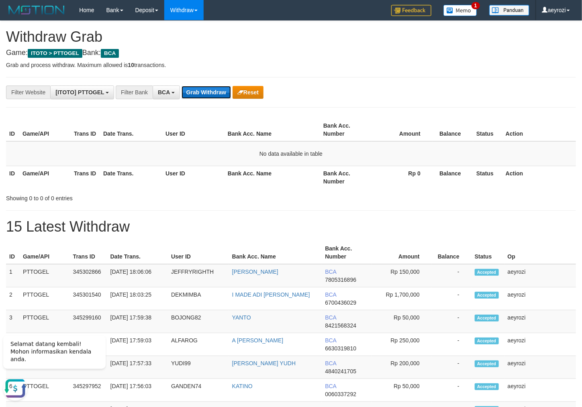
click at [205, 96] on button "Grab Withdraw" at bounding box center [206, 92] width 49 height 13
drag, startPoint x: 92, startPoint y: 188, endPoint x: 113, endPoint y: 178, distance: 23.0
click at [93, 187] on th "Trans ID" at bounding box center [85, 177] width 29 height 23
click at [229, 98] on button "Grab Withdraw" at bounding box center [206, 92] width 49 height 13
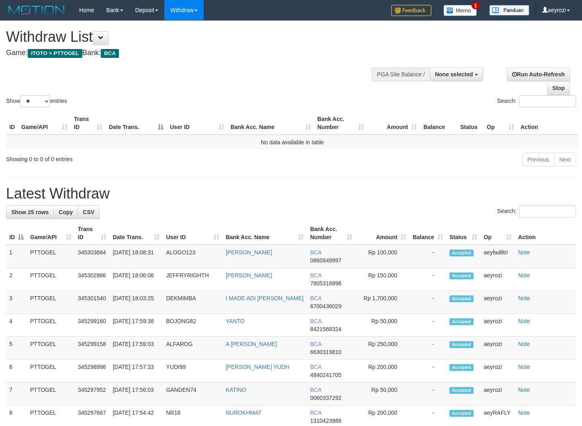
select select
select select "**"
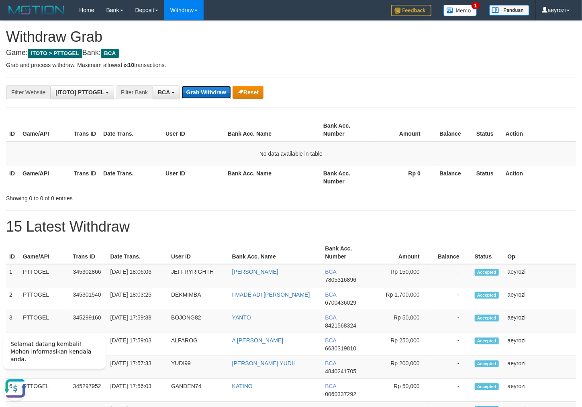
click at [196, 88] on button "Grab Withdraw" at bounding box center [206, 92] width 49 height 13
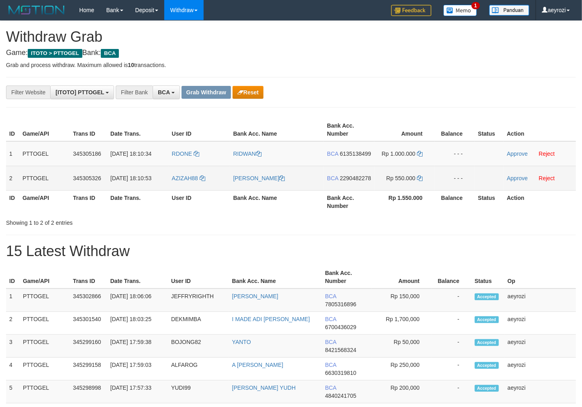
scroll to position [15, 0]
drag, startPoint x: 312, startPoint y: 180, endPoint x: 417, endPoint y: 190, distance: 106.0
click at [417, 191] on tbody "1 PTTOGEL 345305186 [DATE] 18:10:34 RDONE [GEOGRAPHIC_DATA] BCA 6135138499 Rp 1…" at bounding box center [291, 165] width 570 height 49
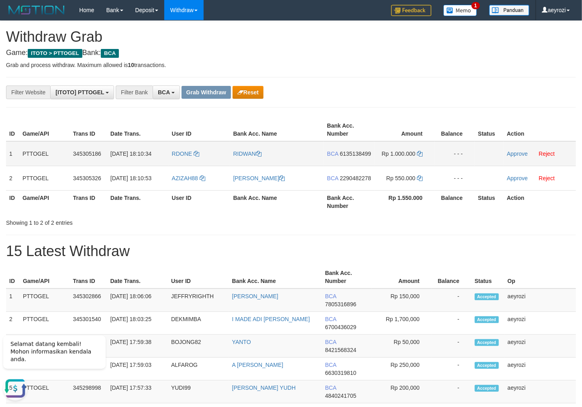
scroll to position [0, 0]
click at [347, 157] on span "6135138499" at bounding box center [355, 154] width 31 height 6
drag, startPoint x: 334, startPoint y: 159, endPoint x: 14, endPoint y: 160, distance: 319.3
click at [340, 157] on span "6135138499" at bounding box center [355, 154] width 31 height 6
drag, startPoint x: 351, startPoint y: 162, endPoint x: 31, endPoint y: 162, distance: 320.5
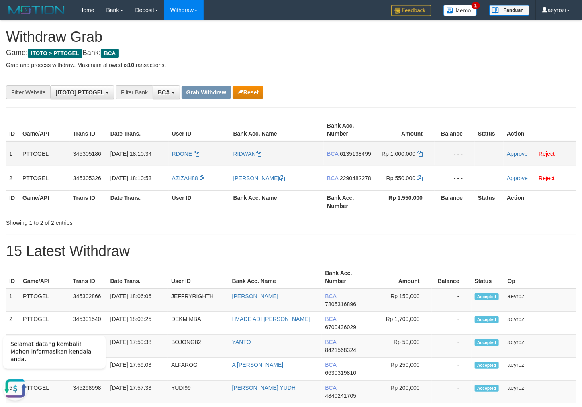
click at [351, 157] on span "6135138499" at bounding box center [355, 154] width 31 height 6
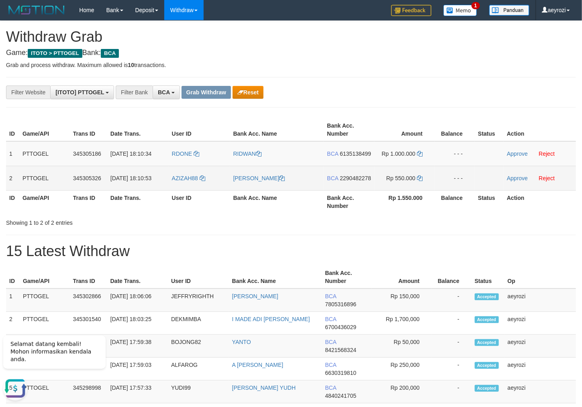
drag, startPoint x: 346, startPoint y: 194, endPoint x: 95, endPoint y: 152, distance: 254.2
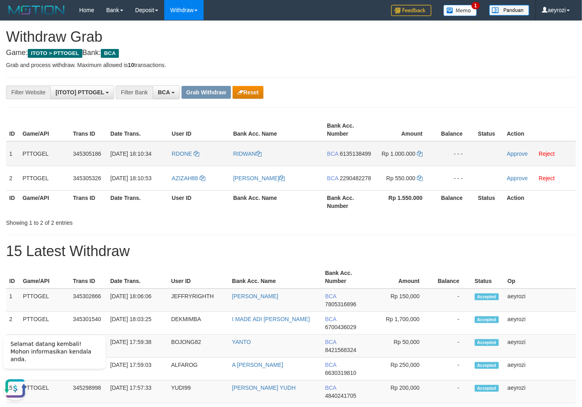
click at [344, 182] on span "2290482278" at bounding box center [355, 178] width 31 height 6
click at [335, 165] on td "BCA 6135138499" at bounding box center [349, 153] width 51 height 25
click at [340, 157] on span "6135138499" at bounding box center [355, 154] width 31 height 6
click at [416, 149] on td "Rp 1.000.000" at bounding box center [404, 153] width 60 height 25
click at [422, 153] on icon at bounding box center [420, 154] width 6 height 6
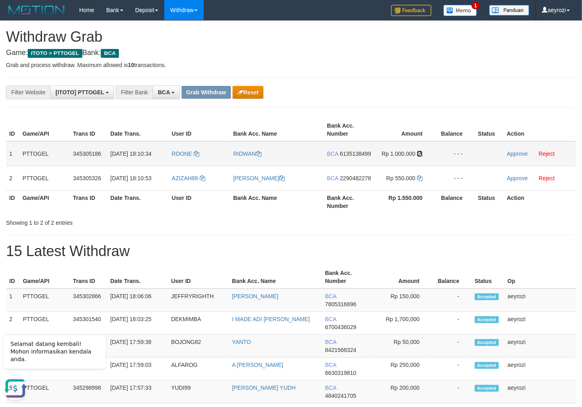
click at [422, 153] on icon at bounding box center [420, 154] width 6 height 6
click at [522, 153] on link "Approve" at bounding box center [517, 154] width 21 height 6
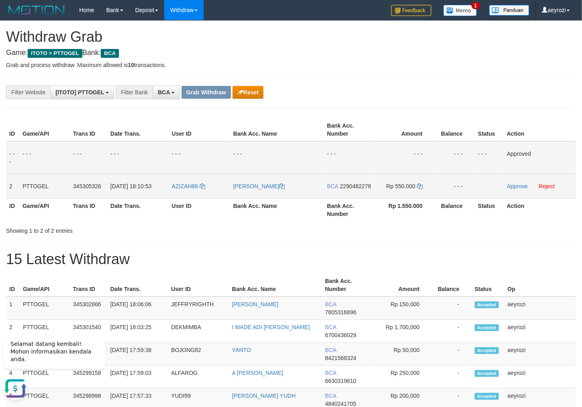
drag, startPoint x: 341, startPoint y: 192, endPoint x: 7, endPoint y: 191, distance: 333.8
click at [340, 190] on span "2290482278" at bounding box center [355, 186] width 31 height 6
click at [421, 186] on icon at bounding box center [420, 187] width 6 height 6
click at [516, 186] on link "Approve" at bounding box center [517, 186] width 21 height 6
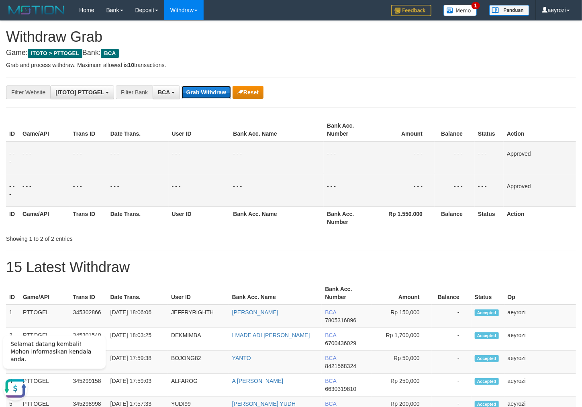
click at [193, 92] on button "Grab Withdraw" at bounding box center [206, 92] width 49 height 13
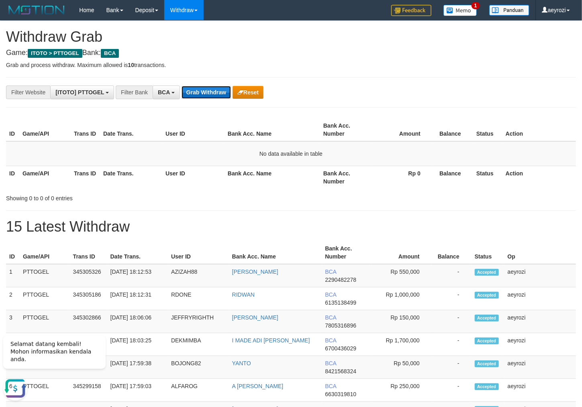
click at [208, 96] on button "Grab Withdraw" at bounding box center [206, 92] width 49 height 13
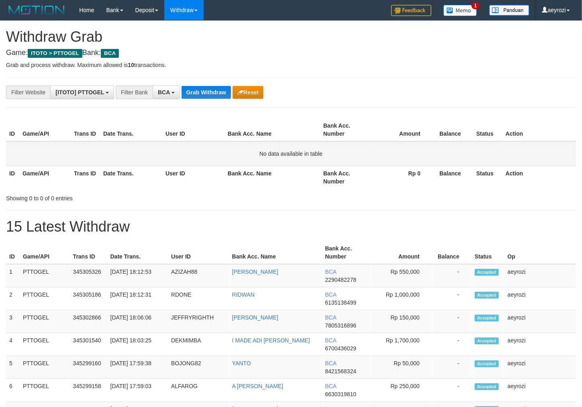
scroll to position [15, 0]
click at [200, 87] on button "Grab Withdraw" at bounding box center [206, 92] width 49 height 13
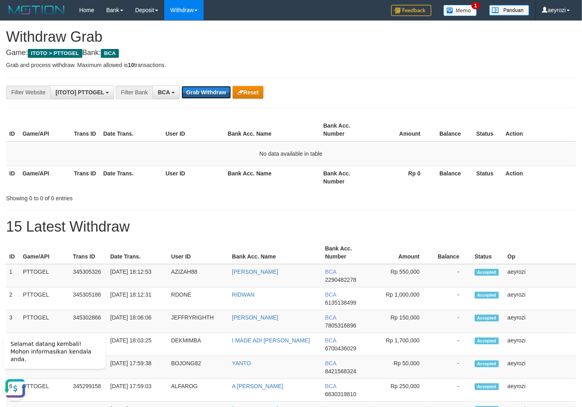
click at [200, 87] on button "Grab Withdraw" at bounding box center [206, 92] width 49 height 13
click at [212, 95] on button "Grab Withdraw" at bounding box center [206, 92] width 49 height 13
click at [212, 96] on button "Grab Withdraw" at bounding box center [206, 92] width 49 height 13
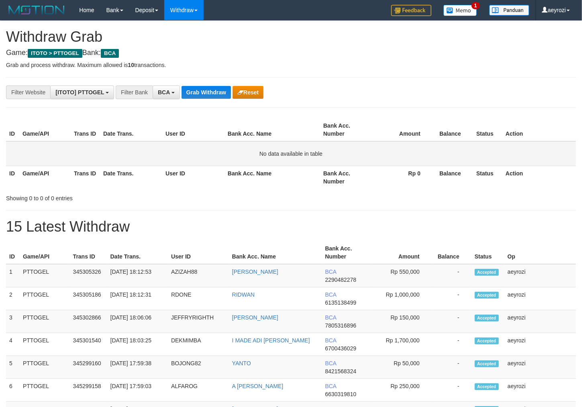
scroll to position [15, 0]
click at [209, 94] on button "Grab Withdraw" at bounding box center [206, 92] width 49 height 13
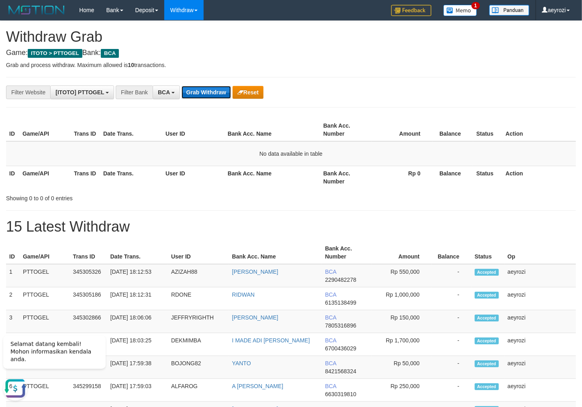
click at [205, 91] on button "Grab Withdraw" at bounding box center [206, 92] width 49 height 13
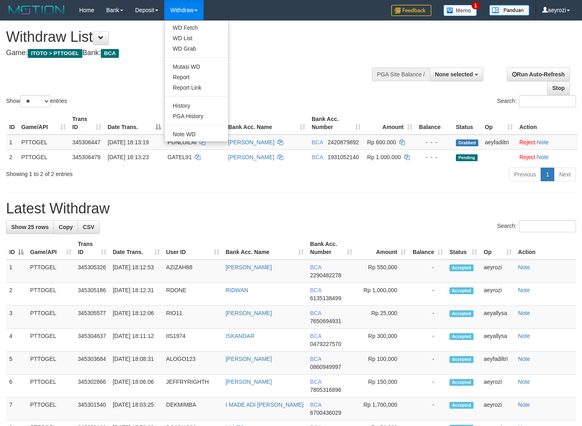
select select
select select "**"
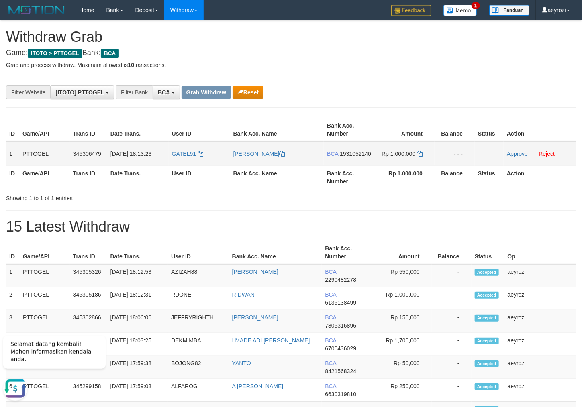
drag, startPoint x: 219, startPoint y: 165, endPoint x: 238, endPoint y: 165, distance: 18.5
click at [391, 166] on tr "1 PTTOGEL 345306479 [DATE] 18:13:23 GATEL91 [PERSON_NAME] BCA 1931052140 Rp 1.0…" at bounding box center [291, 153] width 570 height 25
click at [415, 88] on div "**********" at bounding box center [242, 93] width 485 height 14
click at [354, 157] on span "1931052140" at bounding box center [355, 154] width 31 height 6
click at [345, 157] on span "1931052140" at bounding box center [355, 154] width 31 height 6
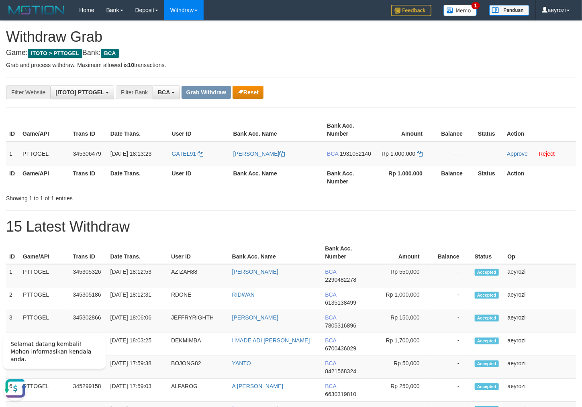
drag, startPoint x: 345, startPoint y: 161, endPoint x: 87, endPoint y: 132, distance: 259.9
click at [344, 157] on span "1931052140" at bounding box center [355, 154] width 31 height 6
click at [351, 157] on span "1931052140" at bounding box center [355, 154] width 31 height 6
click at [419, 154] on icon at bounding box center [420, 154] width 6 height 6
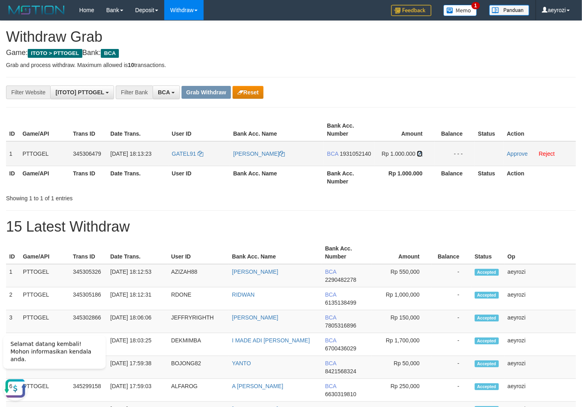
click at [419, 154] on icon at bounding box center [420, 154] width 6 height 6
click at [516, 154] on link "Approve" at bounding box center [517, 154] width 21 height 6
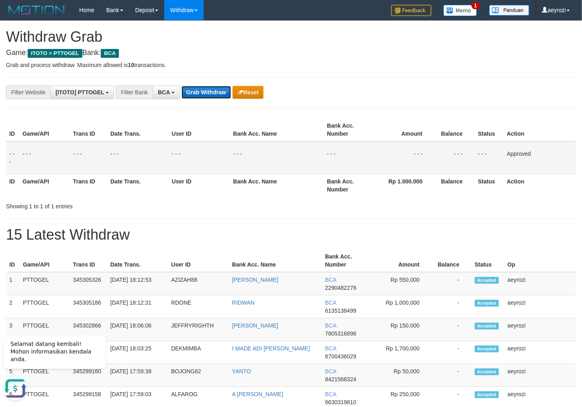
click at [186, 91] on button "Grab Withdraw" at bounding box center [206, 92] width 49 height 13
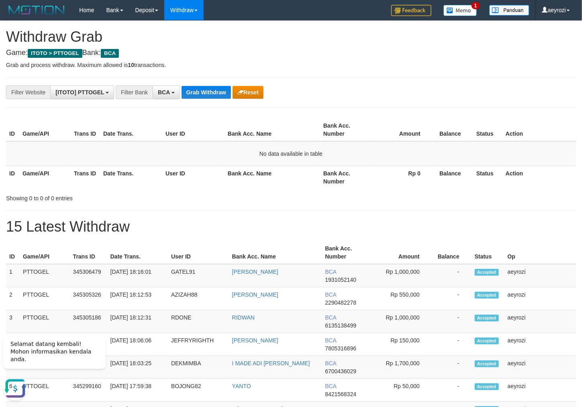
click at [139, 136] on th "Date Trans." at bounding box center [131, 129] width 62 height 23
click at [212, 92] on button "Grab Withdraw" at bounding box center [206, 92] width 49 height 13
click at [208, 93] on button "Grab Withdraw" at bounding box center [206, 92] width 49 height 13
drag, startPoint x: 130, startPoint y: 188, endPoint x: 199, endPoint y: 92, distance: 118.9
click at [130, 188] on th "Date Trans." at bounding box center [131, 177] width 62 height 23
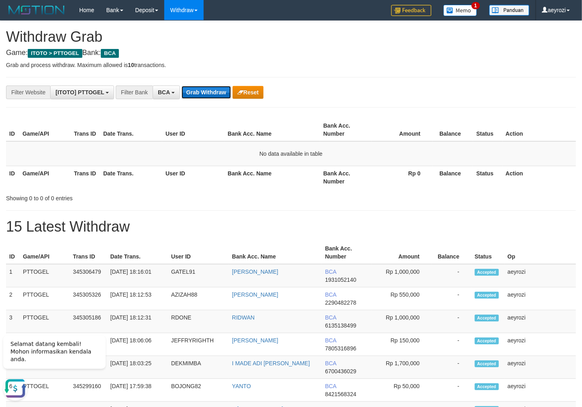
click at [211, 93] on button "Grab Withdraw" at bounding box center [206, 92] width 49 height 13
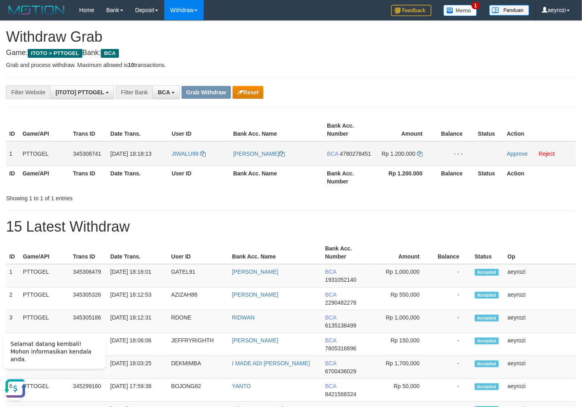
drag, startPoint x: 214, startPoint y: 154, endPoint x: 423, endPoint y: 161, distance: 209.0
click at [423, 161] on tr "1 PTTOGEL 345308741 [DATE] 18:18:13 JIWALU99 [PERSON_NAME] BCA 4780278451 Rp 1.…" at bounding box center [291, 153] width 570 height 25
click at [345, 157] on span "4780278451" at bounding box center [355, 154] width 31 height 6
drag, startPoint x: 251, startPoint y: 100, endPoint x: 252, endPoint y: 93, distance: 7.7
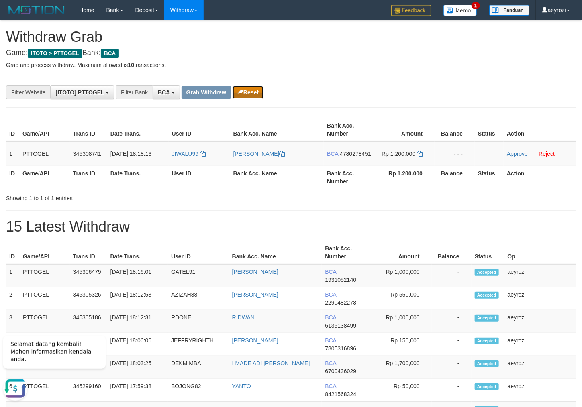
click at [252, 93] on button "Reset" at bounding box center [248, 92] width 31 height 13
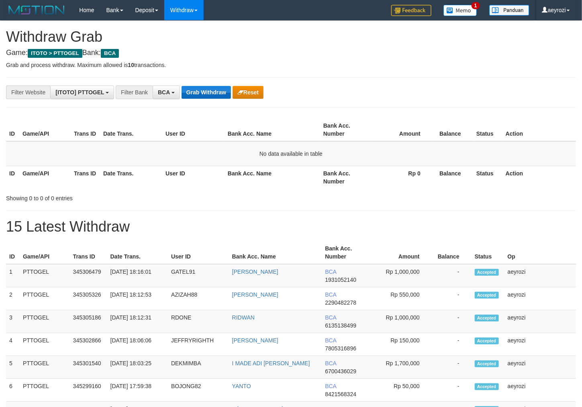
scroll to position [15, 0]
click at [223, 95] on button "Grab Withdraw" at bounding box center [206, 92] width 49 height 13
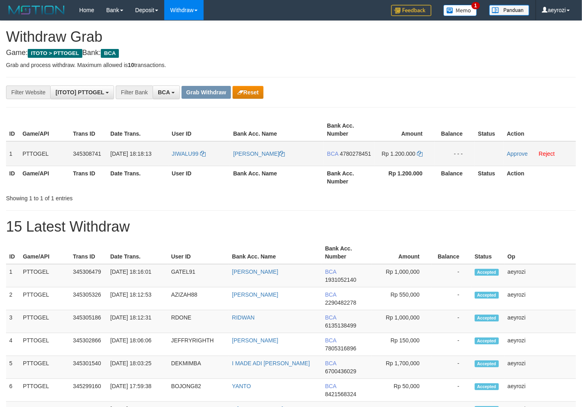
scroll to position [15, 0]
drag, startPoint x: 273, startPoint y: 165, endPoint x: 364, endPoint y: 157, distance: 90.7
click at [387, 160] on tr "1 PTTOGEL 345308741 [DATE] 18:18:13 JIWALU99 [PERSON_NAME] BCA 4780278451 Rp 1.…" at bounding box center [291, 153] width 570 height 25
click at [352, 157] on span "4780278451" at bounding box center [355, 154] width 31 height 6
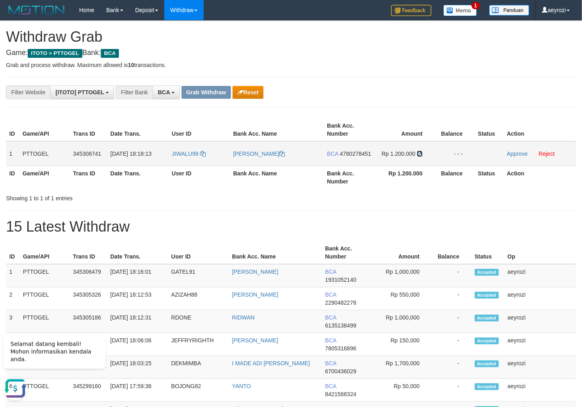
click at [419, 153] on icon at bounding box center [420, 154] width 6 height 6
drag, startPoint x: 419, startPoint y: 153, endPoint x: 19, endPoint y: 108, distance: 401.8
click at [418, 152] on icon at bounding box center [420, 154] width 6 height 6
click at [516, 151] on link "Approve" at bounding box center [517, 154] width 21 height 6
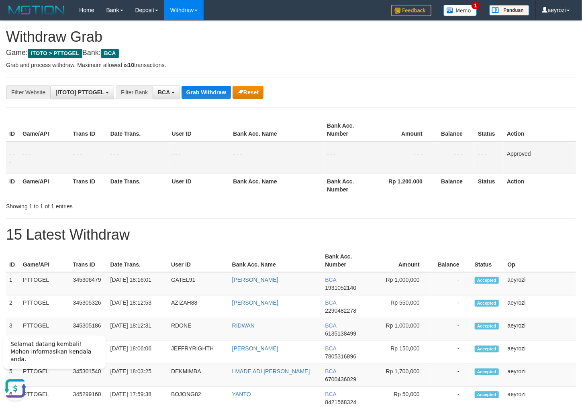
click at [185, 173] on td "- - -" at bounding box center [199, 157] width 61 height 33
click at [206, 99] on div "**********" at bounding box center [242, 93] width 485 height 14
click at [206, 96] on button "Grab Withdraw" at bounding box center [206, 92] width 49 height 13
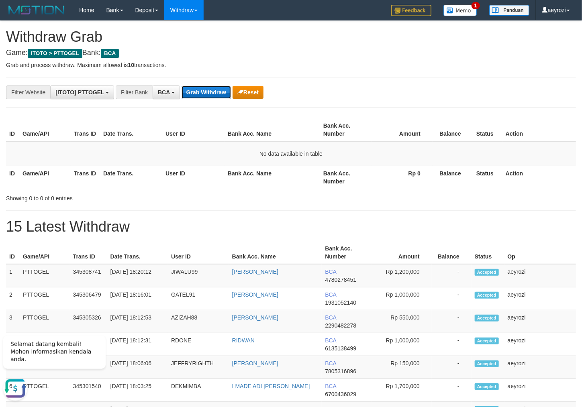
click at [215, 89] on button "Grab Withdraw" at bounding box center [206, 92] width 49 height 13
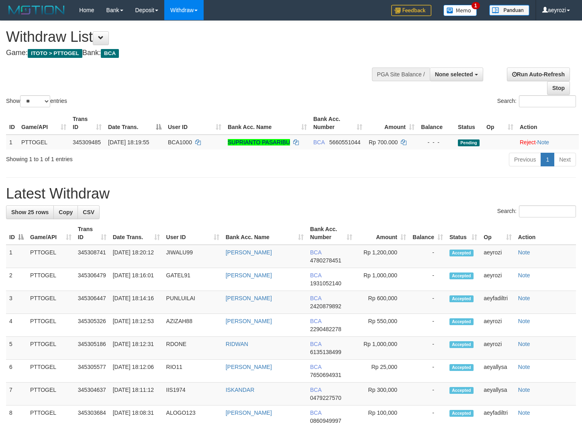
select select
select select "**"
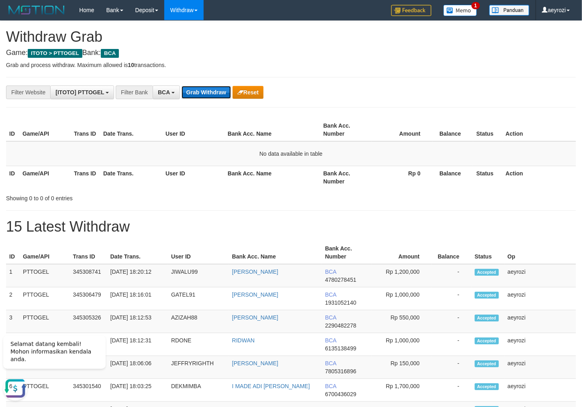
click at [188, 92] on button "Grab Withdraw" at bounding box center [206, 92] width 49 height 13
click at [204, 88] on button "Grab Withdraw" at bounding box center [206, 92] width 49 height 13
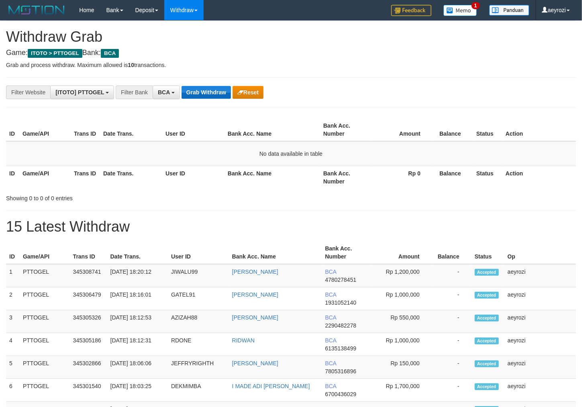
scroll to position [15, 0]
click at [199, 98] on button "Grab Withdraw" at bounding box center [206, 92] width 49 height 13
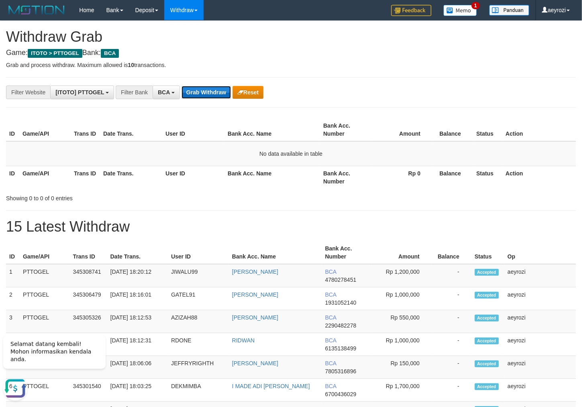
click at [188, 91] on button "Grab Withdraw" at bounding box center [206, 92] width 49 height 13
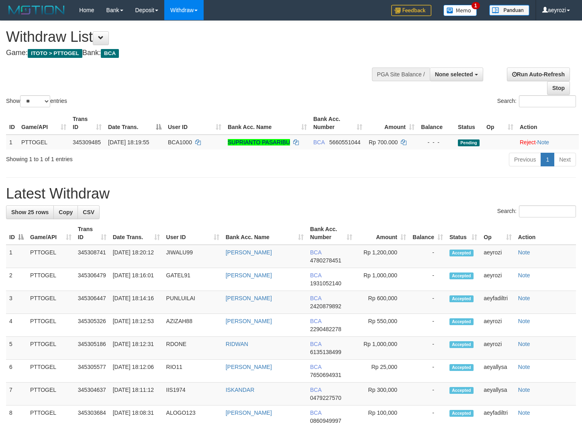
select select
select select "**"
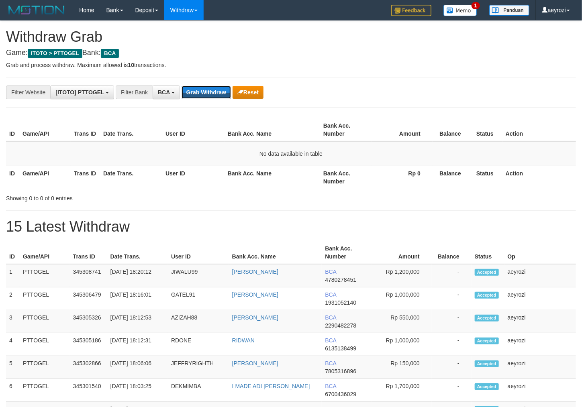
scroll to position [15, 0]
click at [188, 91] on button "Grab Withdraw" at bounding box center [206, 92] width 49 height 13
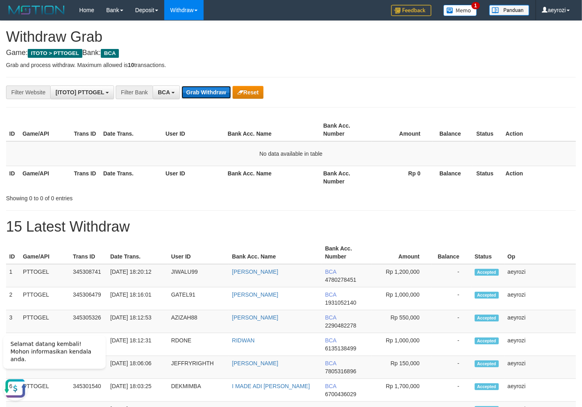
click at [198, 96] on button "Grab Withdraw" at bounding box center [206, 92] width 49 height 13
click at [200, 91] on button "Grab Withdraw" at bounding box center [206, 92] width 49 height 13
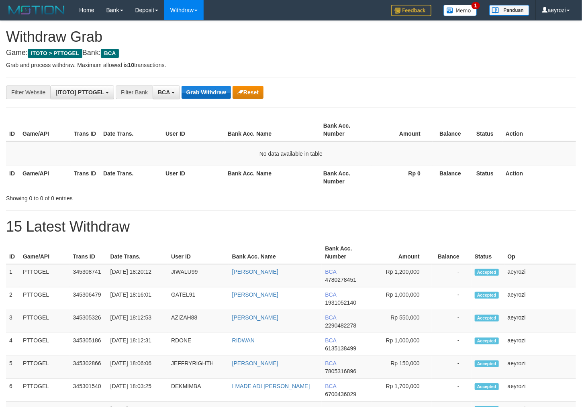
scroll to position [15, 0]
click at [199, 98] on button "Grab Withdraw" at bounding box center [206, 92] width 49 height 13
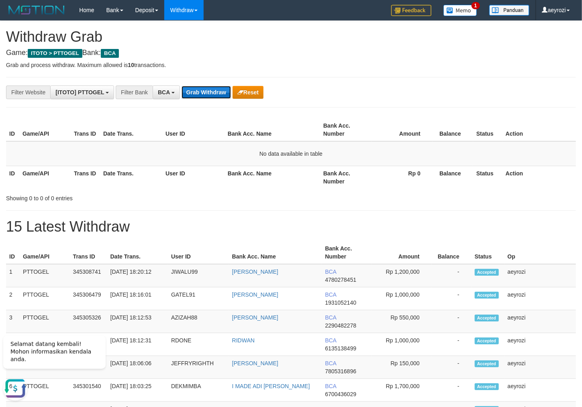
click at [207, 98] on button "Grab Withdraw" at bounding box center [206, 92] width 49 height 13
click at [211, 92] on button "Grab Withdraw" at bounding box center [206, 92] width 49 height 13
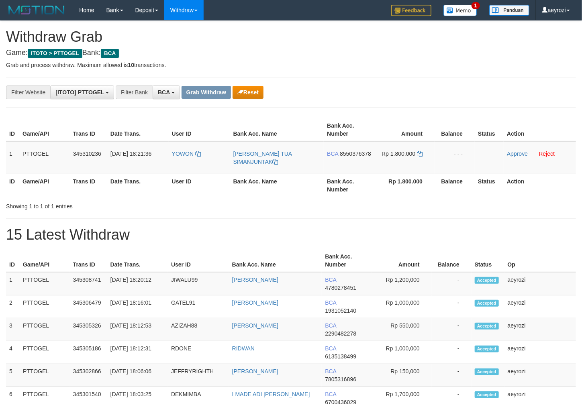
scroll to position [15, 0]
drag, startPoint x: 209, startPoint y: 167, endPoint x: 268, endPoint y: 147, distance: 61.9
click at [390, 161] on tr "1 PTTOGEL 345310236 01/10/2025 18:21:36 YOWON LOHOT MARULI TUA SIMANJUNTAK BCA …" at bounding box center [291, 157] width 570 height 33
click at [343, 157] on span "8550376378" at bounding box center [355, 154] width 31 height 6
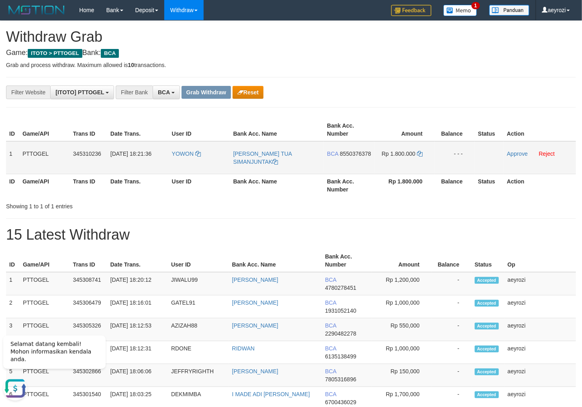
click at [342, 157] on span "8550376378" at bounding box center [355, 154] width 31 height 6
click at [422, 155] on icon at bounding box center [420, 154] width 6 height 6
click at [513, 155] on link "Approve" at bounding box center [517, 154] width 21 height 6
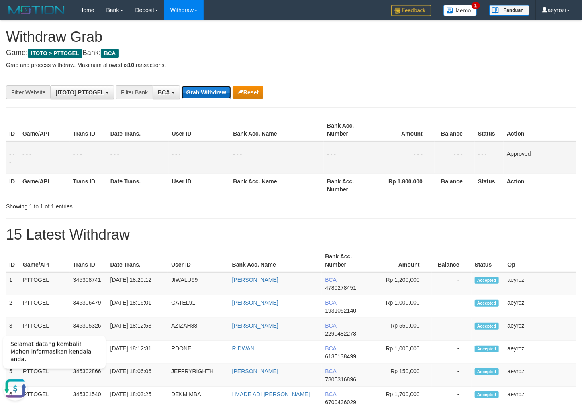
click at [199, 89] on button "Grab Withdraw" at bounding box center [206, 92] width 49 height 13
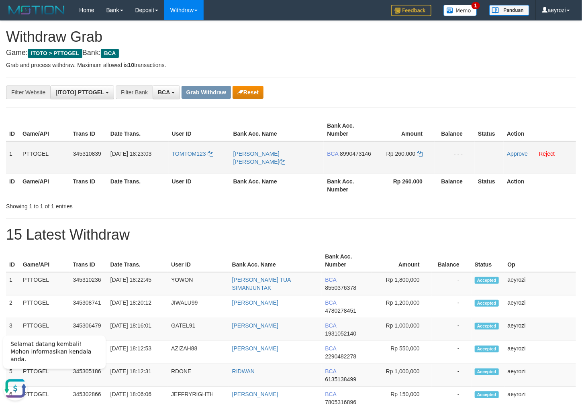
drag, startPoint x: 204, startPoint y: 159, endPoint x: 399, endPoint y: 161, distance: 195.2
click at [400, 164] on tr "1 PTTOGEL 345310839 [DATE] 18:23:03 TOMTOM123 TJONG [PERSON_NAME] BCA 899047314…" at bounding box center [291, 157] width 570 height 33
click at [350, 157] on span "8990473146" at bounding box center [355, 154] width 31 height 6
click at [353, 157] on span "8990473146" at bounding box center [355, 154] width 31 height 6
drag, startPoint x: 420, startPoint y: 153, endPoint x: 22, endPoint y: 195, distance: 400.3
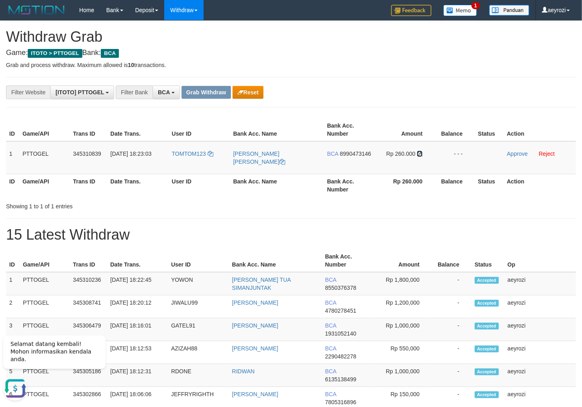
click at [419, 153] on icon at bounding box center [420, 154] width 6 height 6
click at [517, 151] on link "Approve" at bounding box center [517, 154] width 21 height 6
click at [150, 131] on th "Date Trans." at bounding box center [137, 129] width 61 height 23
click at [180, 94] on div "**********" at bounding box center [242, 93] width 485 height 14
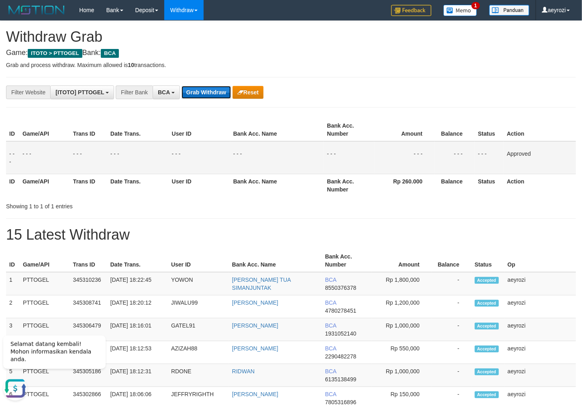
click at [187, 94] on button "Grab Withdraw" at bounding box center [206, 92] width 49 height 13
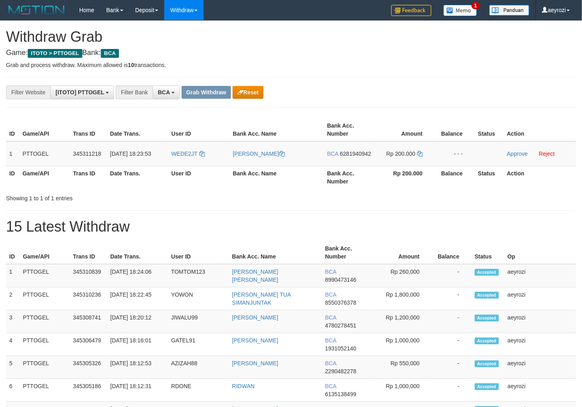
scroll to position [15, 0]
drag, startPoint x: 211, startPoint y: 155, endPoint x: 419, endPoint y: 149, distance: 207.3
click at [419, 149] on tr "1 PTTOGEL 345311218 [DATE] 18:23:53 WEDE2JT [PERSON_NAME] BCA 6281940942 Rp 200…" at bounding box center [291, 153] width 570 height 25
click at [343, 157] on span "6281940942" at bounding box center [355, 154] width 31 height 6
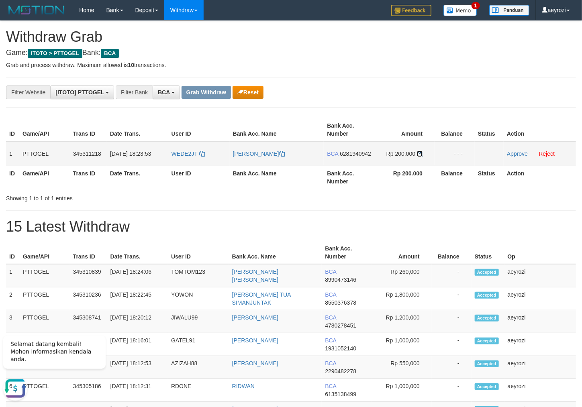
drag, startPoint x: 420, startPoint y: 151, endPoint x: 194, endPoint y: 143, distance: 225.9
click at [420, 151] on icon at bounding box center [420, 154] width 6 height 6
click at [520, 149] on td "Approve Reject" at bounding box center [540, 153] width 72 height 25
click at [519, 151] on link "Approve" at bounding box center [517, 154] width 21 height 6
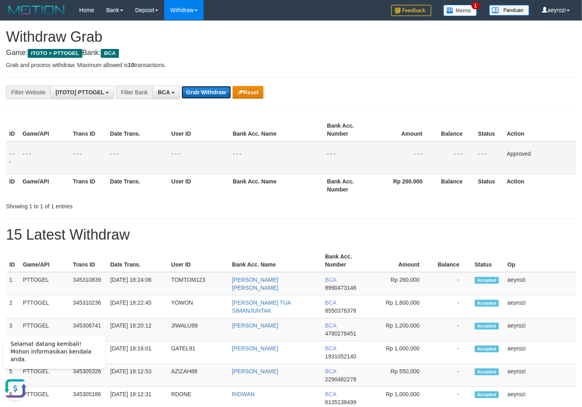
click at [209, 95] on button "Grab Withdraw" at bounding box center [206, 92] width 49 height 13
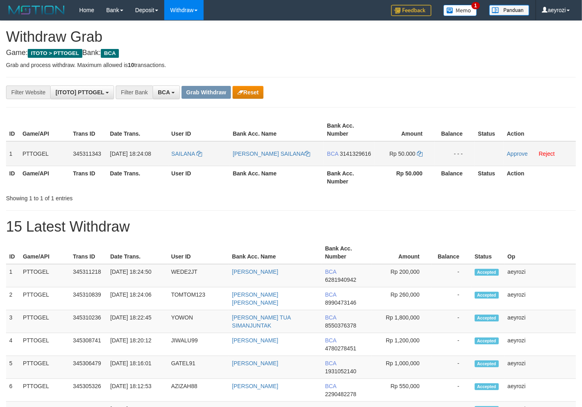
scroll to position [15, 0]
drag, startPoint x: 223, startPoint y: 155, endPoint x: 380, endPoint y: 158, distance: 157.5
click at [380, 158] on tr "1 PTTOGEL 345311343 [DATE] 18:24:08 [GEOGRAPHIC_DATA] [PERSON_NAME] SAILANA BCA…" at bounding box center [291, 153] width 570 height 25
click at [344, 157] on span "3141329616" at bounding box center [355, 154] width 31 height 6
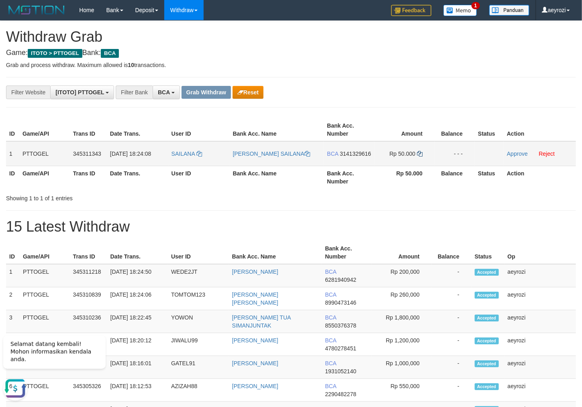
click at [425, 154] on td "Rp 50.000" at bounding box center [404, 153] width 60 height 25
click at [422, 153] on icon at bounding box center [420, 154] width 6 height 6
click at [523, 151] on link "Approve" at bounding box center [517, 154] width 21 height 6
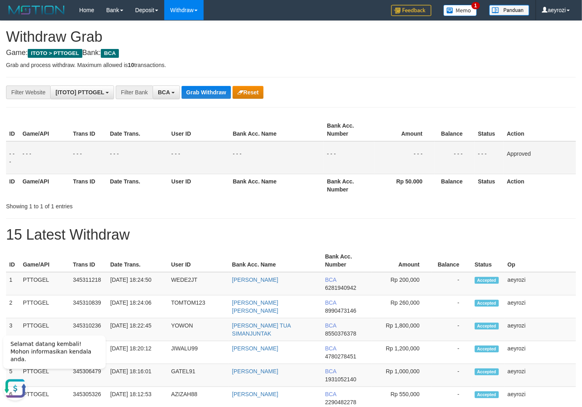
click at [96, 170] on td "- - -" at bounding box center [88, 157] width 37 height 33
click at [204, 92] on button "Grab Withdraw" at bounding box center [206, 92] width 49 height 13
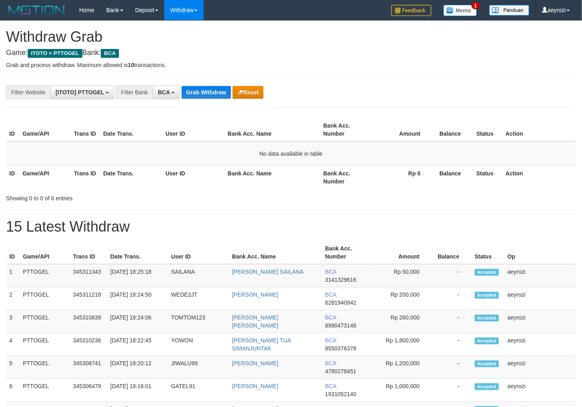
scroll to position [15, 0]
click at [212, 95] on button "Grab Withdraw" at bounding box center [206, 92] width 49 height 13
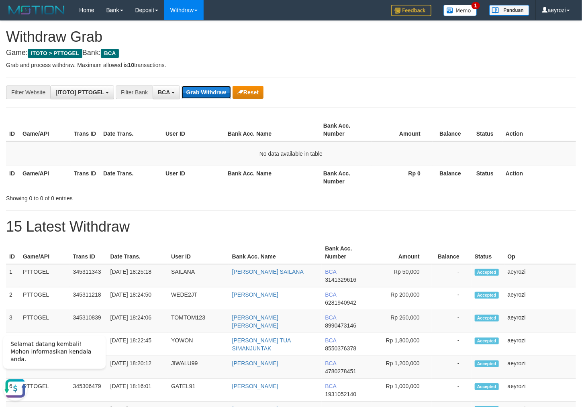
click at [216, 92] on button "Grab Withdraw" at bounding box center [206, 92] width 49 height 13
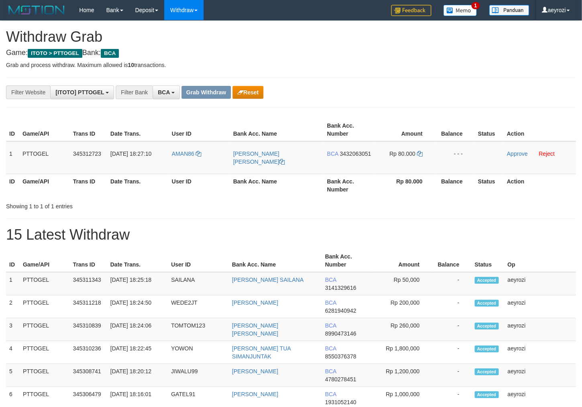
scroll to position [15, 0]
drag, startPoint x: 216, startPoint y: 153, endPoint x: 378, endPoint y: 150, distance: 162.7
click at [378, 150] on tr "1 PTTOGEL 345312723 [DATE] 18:27:10 AMAN86 [PERSON_NAME] [PERSON_NAME] BCA 3432…" at bounding box center [291, 157] width 570 height 33
click at [340, 157] on span "3432063051" at bounding box center [355, 154] width 31 height 6
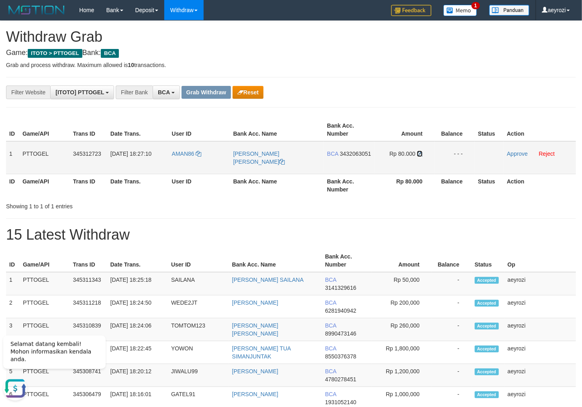
click at [421, 153] on icon at bounding box center [420, 154] width 6 height 6
click at [521, 154] on link "Approve" at bounding box center [517, 154] width 21 height 6
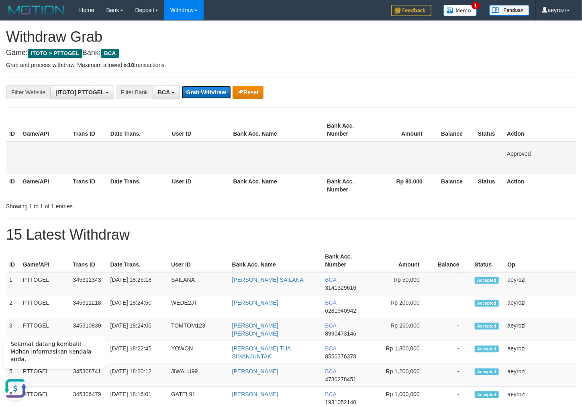
click at [207, 96] on button "Grab Withdraw" at bounding box center [206, 92] width 49 height 13
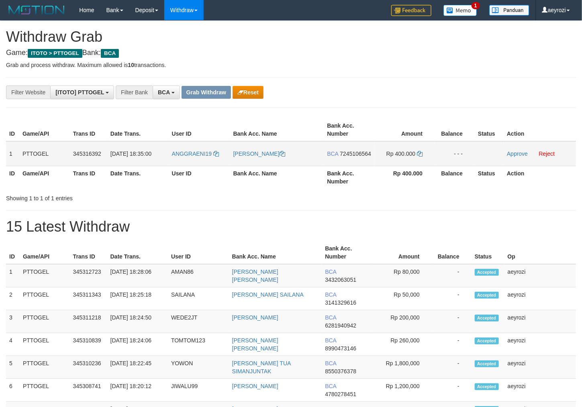
scroll to position [15, 0]
drag, startPoint x: 294, startPoint y: 171, endPoint x: 253, endPoint y: 170, distance: 41.8
click at [364, 178] on table "ID Game/API Trans ID Date Trans. User ID Bank Acc. Name Bank Acc. Number Amount…" at bounding box center [291, 153] width 570 height 70
click at [252, 93] on button "Reset" at bounding box center [248, 92] width 31 height 13
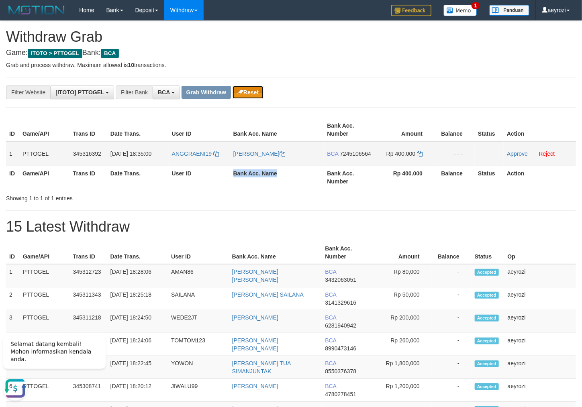
scroll to position [0, 0]
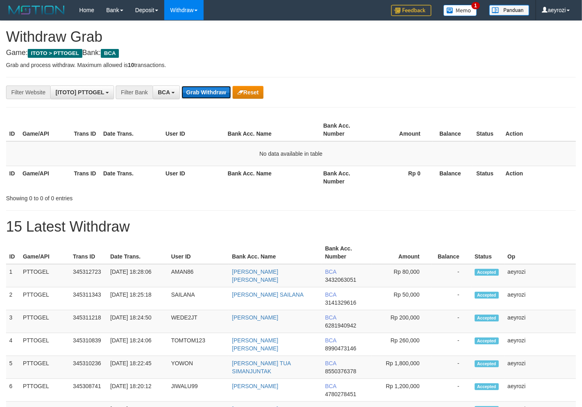
scroll to position [15, 0]
click at [212, 88] on button "Grab Withdraw" at bounding box center [206, 92] width 49 height 13
click at [211, 88] on button "Grab Withdraw" at bounding box center [206, 92] width 49 height 13
drag, startPoint x: 211, startPoint y: 88, endPoint x: 196, endPoint y: 95, distance: 16.7
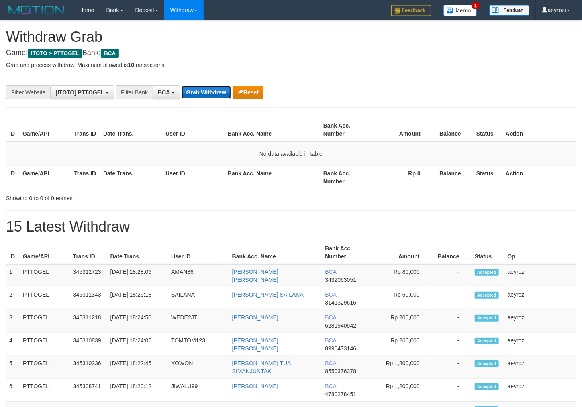
click at [210, 88] on button "Grab Withdraw" at bounding box center [206, 92] width 49 height 13
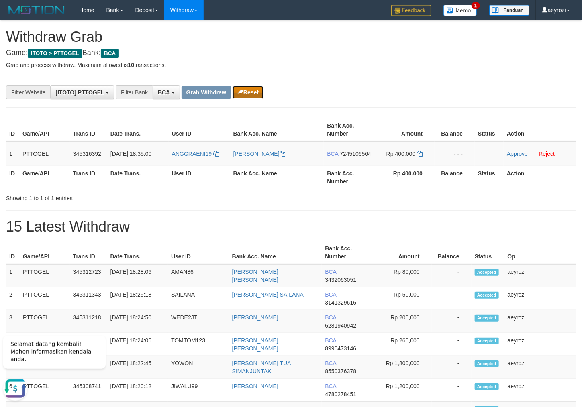
click at [257, 91] on button "Reset" at bounding box center [248, 92] width 31 height 13
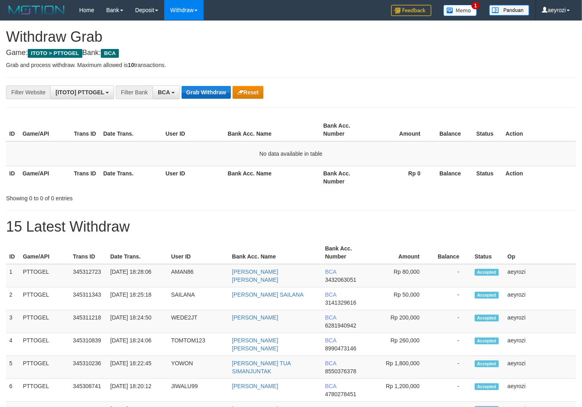
scroll to position [15, 0]
click at [211, 87] on button "Grab Withdraw" at bounding box center [206, 92] width 49 height 13
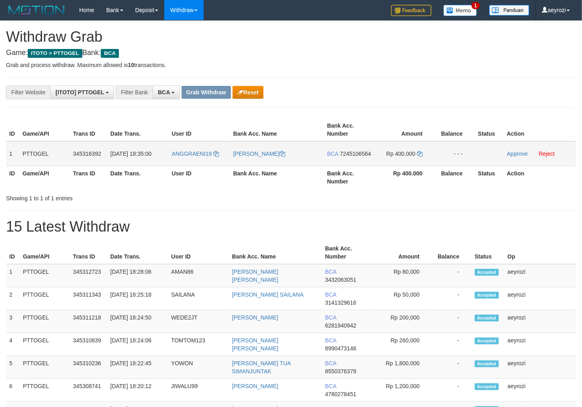
scroll to position [15, 0]
drag, startPoint x: 269, startPoint y: 166, endPoint x: 420, endPoint y: 168, distance: 151.0
click at [423, 166] on tr "1 PTTOGEL 345316392 [DATE] 18:35:00 ANGGRAENI19 [PERSON_NAME] BCA 7245106564 Rp…" at bounding box center [291, 153] width 570 height 25
click at [347, 156] on td "BCA 7245106564" at bounding box center [349, 153] width 51 height 25
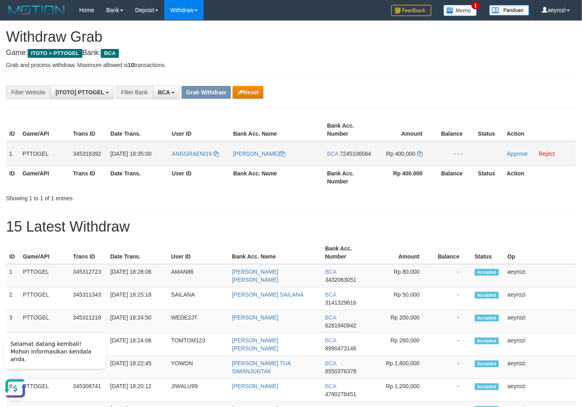
click at [350, 157] on span "7245106564" at bounding box center [355, 154] width 31 height 6
click at [340, 157] on span "7245106564" at bounding box center [355, 154] width 31 height 6
click at [422, 152] on icon at bounding box center [420, 154] width 6 height 6
drag, startPoint x: 422, startPoint y: 152, endPoint x: 107, endPoint y: 158, distance: 315.4
click at [422, 153] on icon at bounding box center [420, 154] width 6 height 6
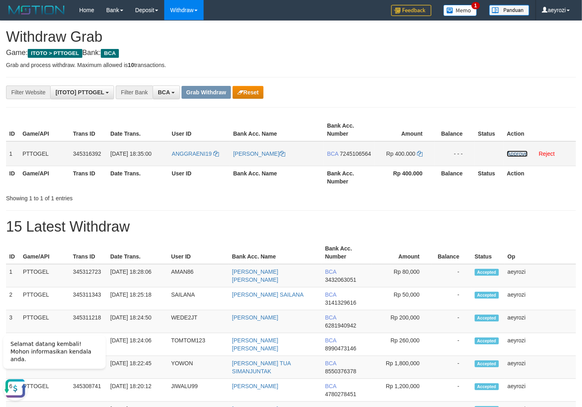
click at [516, 151] on link "Approve" at bounding box center [517, 154] width 21 height 6
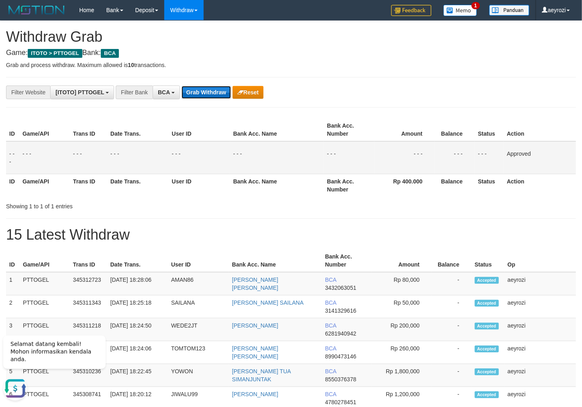
click at [219, 93] on button "Grab Withdraw" at bounding box center [206, 92] width 49 height 13
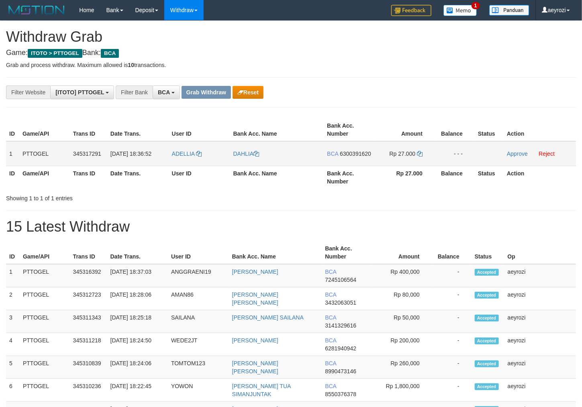
scroll to position [15, 0]
drag, startPoint x: 203, startPoint y: 155, endPoint x: 402, endPoint y: 157, distance: 199.2
click at [406, 158] on tr "1 PTTOGEL 345317291 01/10/2025 18:36:52 ADELLIA DAHLIA BCA 6300391620 Rp 27.000…" at bounding box center [291, 153] width 570 height 25
click at [345, 157] on span "6300391620" at bounding box center [355, 154] width 31 height 6
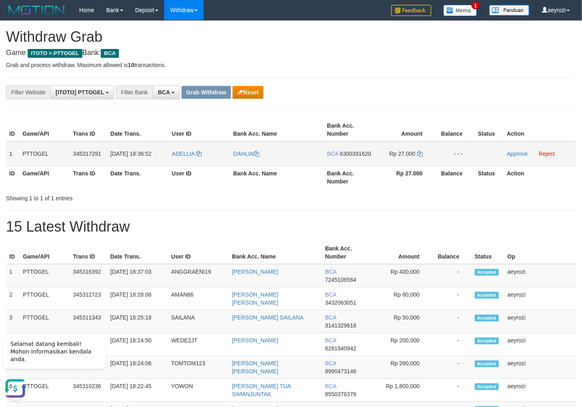
click at [354, 157] on span "6300391620" at bounding box center [355, 154] width 31 height 6
click at [420, 153] on icon at bounding box center [420, 154] width 6 height 6
click at [519, 153] on link "Approve" at bounding box center [517, 154] width 21 height 6
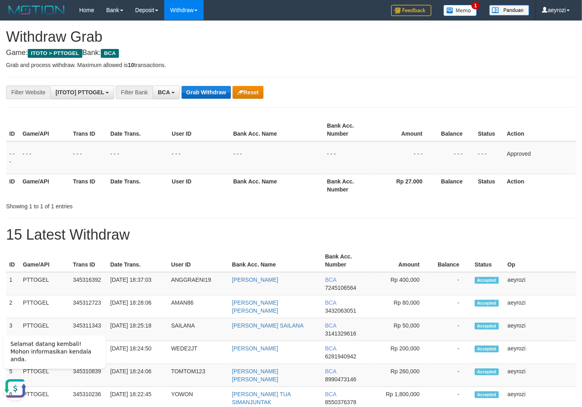
drag, startPoint x: 110, startPoint y: 182, endPoint x: 210, endPoint y: 99, distance: 130.4
click at [112, 181] on th "Date Trans." at bounding box center [137, 185] width 61 height 23
click at [210, 92] on button "Grab Withdraw" at bounding box center [206, 92] width 49 height 13
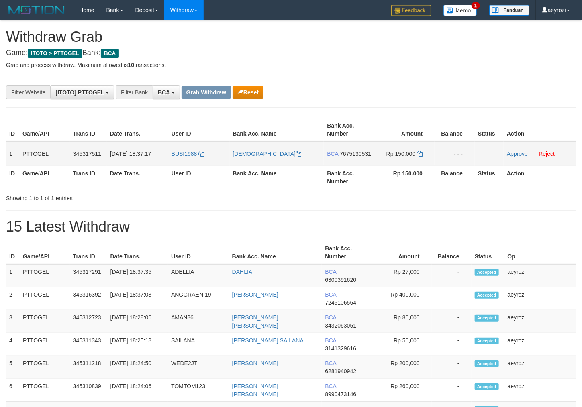
scroll to position [15, 0]
drag, startPoint x: 219, startPoint y: 160, endPoint x: 254, endPoint y: 151, distance: 35.9
click at [385, 151] on tr "1 PTTOGEL 345317511 01/10/2025 18:37:17 BUSI1988 BODHI DHARMAWAN BCA 7675130531…" at bounding box center [291, 153] width 570 height 25
click at [340, 157] on span "7675130531" at bounding box center [355, 154] width 31 height 6
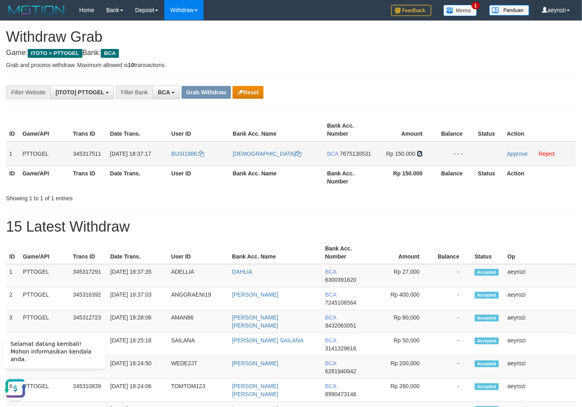
click at [418, 153] on icon at bounding box center [420, 154] width 6 height 6
click at [515, 151] on link "Approve" at bounding box center [517, 154] width 21 height 6
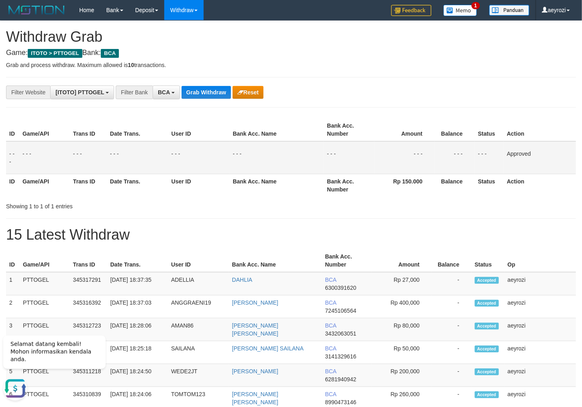
drag, startPoint x: 153, startPoint y: 160, endPoint x: 227, endPoint y: 104, distance: 93.0
click at [153, 159] on td "- - -" at bounding box center [137, 157] width 61 height 33
click at [205, 98] on button "Grab Withdraw" at bounding box center [206, 92] width 49 height 13
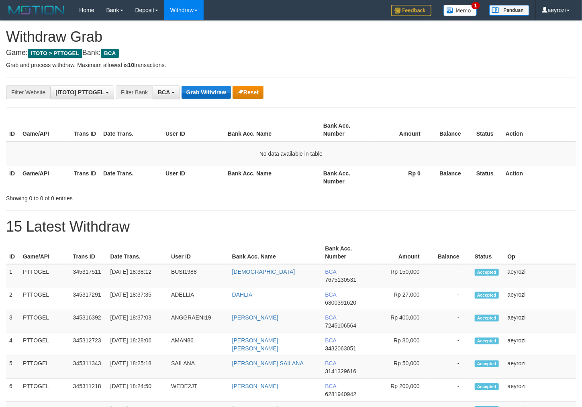
scroll to position [15, 0]
click at [216, 90] on button "Grab Withdraw" at bounding box center [206, 92] width 49 height 13
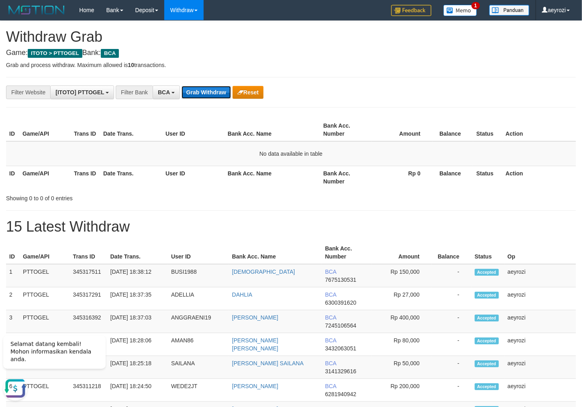
click at [216, 88] on button "Grab Withdraw" at bounding box center [206, 92] width 49 height 13
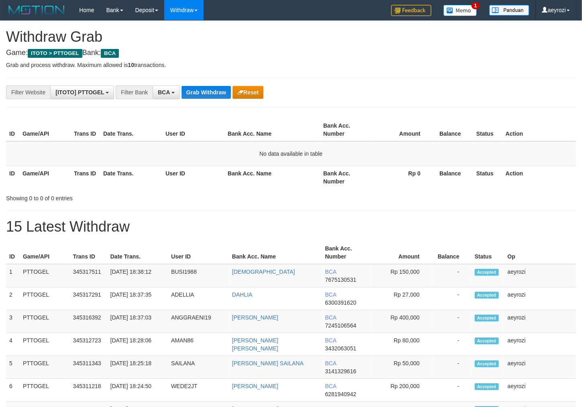
scroll to position [15, 0]
click at [217, 87] on button "Grab Withdraw" at bounding box center [206, 92] width 49 height 13
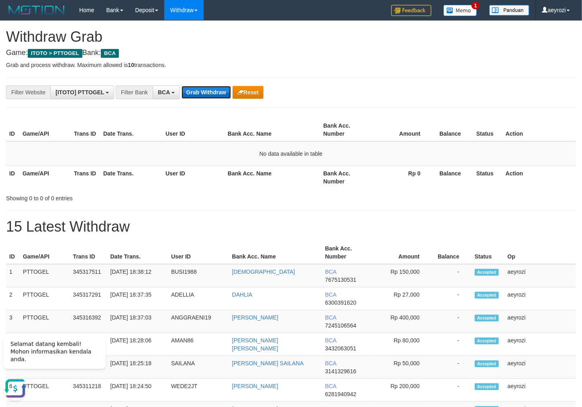
scroll to position [0, 0]
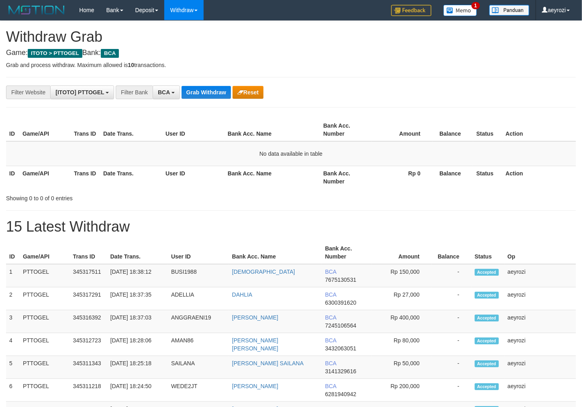
scroll to position [15, 0]
click at [214, 88] on button "Grab Withdraw" at bounding box center [206, 92] width 49 height 13
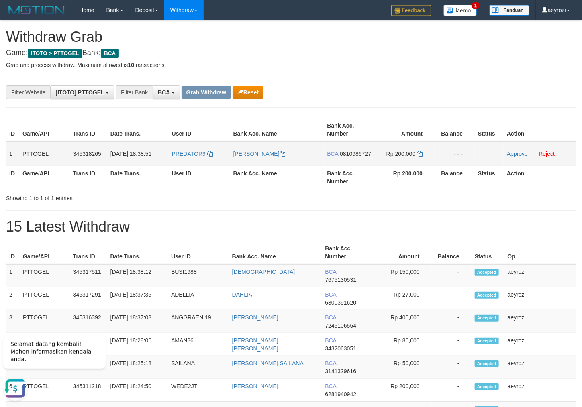
drag, startPoint x: 215, startPoint y: 165, endPoint x: 389, endPoint y: 162, distance: 173.5
click at [389, 162] on tr "1 PTTOGEL 345318265 01/10/2025 18:38:51 PREDATOR9 DANI RISTIYONO BCA 0810986727…" at bounding box center [291, 153] width 570 height 25
click at [355, 157] on span "0810986727" at bounding box center [355, 154] width 31 height 6
click at [339, 158] on td "BCA 0810986727" at bounding box center [349, 153] width 51 height 25
click at [341, 157] on span "0810986727" at bounding box center [355, 154] width 31 height 6
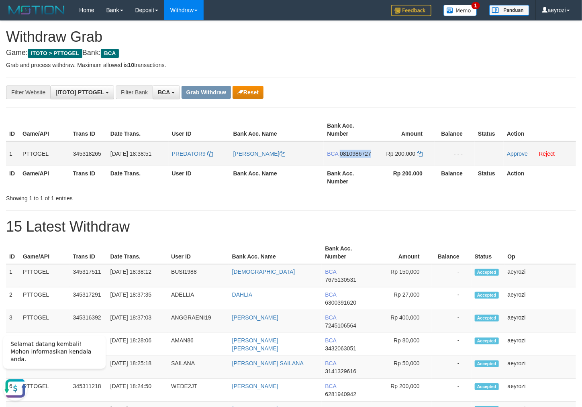
copy span "0810986727"
click at [347, 157] on span "0810986727" at bounding box center [355, 154] width 31 height 6
click at [355, 157] on span "0810986727" at bounding box center [355, 154] width 31 height 6
click at [341, 157] on span "0810986727" at bounding box center [355, 154] width 31 height 6
click at [350, 157] on span "0810986727" at bounding box center [355, 154] width 31 height 6
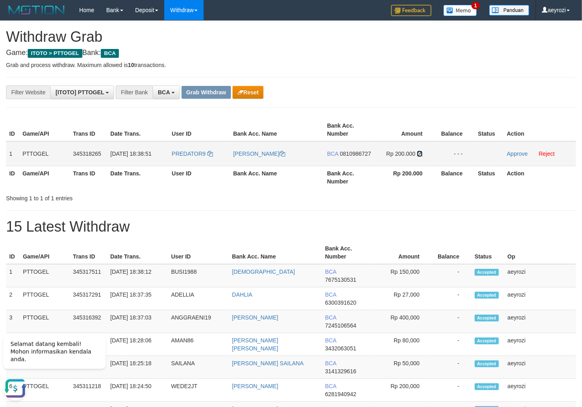
click at [419, 153] on icon at bounding box center [420, 154] width 6 height 6
click at [419, 152] on icon at bounding box center [420, 154] width 6 height 6
click at [512, 153] on link "Approve" at bounding box center [517, 154] width 21 height 6
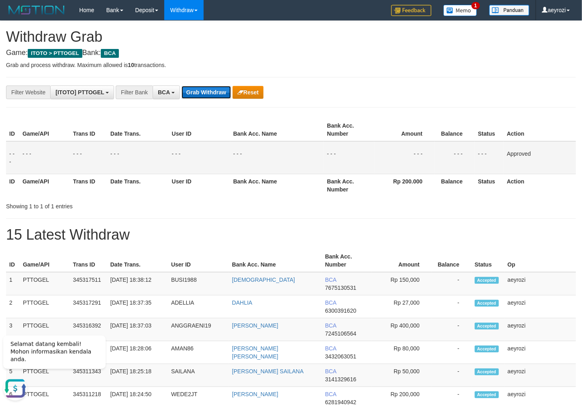
click at [203, 91] on button "Grab Withdraw" at bounding box center [206, 92] width 49 height 13
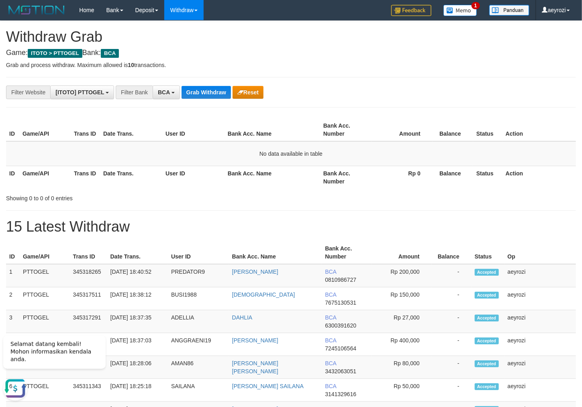
drag, startPoint x: 91, startPoint y: 189, endPoint x: 182, endPoint y: 129, distance: 109.2
click at [92, 182] on div "ID Game/API Trans ID Date Trans. User ID Bank Acc. Name Bank Acc. Number Amount…" at bounding box center [291, 153] width 582 height 75
click at [206, 95] on button "Grab Withdraw" at bounding box center [206, 92] width 49 height 13
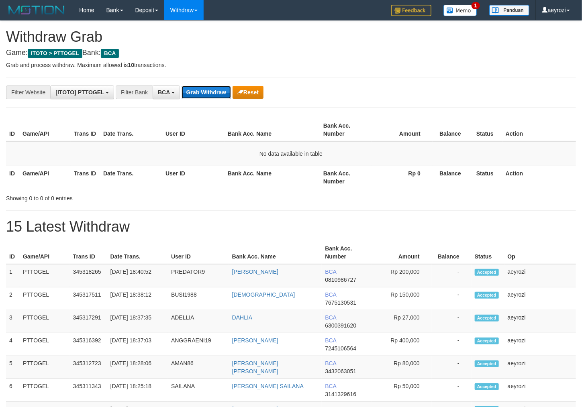
scroll to position [15, 0]
click at [212, 95] on button "Grab Withdraw" at bounding box center [206, 92] width 49 height 13
click at [212, 92] on button "Grab Withdraw" at bounding box center [206, 92] width 49 height 13
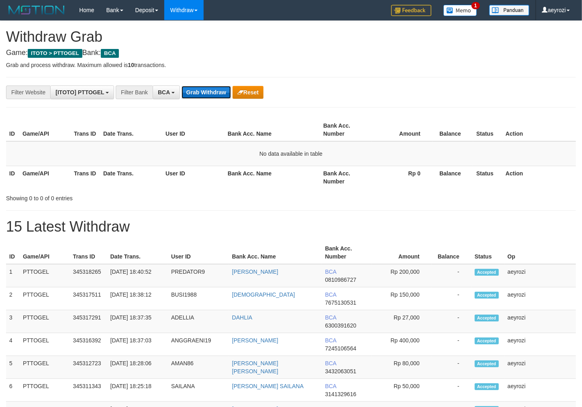
scroll to position [15, 0]
click at [214, 91] on button "Grab Withdraw" at bounding box center [206, 92] width 49 height 13
click at [214, 90] on button "Grab Withdraw" at bounding box center [206, 92] width 49 height 13
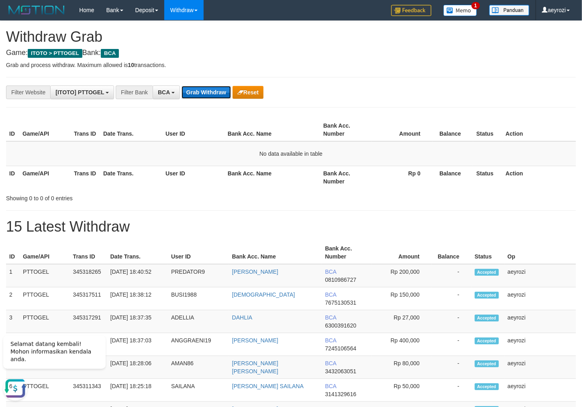
click at [199, 88] on button "Grab Withdraw" at bounding box center [206, 92] width 49 height 13
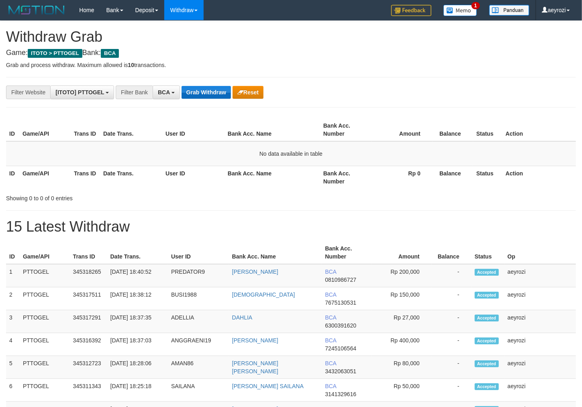
scroll to position [15, 0]
click at [224, 94] on button "Grab Withdraw" at bounding box center [206, 92] width 49 height 13
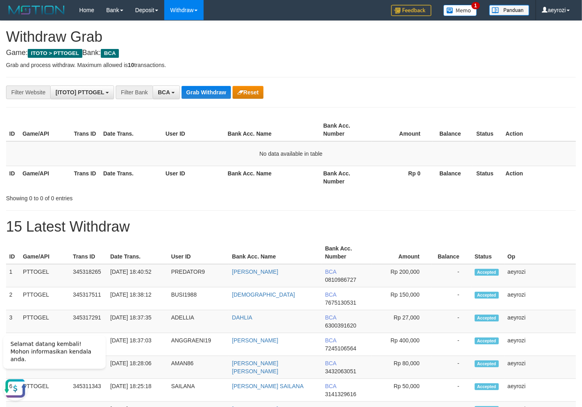
click at [137, 173] on th "Date Trans." at bounding box center [131, 177] width 62 height 23
click at [217, 95] on button "Grab Withdraw" at bounding box center [206, 92] width 49 height 13
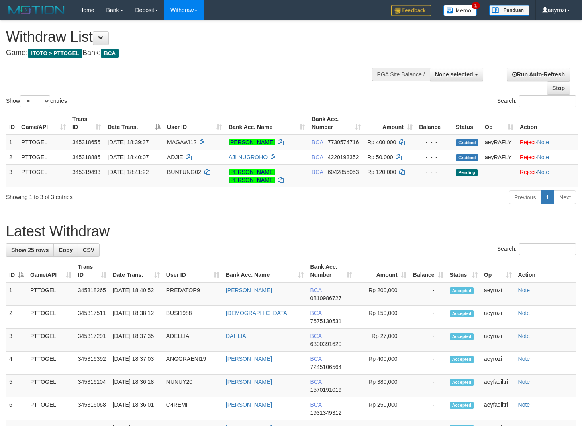
select select
select select "**"
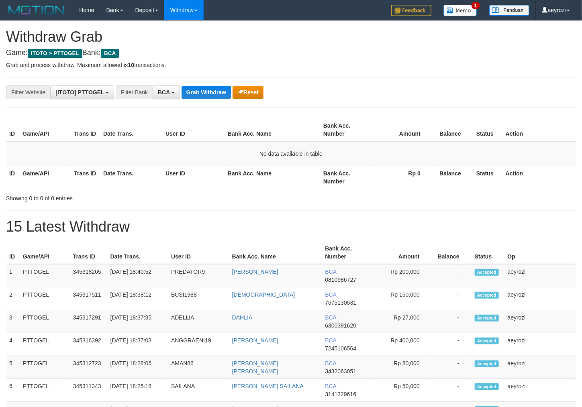
scroll to position [15, 0]
click at [204, 95] on button "Grab Withdraw" at bounding box center [206, 92] width 49 height 13
drag, startPoint x: 0, startPoint y: 0, endPoint x: 204, endPoint y: 94, distance: 224.5
click at [204, 94] on button "Grab Withdraw" at bounding box center [206, 92] width 49 height 13
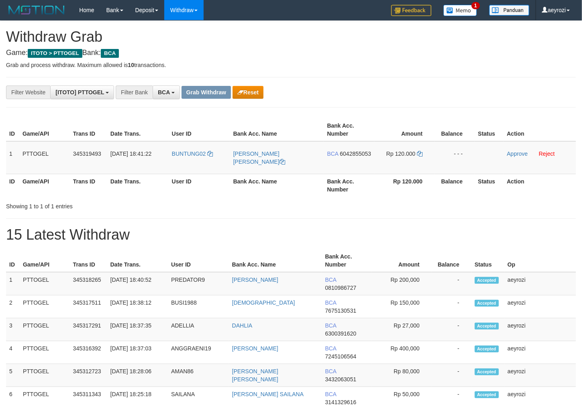
scroll to position [15, 0]
drag, startPoint x: 214, startPoint y: 165, endPoint x: 246, endPoint y: 147, distance: 36.2
click at [410, 164] on tr "1 PTTOGEL 345319493 [DATE] 18:41:22 BUNTUNG02 [PERSON_NAME] [PERSON_NAME] BCA 6…" at bounding box center [291, 157] width 570 height 33
drag, startPoint x: 351, startPoint y: 159, endPoint x: 286, endPoint y: 163, distance: 65.6
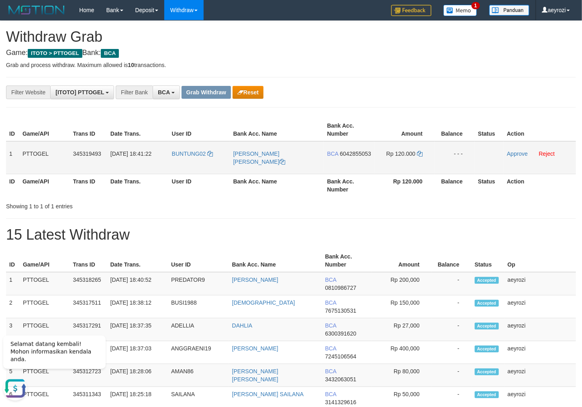
click at [350, 158] on td "BCA 6042855053" at bounding box center [349, 157] width 51 height 33
click at [355, 157] on span "6042855053" at bounding box center [355, 154] width 31 height 6
click at [420, 155] on icon at bounding box center [420, 154] width 6 height 6
click at [518, 153] on link "Approve" at bounding box center [517, 154] width 21 height 6
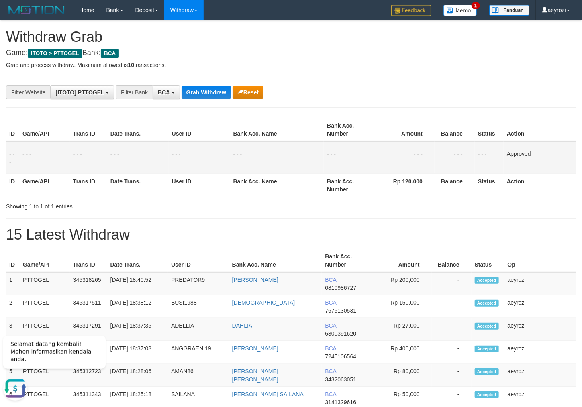
click at [216, 91] on button "Grab Withdraw" at bounding box center [206, 92] width 49 height 13
click at [216, 92] on button "Grab Withdraw" at bounding box center [206, 92] width 49 height 13
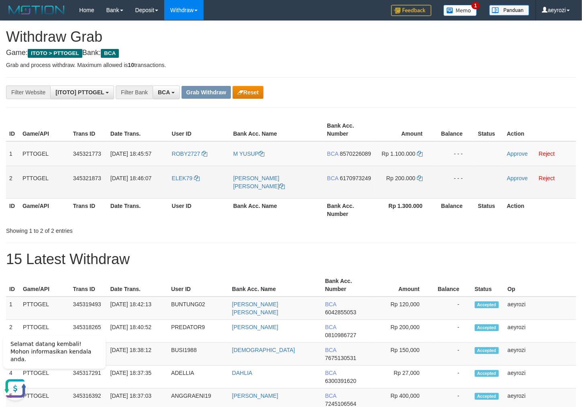
drag, startPoint x: 209, startPoint y: 165, endPoint x: 405, endPoint y: 176, distance: 196.4
click at [405, 176] on tbody "1 PTTOGEL 345321773 [DATE] 18:45:57 ROBY2727 M YUSUP BCA 8570226089 Rp 1.100.00…" at bounding box center [291, 169] width 570 height 57
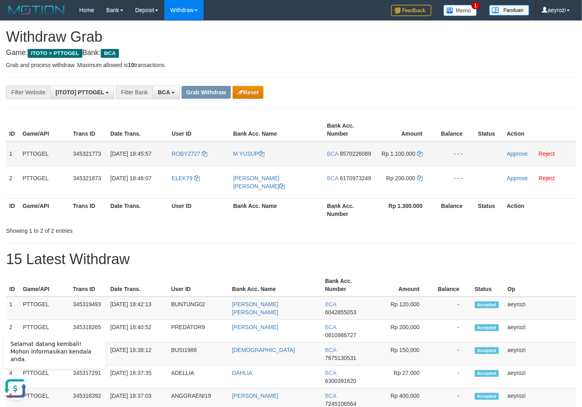
click at [357, 157] on span "8570226089" at bounding box center [355, 154] width 31 height 6
click at [355, 157] on span "8570226089" at bounding box center [355, 154] width 31 height 6
click at [423, 155] on td "Rp 1.100.000" at bounding box center [404, 153] width 60 height 25
click at [424, 155] on td "Rp 1.100.000" at bounding box center [404, 153] width 60 height 25
click at [417, 149] on td "Rp 1.100.000" at bounding box center [404, 153] width 60 height 25
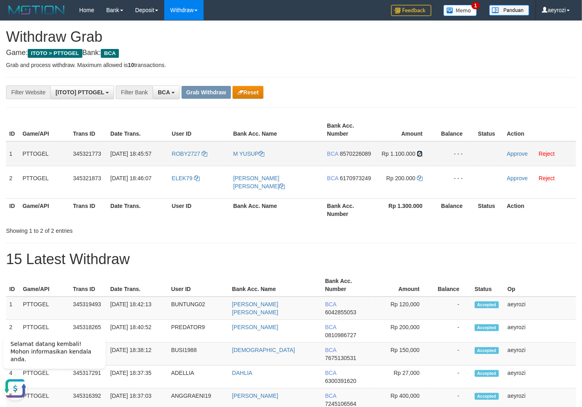
click at [418, 151] on icon at bounding box center [420, 154] width 6 height 6
click at [512, 153] on link "Approve" at bounding box center [517, 154] width 21 height 6
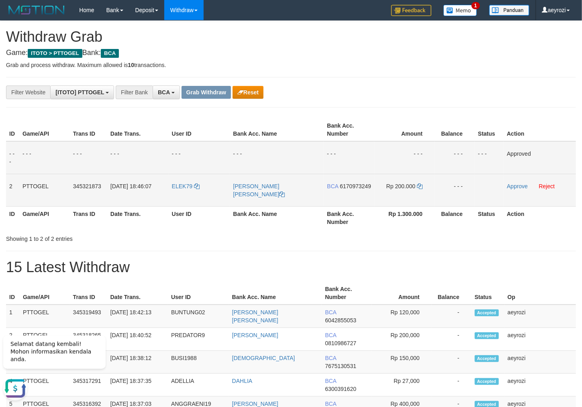
click at [340, 190] on span "6170973249" at bounding box center [355, 186] width 31 height 6
click at [350, 190] on span "6170973249" at bounding box center [355, 186] width 31 height 6
click at [343, 191] on td "BCA 6170973249" at bounding box center [349, 190] width 51 height 33
click at [345, 190] on span "6170973249" at bounding box center [355, 186] width 31 height 6
click at [349, 190] on span "6170973249" at bounding box center [355, 186] width 31 height 6
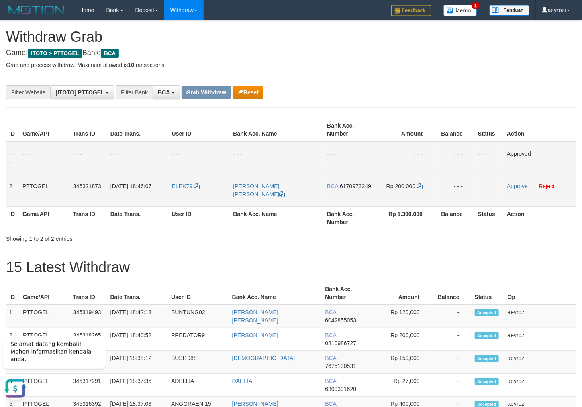
click at [341, 190] on span "6170973249" at bounding box center [355, 186] width 31 height 6
click at [340, 190] on span "6170973249" at bounding box center [355, 186] width 31 height 6
click at [424, 182] on td "Rp 200.000" at bounding box center [404, 190] width 60 height 33
click at [418, 187] on icon at bounding box center [420, 187] width 6 height 6
drag, startPoint x: 418, startPoint y: 187, endPoint x: 85, endPoint y: 190, distance: 333.4
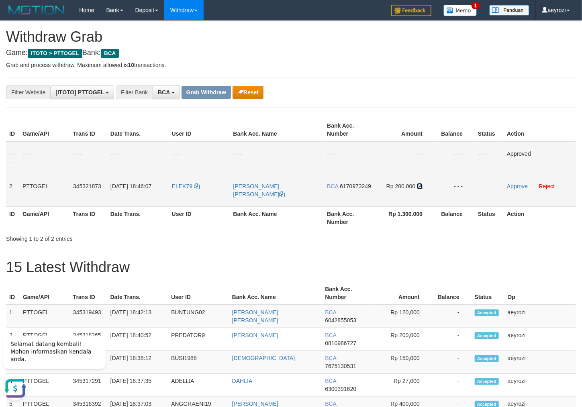
click at [418, 187] on icon at bounding box center [420, 187] width 6 height 6
click at [510, 185] on link "Approve" at bounding box center [517, 186] width 21 height 6
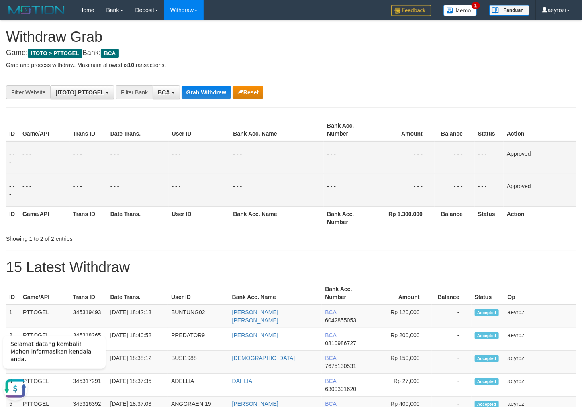
click at [132, 166] on td "- - -" at bounding box center [137, 157] width 61 height 33
click at [209, 90] on button "Grab Withdraw" at bounding box center [206, 92] width 49 height 13
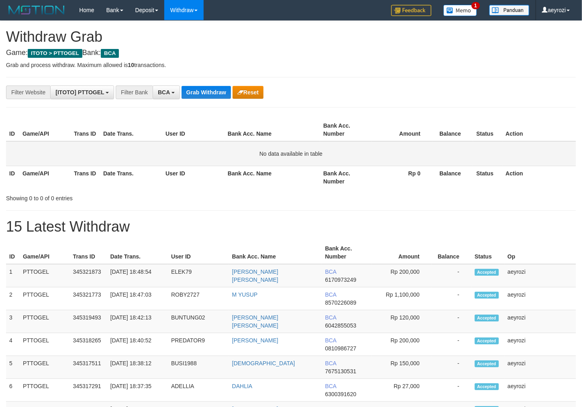
scroll to position [15, 0]
click at [209, 90] on button "Grab Withdraw" at bounding box center [206, 92] width 49 height 13
click at [211, 91] on button "Grab Withdraw" at bounding box center [206, 92] width 49 height 13
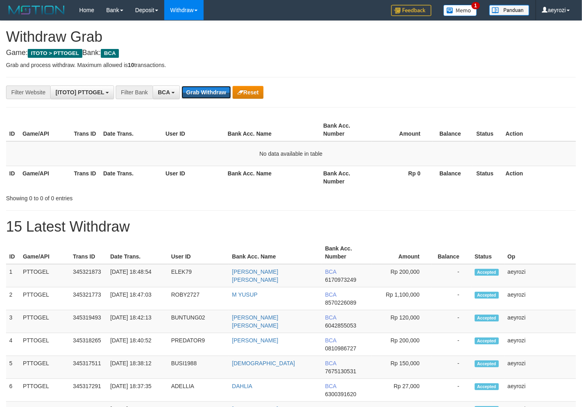
click at [211, 91] on button "Grab Withdraw" at bounding box center [206, 92] width 49 height 13
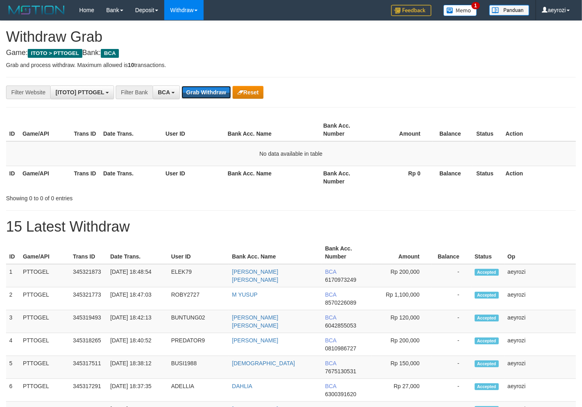
click at [211, 91] on button "Grab Withdraw" at bounding box center [206, 92] width 49 height 13
click at [210, 91] on button "Grab Withdraw" at bounding box center [206, 92] width 49 height 13
click at [210, 92] on button "Grab Withdraw" at bounding box center [206, 92] width 49 height 13
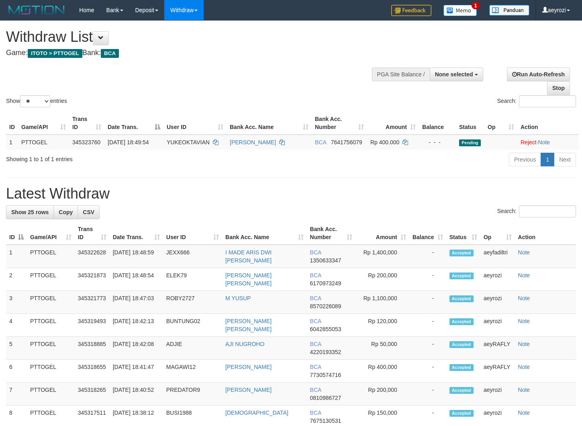
select select
select select "**"
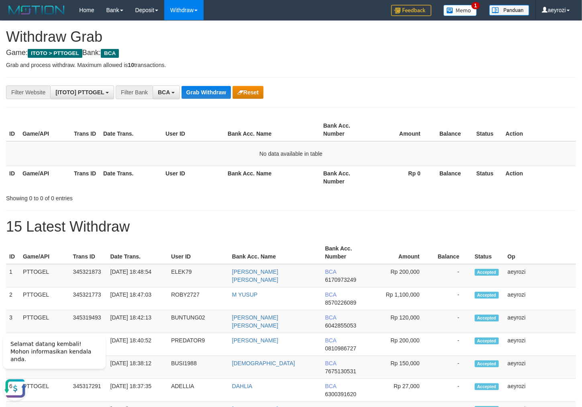
click at [212, 95] on button "Grab Withdraw" at bounding box center [206, 92] width 49 height 13
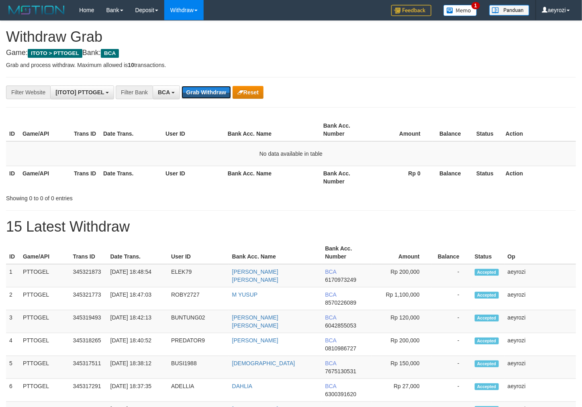
click at [212, 96] on button "Grab Withdraw" at bounding box center [206, 92] width 49 height 13
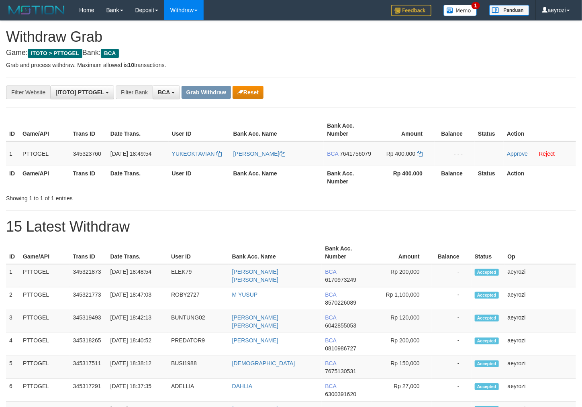
scroll to position [15, 0]
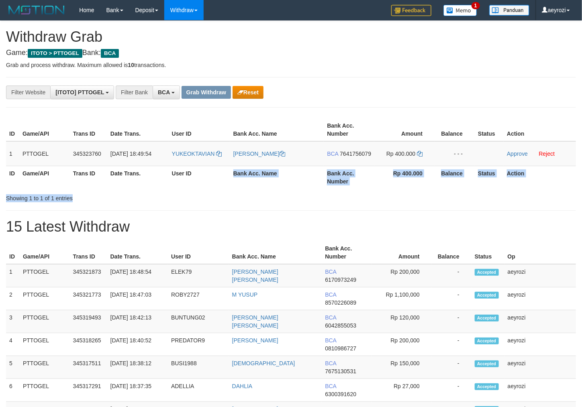
drag, startPoint x: 224, startPoint y: 204, endPoint x: 224, endPoint y: 188, distance: 16.1
click at [224, 189] on th "User ID" at bounding box center [199, 177] width 61 height 23
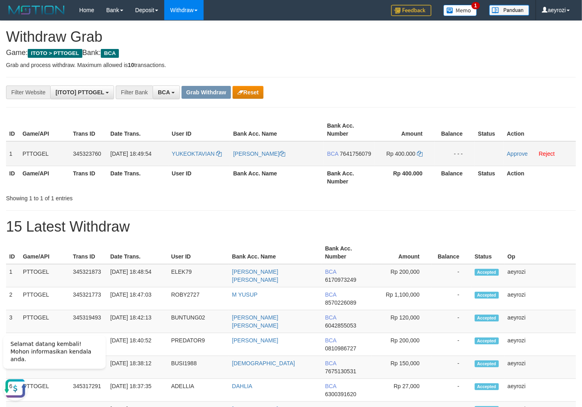
scroll to position [0, 0]
drag, startPoint x: 215, startPoint y: 163, endPoint x: 374, endPoint y: 165, distance: 158.7
click at [384, 166] on tr "1 PTTOGEL 345323760 [DATE] 18:49:54 YUKEOKTAVIAN [PERSON_NAME] BCA 7641756079 R…" at bounding box center [291, 153] width 570 height 25
copy tr
click at [340, 157] on span "7641756079" at bounding box center [355, 154] width 31 height 6
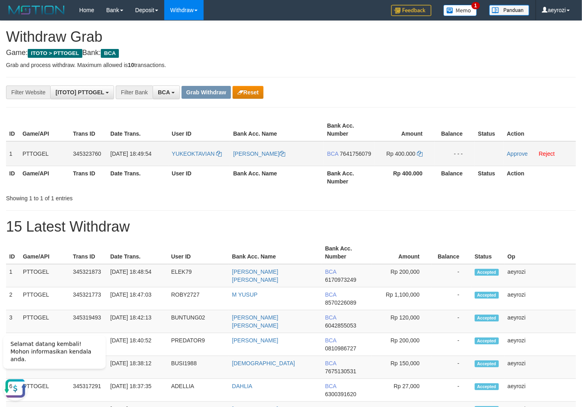
copy tr
click at [421, 154] on icon at bounding box center [420, 154] width 6 height 6
click at [514, 155] on link "Approve" at bounding box center [517, 154] width 21 height 6
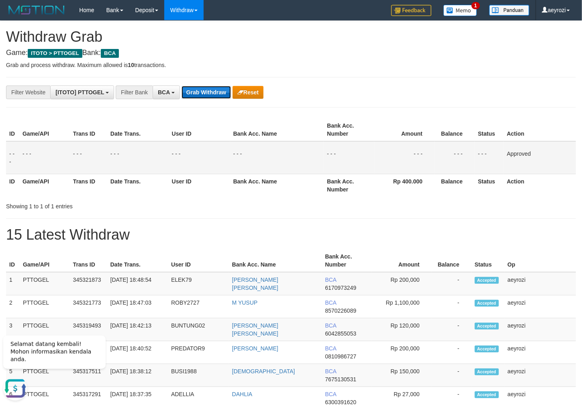
click at [201, 87] on button "Grab Withdraw" at bounding box center [206, 92] width 49 height 13
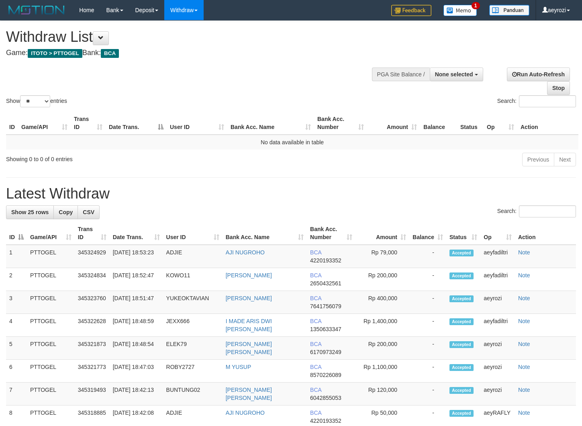
select select
select select "**"
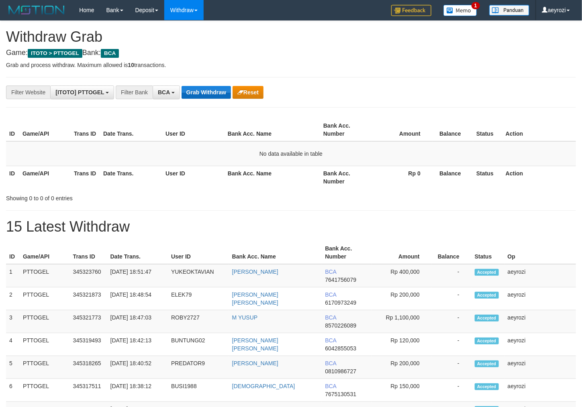
scroll to position [15, 0]
click at [216, 98] on button "Grab Withdraw" at bounding box center [206, 92] width 49 height 13
click at [215, 98] on button "Grab Withdraw" at bounding box center [206, 92] width 49 height 13
drag, startPoint x: 0, startPoint y: 0, endPoint x: 215, endPoint y: 96, distance: 235.9
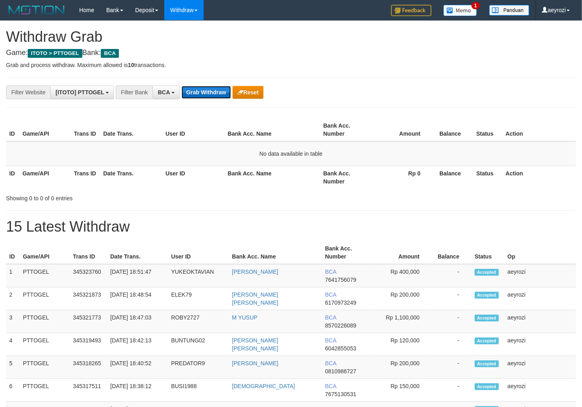
click at [215, 96] on button "Grab Withdraw" at bounding box center [206, 92] width 49 height 13
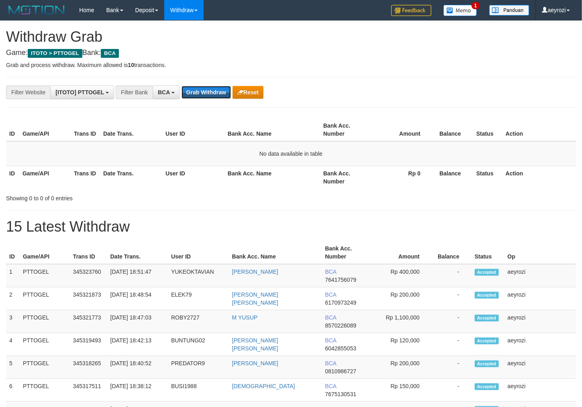
click at [215, 96] on button "Grab Withdraw" at bounding box center [206, 92] width 49 height 13
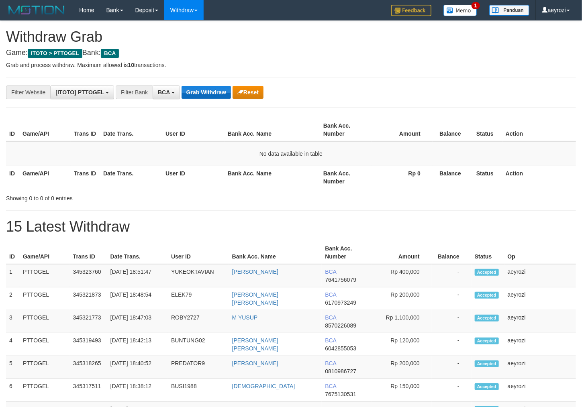
scroll to position [15, 0]
click at [201, 97] on button "Grab Withdraw" at bounding box center [206, 92] width 49 height 13
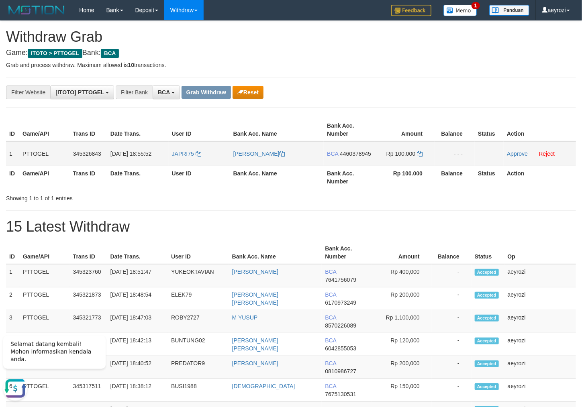
drag, startPoint x: 221, startPoint y: 160, endPoint x: 388, endPoint y: 157, distance: 167.1
click at [388, 157] on tr "1 PTTOGEL 345326843 01/10/2025 18:55:52 JAPRI75 DEDE SUMITRA BCA 4460378945 Rp …" at bounding box center [291, 153] width 570 height 25
click at [354, 157] on span "4460378945" at bounding box center [355, 154] width 31 height 6
click at [340, 157] on span "4460378945" at bounding box center [355, 154] width 31 height 6
click at [421, 155] on icon at bounding box center [420, 154] width 6 height 6
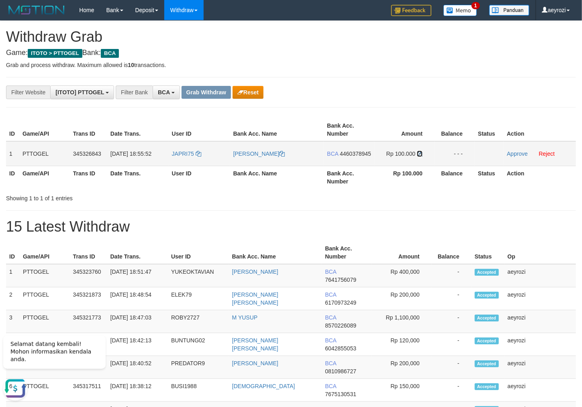
click at [421, 155] on icon at bounding box center [420, 154] width 6 height 6
click at [510, 153] on link "Approve" at bounding box center [517, 154] width 21 height 6
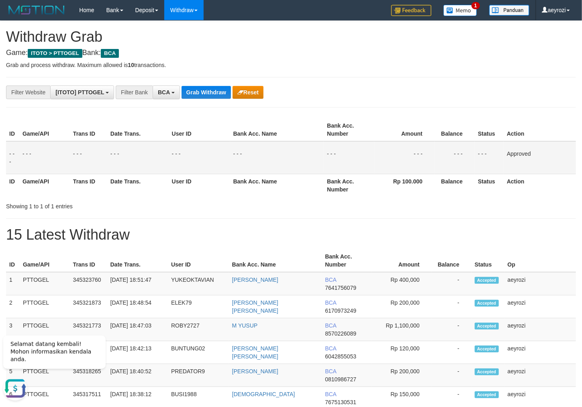
click at [64, 195] on th "Game/API" at bounding box center [44, 185] width 51 height 23
click at [207, 92] on button "Grab Withdraw" at bounding box center [206, 92] width 49 height 13
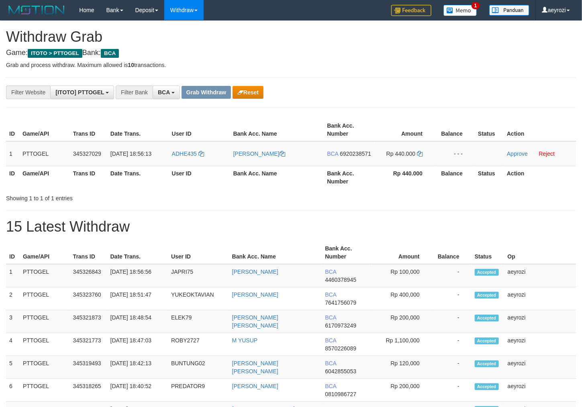
scroll to position [15, 0]
drag, startPoint x: 178, startPoint y: 164, endPoint x: 319, endPoint y: 162, distance: 141.0
click at [383, 153] on tr "1 PTTOGEL 345327029 [DATE] 18:56:13 ADHE435 [PERSON_NAME] BCA 6920238571 Rp 440…" at bounding box center [291, 153] width 570 height 25
drag, startPoint x: 345, startPoint y: 161, endPoint x: 333, endPoint y: 160, distance: 12.1
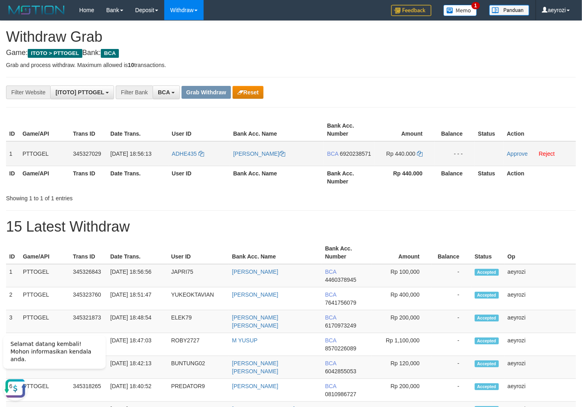
click at [345, 157] on span "6920238571" at bounding box center [355, 154] width 31 height 6
click at [249, 88] on button "Reset" at bounding box center [248, 92] width 31 height 13
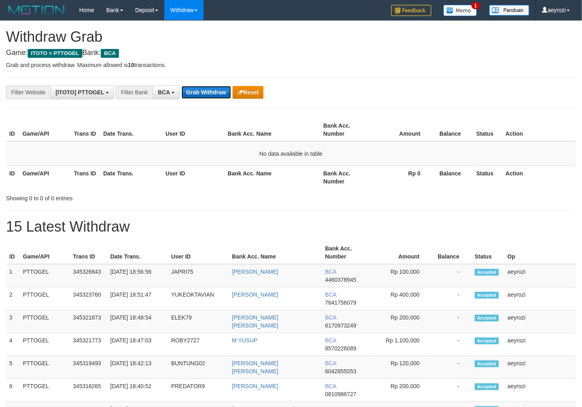
click at [219, 90] on button "Grab Withdraw" at bounding box center [206, 92] width 49 height 13
click at [209, 89] on button "Grab Withdraw" at bounding box center [206, 92] width 49 height 13
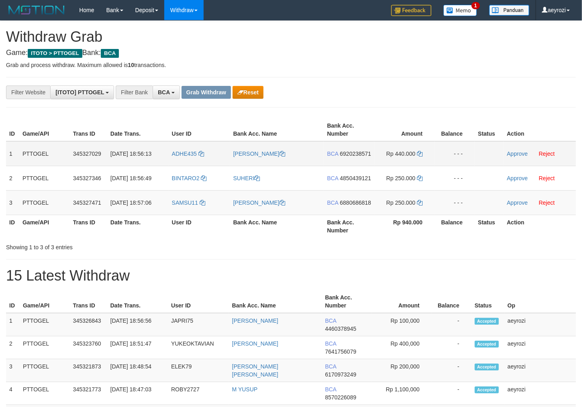
scroll to position [15, 0]
drag, startPoint x: 243, startPoint y: 190, endPoint x: 297, endPoint y: 173, distance: 56.9
click at [365, 208] on tbody "1 PTTOGEL 345327029 01/10/2025 18:56:13 ADHE435 ADE RIYADI BCA 6920238571 Rp 44…" at bounding box center [291, 178] width 570 height 74
drag, startPoint x: 223, startPoint y: 154, endPoint x: 408, endPoint y: 210, distance: 193.5
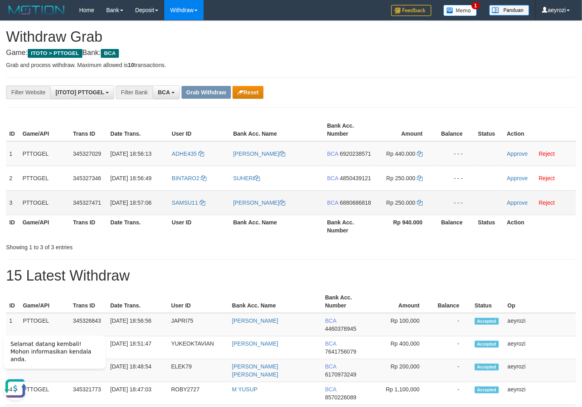
click at [422, 213] on tbody "1 PTTOGEL 345327029 01/10/2025 18:56:13 ADHE435 ADE RIYADI BCA 6920238571 Rp 44…" at bounding box center [291, 178] width 570 height 74
click at [347, 157] on span "6920238571" at bounding box center [355, 154] width 31 height 6
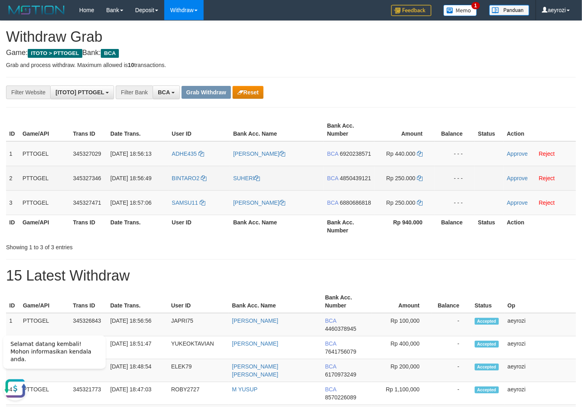
click at [344, 182] on span "4850439121" at bounding box center [355, 178] width 31 height 6
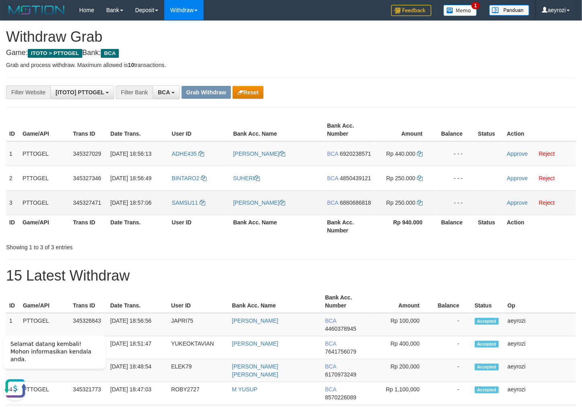
click at [347, 206] on span "6880686818" at bounding box center [355, 203] width 31 height 6
drag, startPoint x: 343, startPoint y: 163, endPoint x: 320, endPoint y: 162, distance: 22.9
click at [343, 157] on span "6920238571" at bounding box center [355, 154] width 31 height 6
click at [340, 157] on span "6920238571" at bounding box center [355, 154] width 31 height 6
click at [418, 154] on icon at bounding box center [420, 154] width 6 height 6
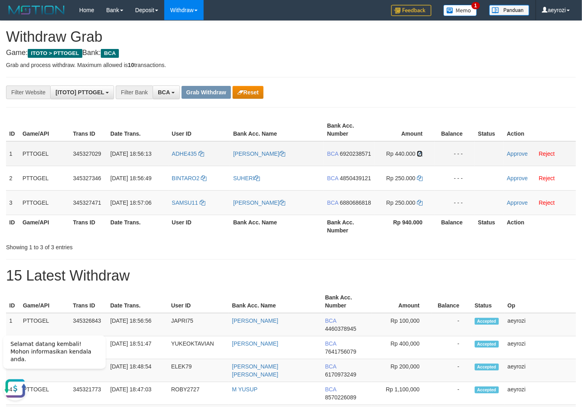
click at [418, 154] on icon at bounding box center [420, 154] width 6 height 6
click at [514, 152] on link "Approve" at bounding box center [517, 154] width 21 height 6
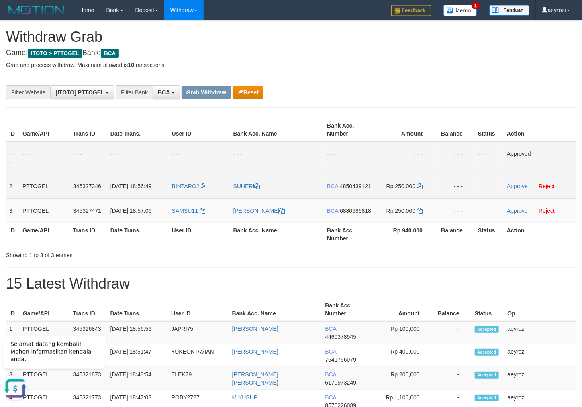
click at [340, 190] on span "4850439121" at bounding box center [355, 186] width 31 height 6
click at [420, 185] on icon at bounding box center [420, 187] width 6 height 6
click at [507, 182] on td "Approve Reject" at bounding box center [540, 186] width 72 height 25
click at [515, 187] on link "Approve" at bounding box center [517, 186] width 21 height 6
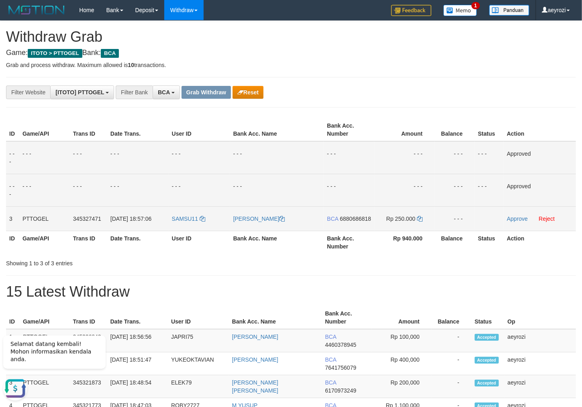
click at [345, 222] on span "6880686818" at bounding box center [355, 219] width 31 height 6
click at [419, 219] on icon at bounding box center [420, 219] width 6 height 6
click at [525, 221] on link "Approve" at bounding box center [517, 219] width 21 height 6
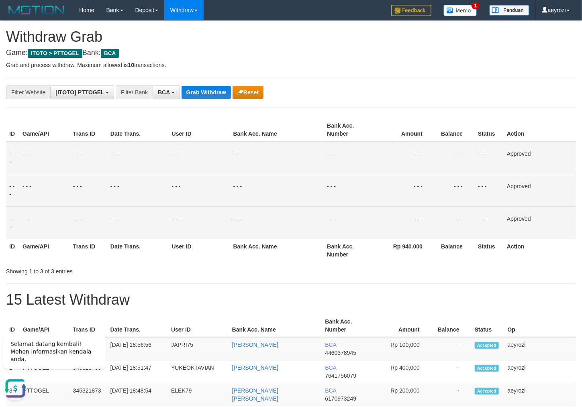
click at [73, 127] on th "Trans ID" at bounding box center [88, 129] width 37 height 23
click at [200, 92] on button "Grab Withdraw" at bounding box center [206, 92] width 49 height 13
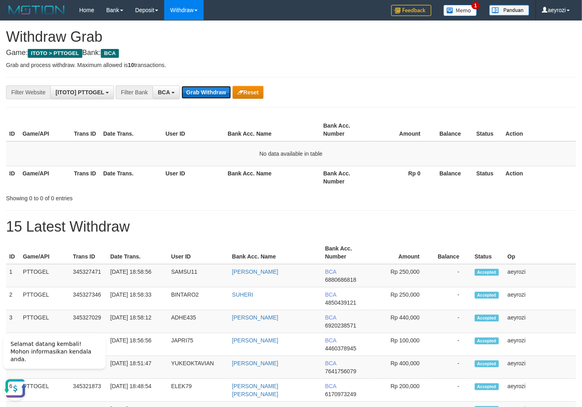
click at [219, 94] on button "Grab Withdraw" at bounding box center [206, 92] width 49 height 13
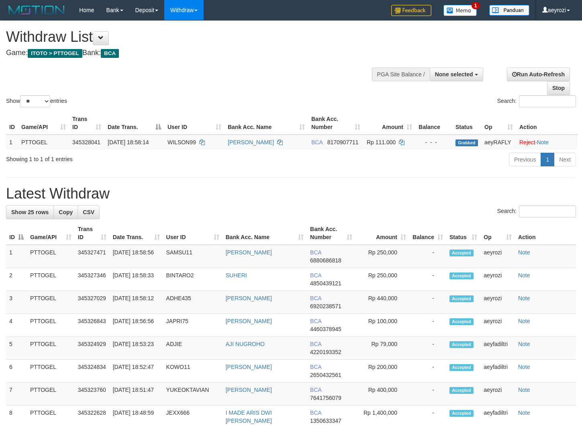
select select
select select "**"
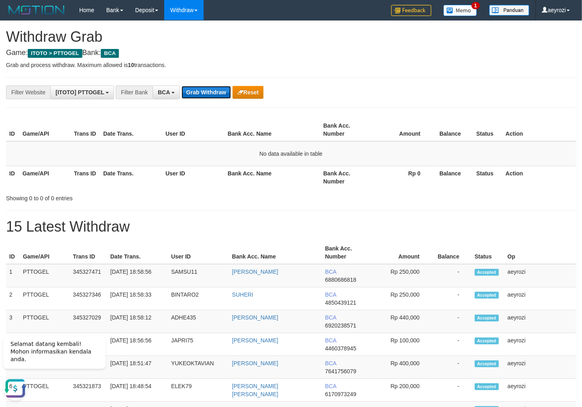
click at [216, 89] on button "Grab Withdraw" at bounding box center [206, 92] width 49 height 13
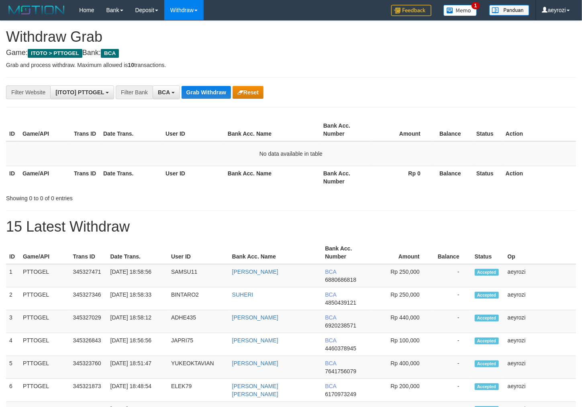
scroll to position [15, 0]
click at [220, 92] on button "Grab Withdraw" at bounding box center [206, 92] width 49 height 13
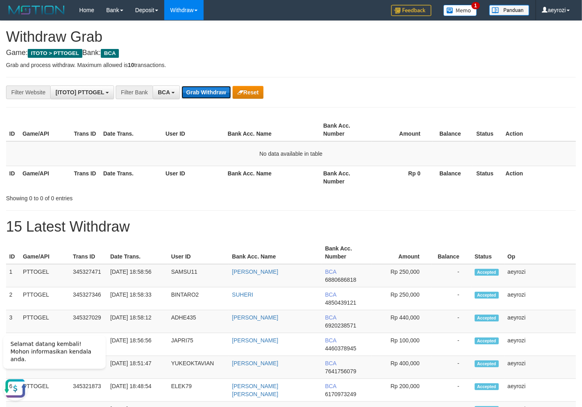
drag, startPoint x: 219, startPoint y: 90, endPoint x: 209, endPoint y: 87, distance: 10.2
click at [219, 90] on button "Grab Withdraw" at bounding box center [206, 92] width 49 height 13
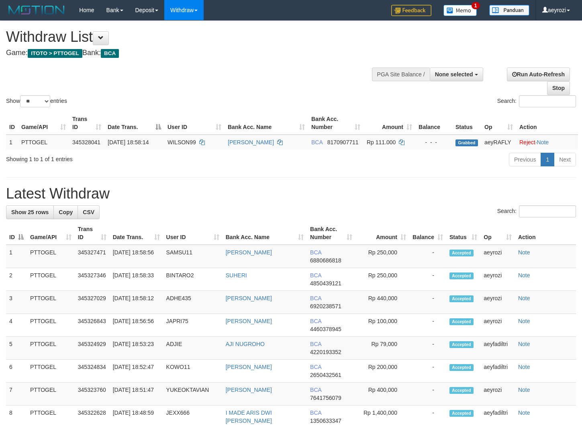
select select
select select "**"
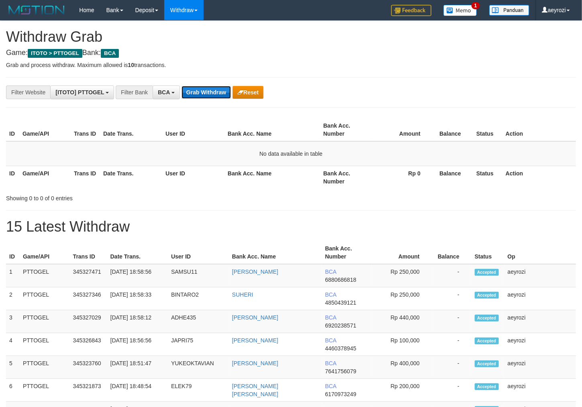
scroll to position [15, 0]
click at [203, 96] on button "Grab Withdraw" at bounding box center [206, 92] width 49 height 13
click at [205, 96] on button "Grab Withdraw" at bounding box center [206, 92] width 49 height 13
